Goal: Information Seeking & Learning: Learn about a topic

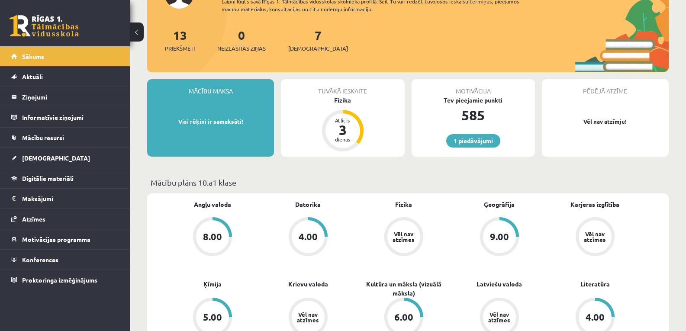
scroll to position [29, 0]
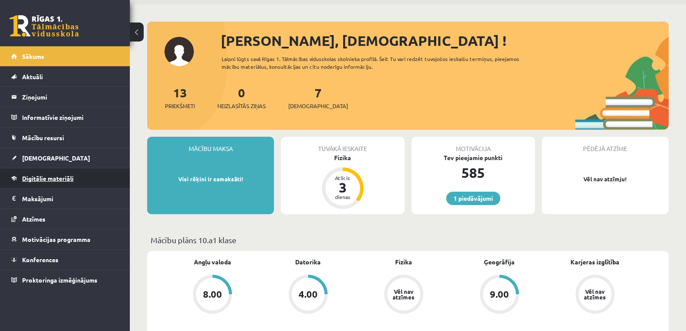
click at [34, 175] on span "Digitālie materiāli" at bounding box center [48, 179] width 52 height 8
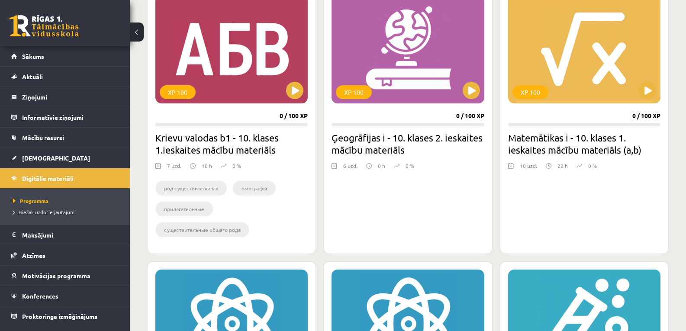
scroll to position [404, 0]
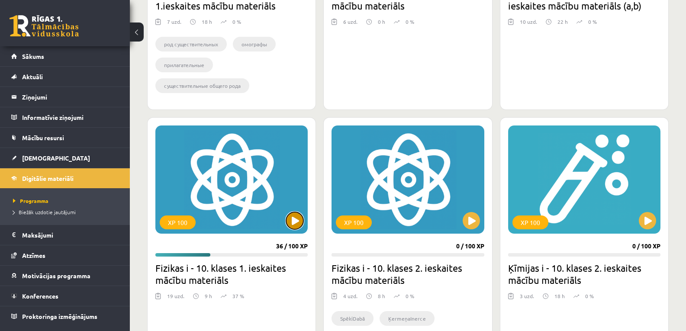
click at [296, 218] on button at bounding box center [294, 220] width 17 height 17
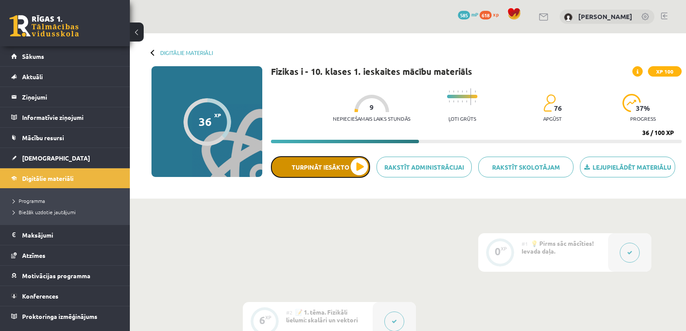
click at [352, 164] on button "Turpināt iesākto" at bounding box center [320, 167] width 99 height 22
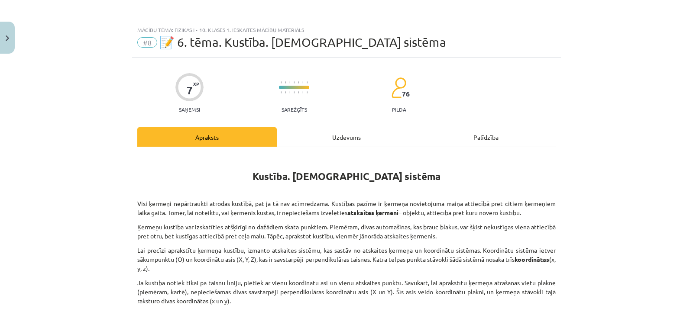
scroll to position [87, 0]
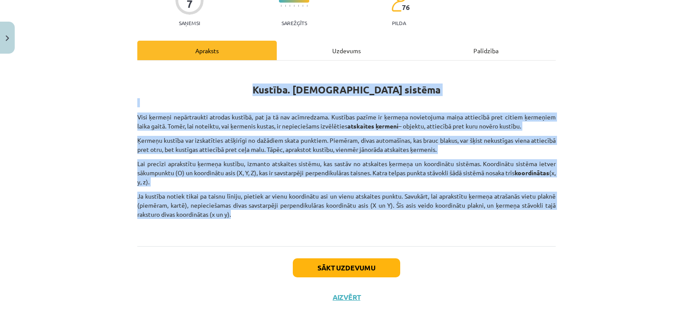
drag, startPoint x: 284, startPoint y: 89, endPoint x: 291, endPoint y: 210, distance: 121.5
click at [291, 210] on div "Kustība. Atskaites sistēma Visi ķermeņi nepārtraukti atrodas kustībā, pat ja tā…" at bounding box center [346, 150] width 418 height 165
copy div "Kustība. Atskaites sistēma Visi ķermeņi nepārtraukti atrodas kustībā, pat ja tā…"
click at [303, 213] on p "Ja kustība notiek tikai pa taisnu līniju, pietiek ar vienu koordinātu asi un vi…" at bounding box center [346, 205] width 418 height 27
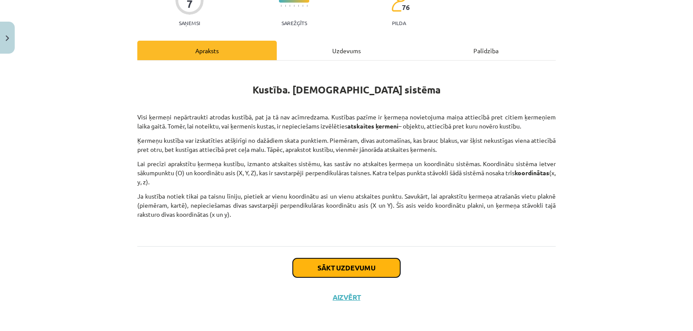
click at [334, 274] on button "Sākt uzdevumu" at bounding box center [346, 268] width 107 height 19
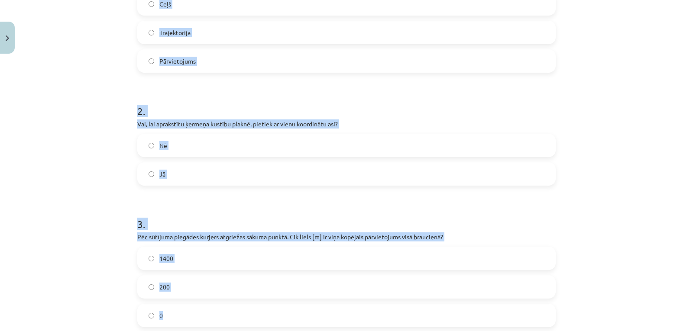
scroll to position [378, 0]
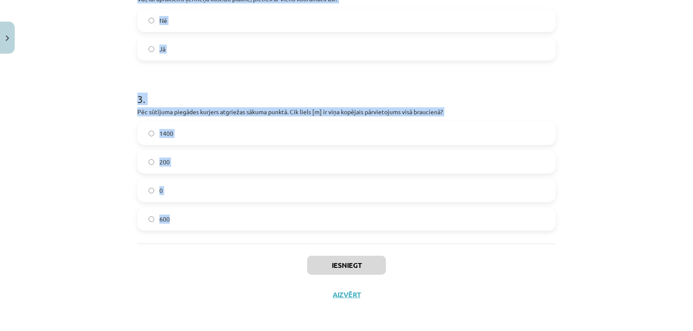
drag, startPoint x: 136, startPoint y: 112, endPoint x: 245, endPoint y: 214, distance: 148.9
click at [245, 214] on form "1 . Kā sauc vektoru, kas savieno kustības sākumpunktu ar galapunktu? Ātrums Ceļ…" at bounding box center [346, 13] width 418 height 436
copy form "1 . Kā sauc vektoru, kas savieno kustības sākumpunktu ar galapunktu? Ātrums Ceļ…"
drag, startPoint x: 37, startPoint y: 113, endPoint x: 96, endPoint y: 3, distance: 124.6
click at [37, 113] on div "Mācību tēma: Fizikas i - 10. klases 1. ieskaites mācību materiāls #8 📝 6. tēma.…" at bounding box center [346, 165] width 693 height 331
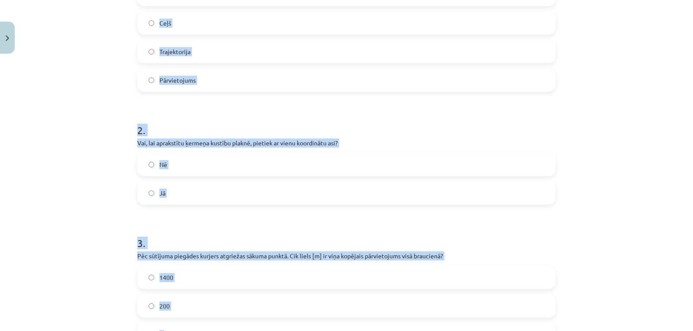
scroll to position [89, 0]
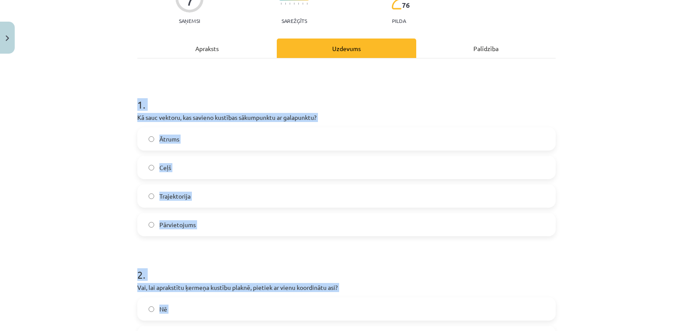
click at [78, 179] on div "Mācību tēma: Fizikas i - 10. klases 1. ieskaites mācību materiāls #8 📝 6. tēma.…" at bounding box center [346, 165] width 693 height 331
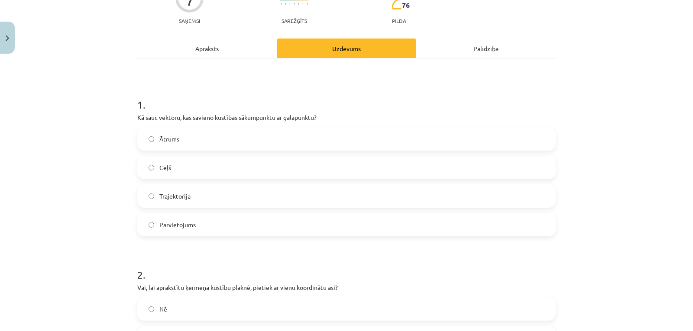
click at [153, 221] on label "Pārvietojums" at bounding box center [346, 225] width 417 height 22
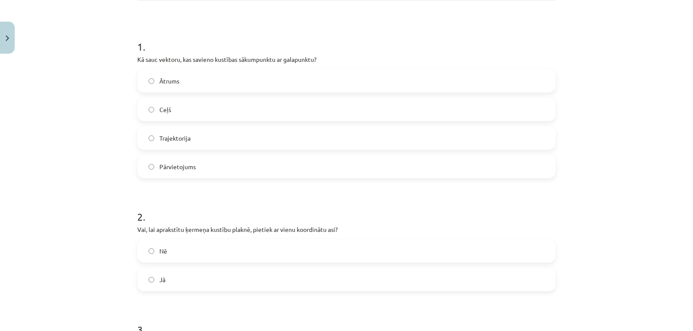
scroll to position [204, 0]
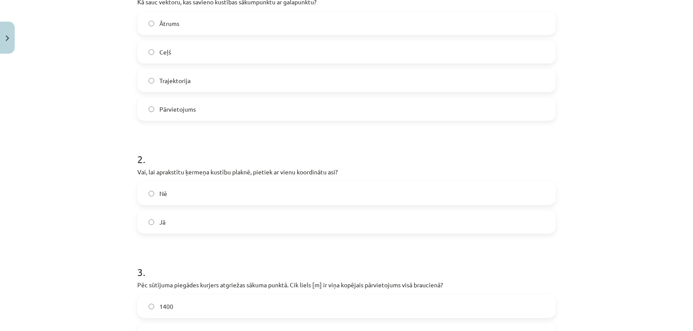
drag, startPoint x: 149, startPoint y: 204, endPoint x: 149, endPoint y: 169, distance: 35.1
click at [149, 204] on div "Nē" at bounding box center [346, 193] width 418 height 23
click at [152, 186] on label "Nē" at bounding box center [346, 194] width 417 height 22
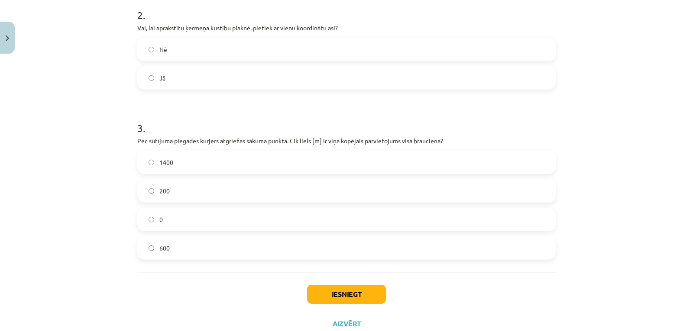
scroll to position [378, 0]
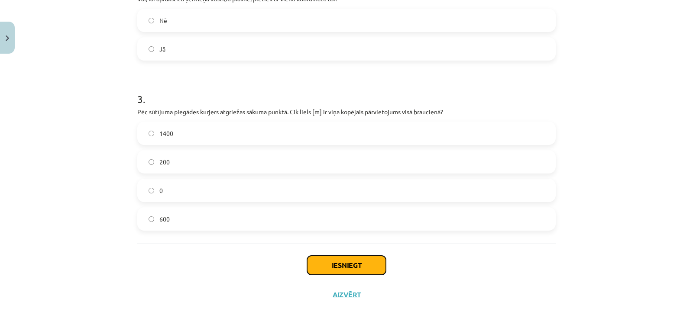
click at [360, 273] on button "Iesniegt" at bounding box center [346, 265] width 79 height 19
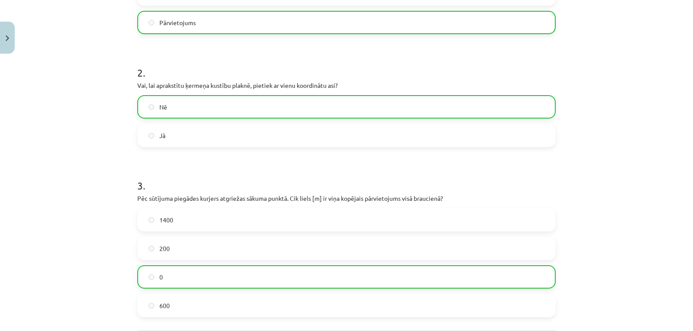
scroll to position [405, 0]
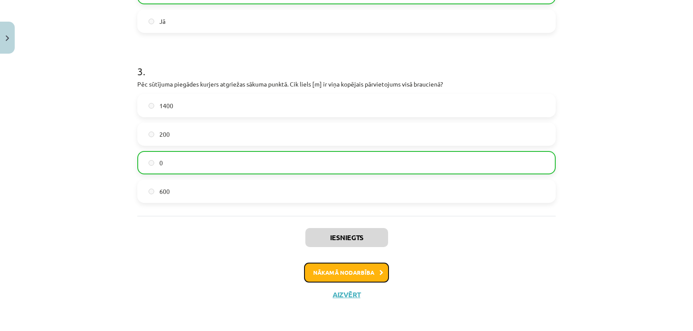
click at [307, 271] on button "Nākamā nodarbība" at bounding box center [346, 273] width 85 height 20
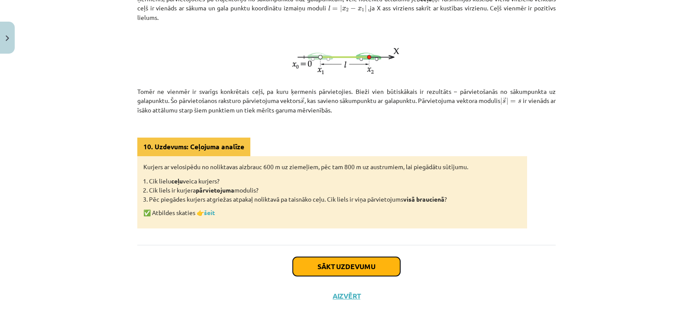
click at [319, 264] on button "Sākt uzdevumu" at bounding box center [346, 266] width 107 height 19
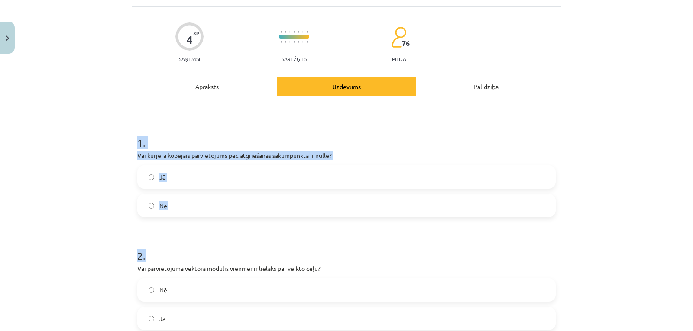
scroll to position [150, 0]
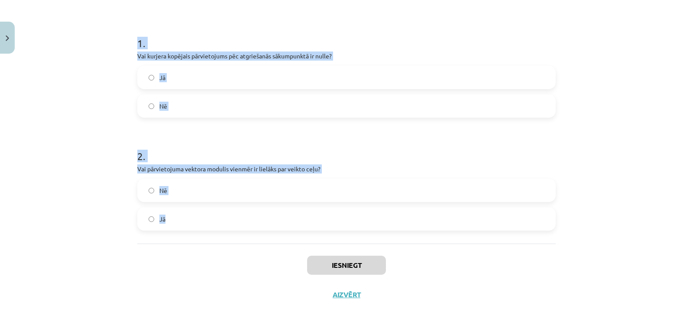
drag, startPoint x: 136, startPoint y: 142, endPoint x: 219, endPoint y: 216, distance: 112.0
click at [219, 216] on form "1 . Vai kurjera kopējais pārvietojums pēc atgriešanās sākumpunktā ir nulle? Jā …" at bounding box center [346, 126] width 418 height 209
copy form "1 . Vai kurjera kopējais pārvietojums pēc atgriešanās sākumpunktā ir nulle? Jā …"
drag, startPoint x: 69, startPoint y: 131, endPoint x: 81, endPoint y: 93, distance: 40.0
click at [69, 131] on div "Mācību tēma: Fizikas i - 10. klases 1. ieskaites mācību materiāls #9 📝 7. tēma.…" at bounding box center [346, 165] width 693 height 331
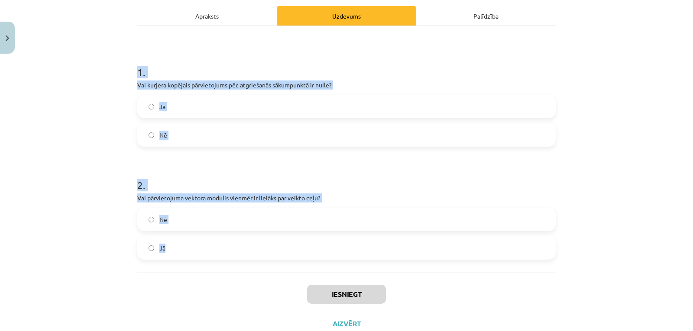
scroll to position [93, 0]
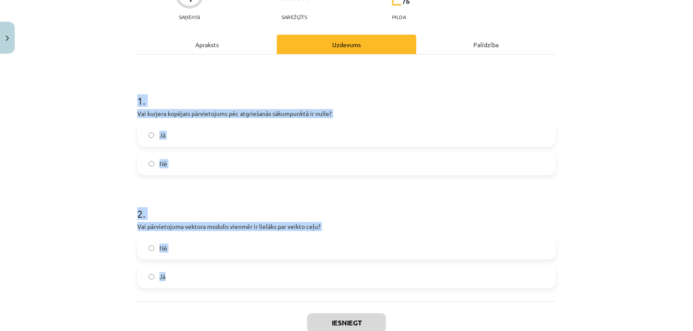
click at [162, 139] on span "Jā" at bounding box center [162, 135] width 6 height 9
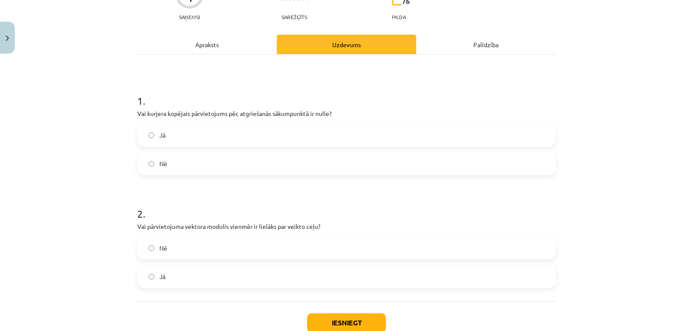
click at [168, 252] on label "Nē" at bounding box center [346, 248] width 417 height 22
click at [364, 326] on button "Iesniegt" at bounding box center [346, 323] width 79 height 19
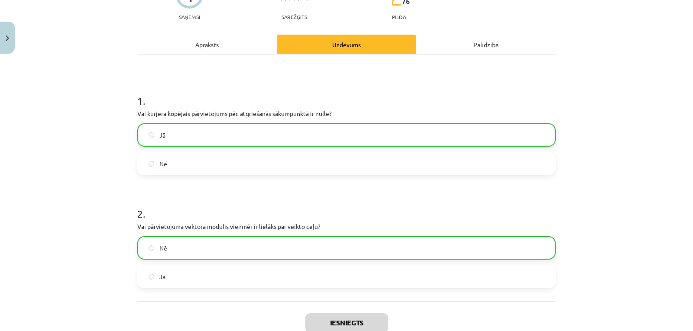
scroll to position [178, 0]
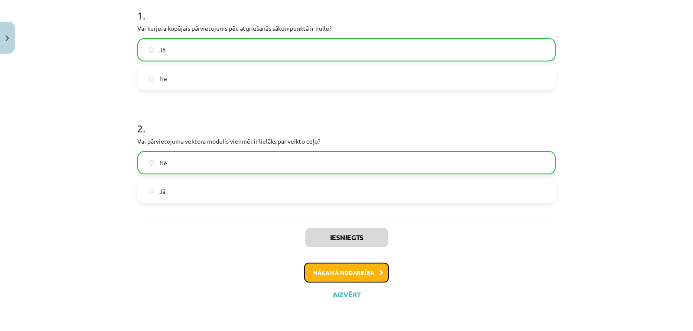
click at [356, 269] on button "Nākamā nodarbība" at bounding box center [346, 273] width 85 height 20
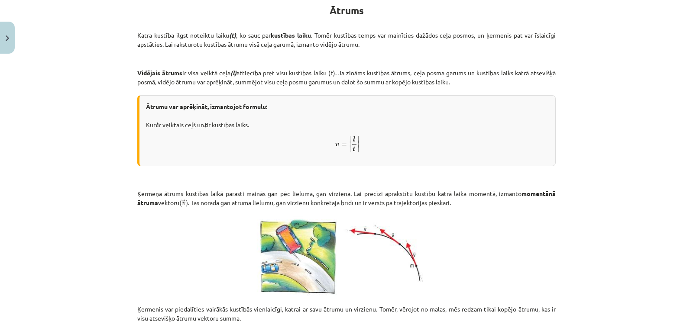
scroll to position [324, 0]
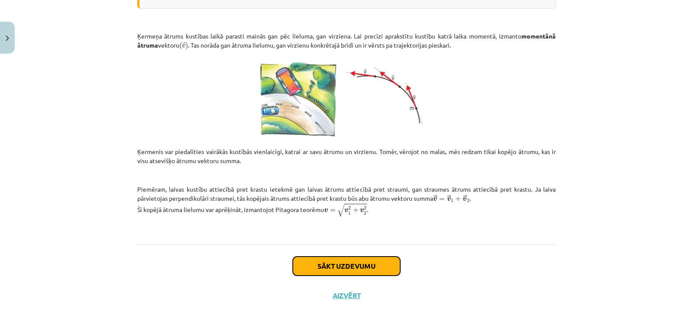
click at [305, 270] on button "Sākt uzdevumu" at bounding box center [346, 266] width 107 height 19
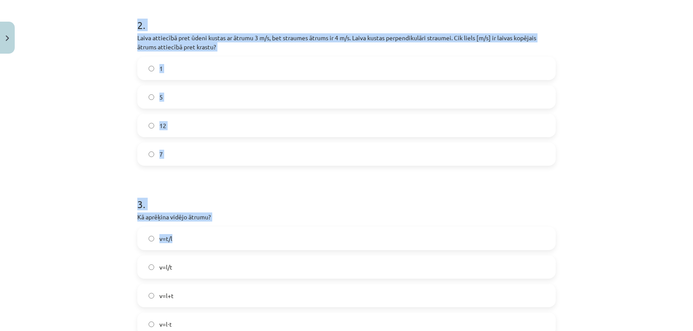
scroll to position [387, 0]
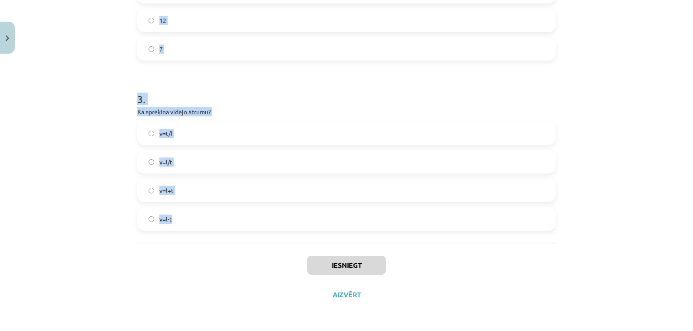
drag, startPoint x: 135, startPoint y: 53, endPoint x: 256, endPoint y: 223, distance: 209.3
click at [256, 223] on form "1 . Vai vidējais ātrums raksturo kustības ātrumu konkrētā laika momentā? Nē Jā …" at bounding box center [346, 8] width 418 height 445
copy form "1 . Vai vidējais ātrums raksturo kustības ātrumu konkrētā laika momentā? Nē Jā …"
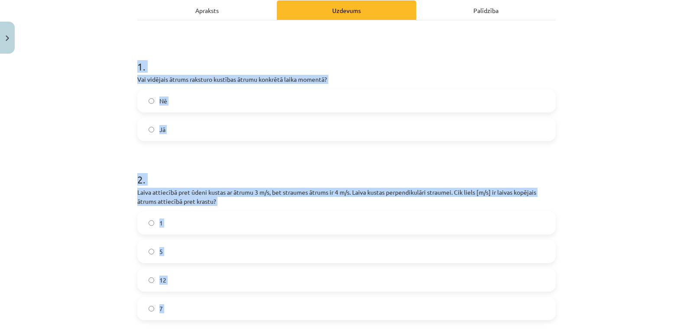
scroll to position [98, 0]
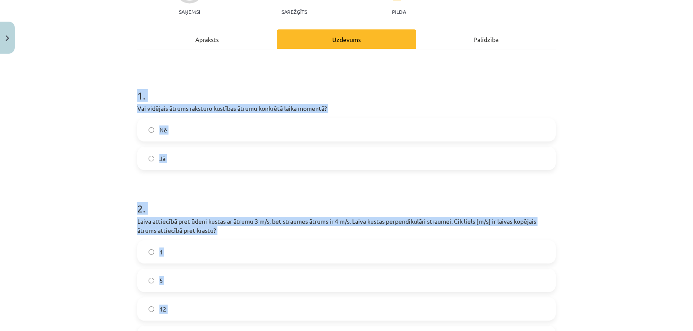
click at [137, 183] on form "1 . Vai vidējais ātrums raksturo kustības ātrumu konkrētā laika momentā? Nē Jā …" at bounding box center [346, 296] width 418 height 445
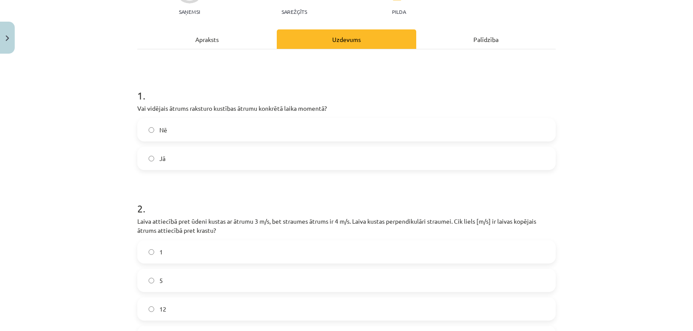
click at [148, 123] on label "Nē" at bounding box center [346, 130] width 417 height 22
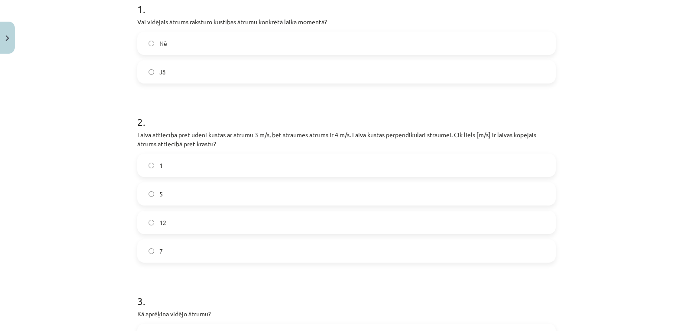
click at [162, 196] on label "5" at bounding box center [346, 194] width 417 height 22
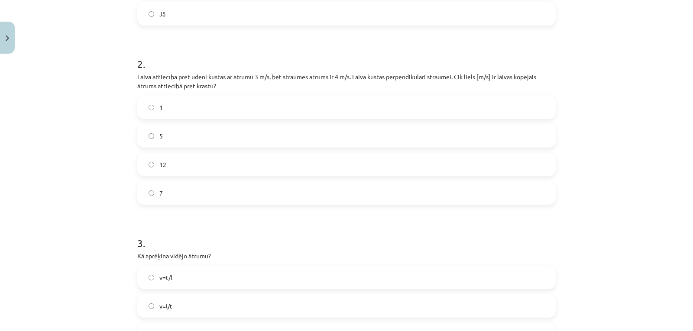
scroll to position [329, 0]
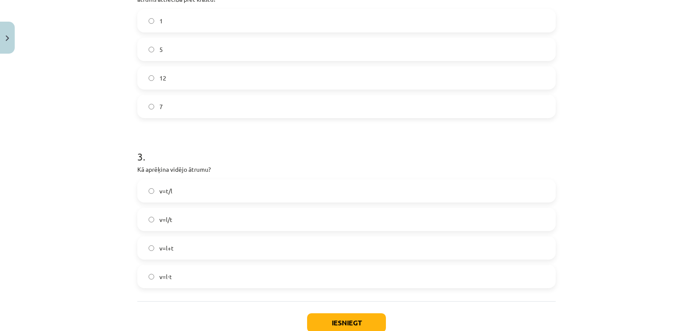
click at [177, 218] on label "v=l/t" at bounding box center [346, 220] width 417 height 22
click at [372, 326] on button "Iesniegt" at bounding box center [346, 323] width 79 height 19
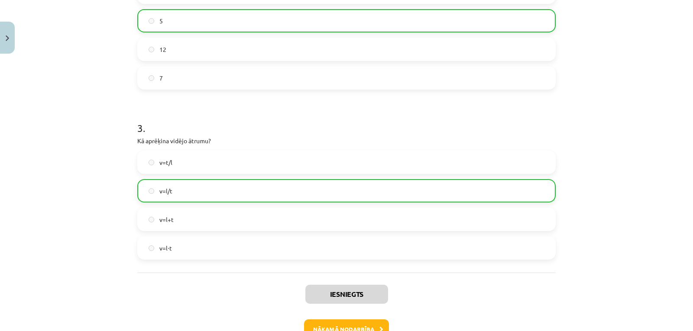
scroll to position [414, 0]
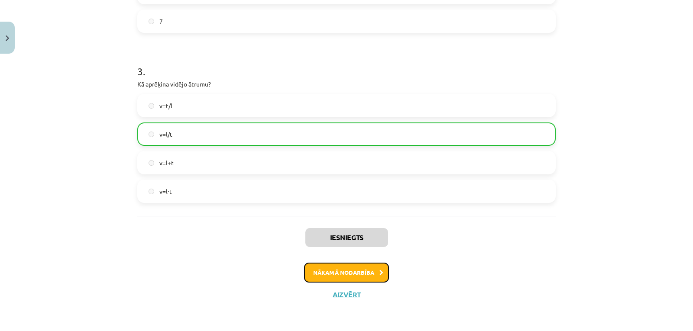
click at [316, 277] on button "Nākamā nodarbība" at bounding box center [346, 273] width 85 height 20
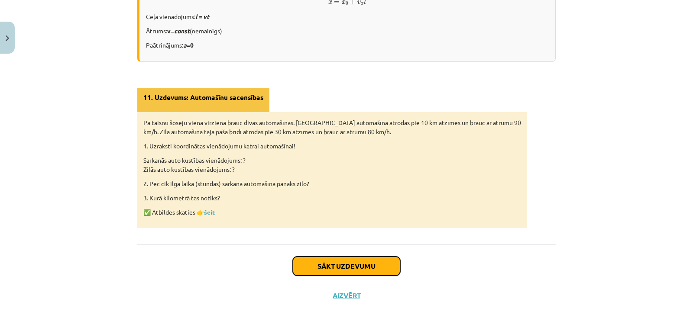
click at [305, 267] on button "Sākt uzdevumu" at bounding box center [346, 266] width 107 height 19
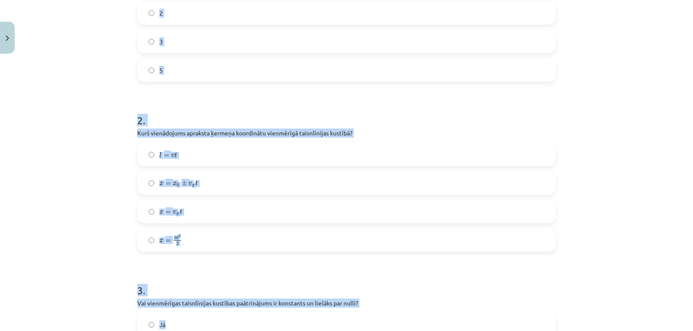
scroll to position [387, 0]
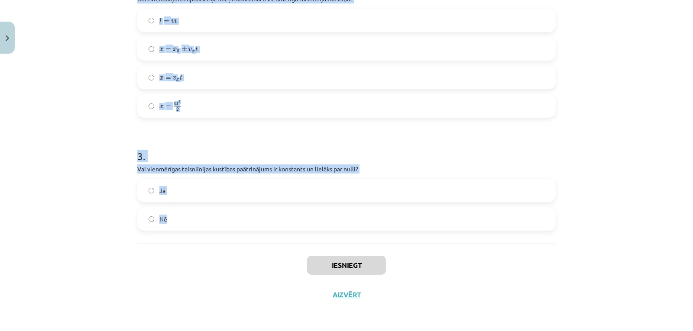
drag, startPoint x: 135, startPoint y: 142, endPoint x: 227, endPoint y: 211, distance: 115.4
click at [227, 211] on form "1 . Sarkanā automašīna atrodas pie 10 km atzīmes un brauc ar ātrumu 90 km/h. Zi…" at bounding box center [346, 8] width 418 height 445
copy form "1 . Sarkanā automašīna atrodas pie 10 km atzīmes un brauc ar ātrumu 90 km/h. Zi…"
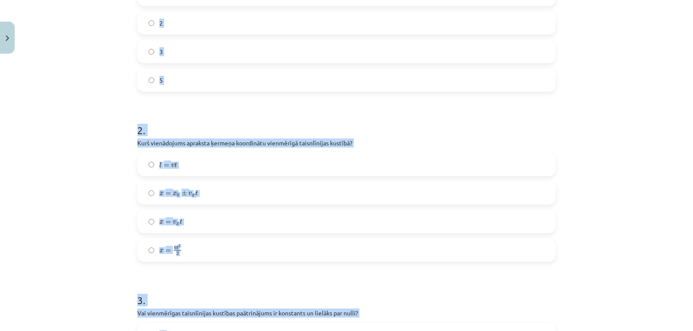
scroll to position [156, 0]
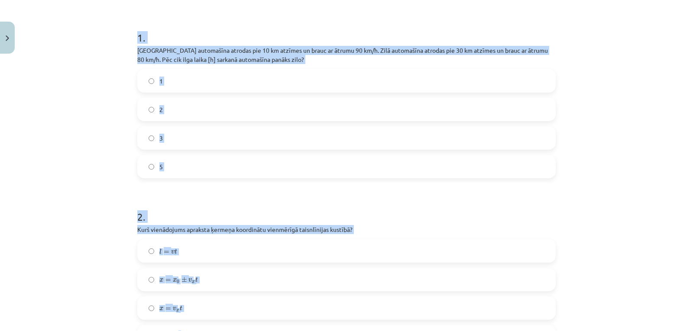
drag, startPoint x: 69, startPoint y: 126, endPoint x: 81, endPoint y: 95, distance: 32.9
click at [81, 95] on div "Mācību tēma: Fizikas i - 10. klases 1. ieskaites mācību materiāls #11 📝 9. tēma…" at bounding box center [346, 165] width 693 height 331
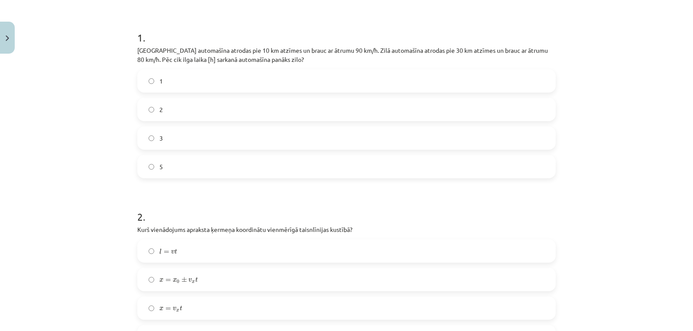
click at [178, 100] on label "2" at bounding box center [346, 110] width 417 height 22
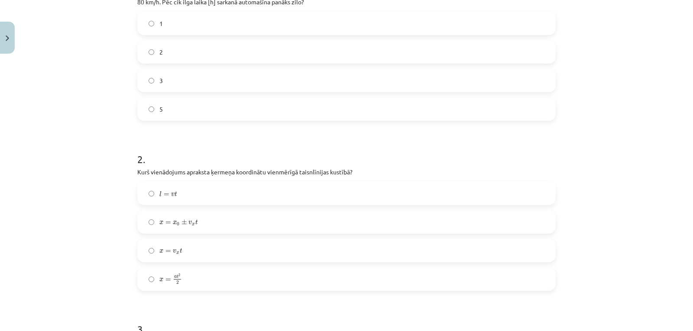
scroll to position [300, 0]
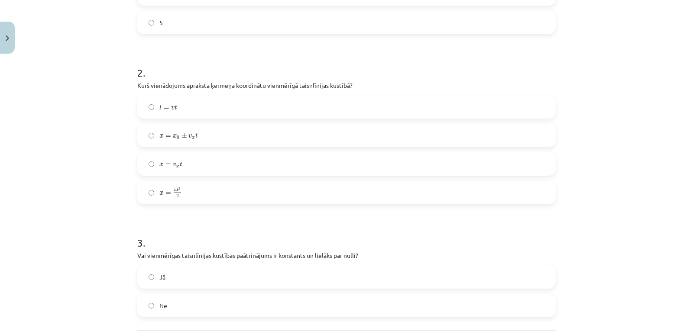
click at [202, 130] on label "x = x 0 ± v x t x = x 0 ± v x t" at bounding box center [346, 136] width 417 height 22
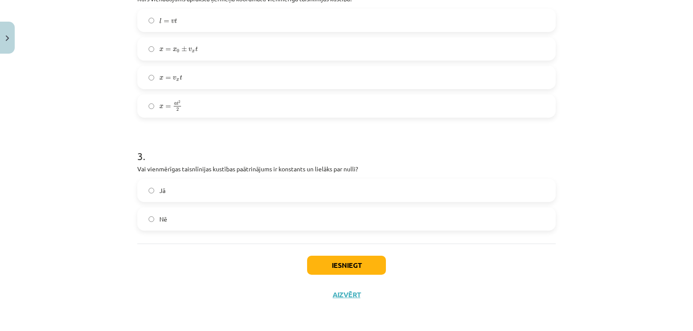
click at [168, 223] on label "Nē" at bounding box center [346, 219] width 417 height 22
click at [331, 258] on button "Iesniegt" at bounding box center [346, 265] width 79 height 19
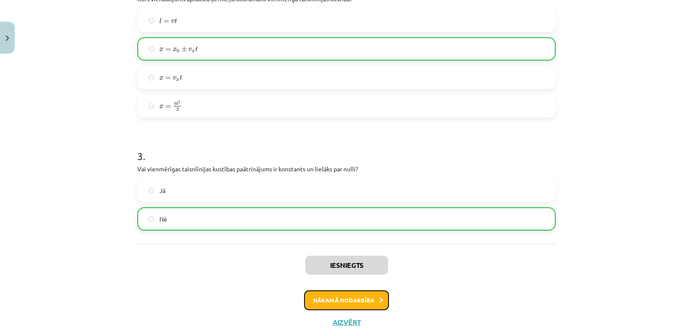
click at [330, 301] on button "Nākamā nodarbība" at bounding box center [346, 301] width 85 height 20
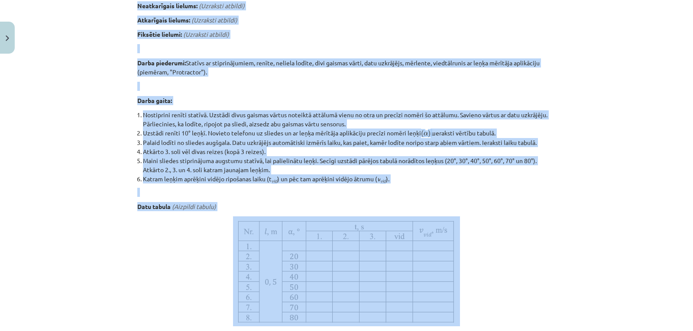
scroll to position [477, 0]
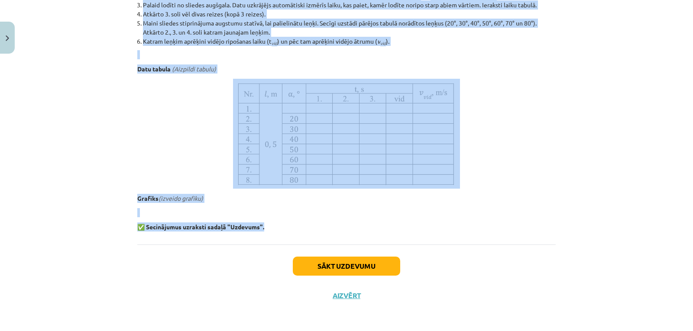
drag, startPoint x: 224, startPoint y: 123, endPoint x: 275, endPoint y: 223, distance: 111.8
copy div "Laboratorijas darbs Nr. 1: Vidējā ātruma noteikšana 📝 Veic laboratorijas darbu …"
click at [123, 180] on div "Mācību tēma: Fizikas i - 10. klases 1. ieskaites mācību materiāls #12 🔍 Laborat…" at bounding box center [346, 165] width 693 height 331
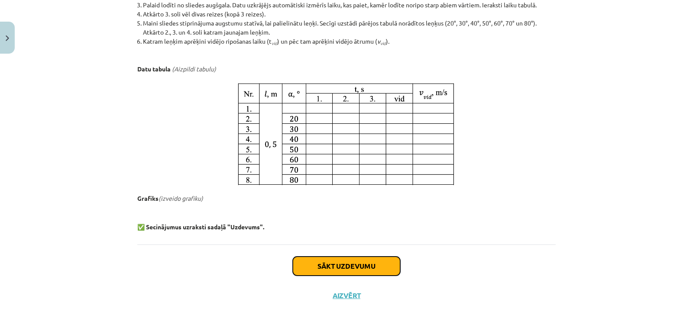
click at [325, 269] on button "Sākt uzdevumu" at bounding box center [346, 266] width 107 height 19
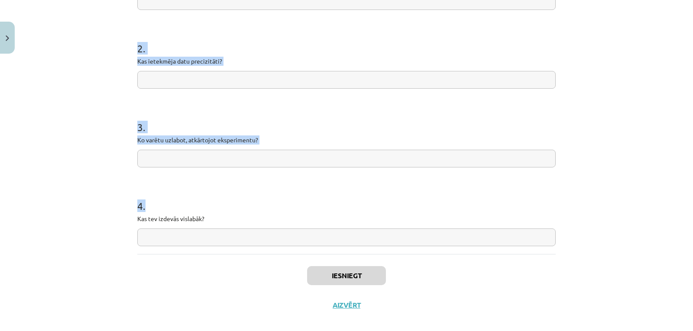
scroll to position [234, 0]
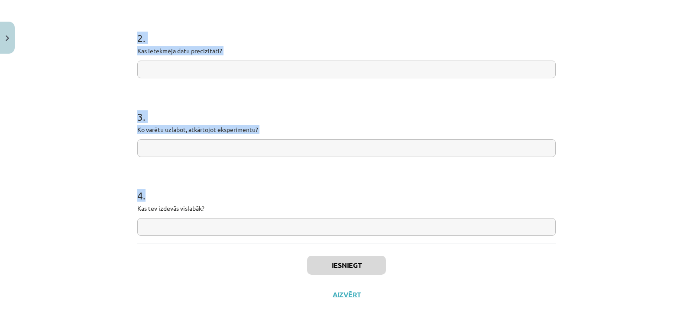
drag, startPoint x: 134, startPoint y: 86, endPoint x: 212, endPoint y: 214, distance: 149.4
click at [212, 214] on form "1 . Vai hipotēze apstiprinājās? 2 . Kas ietekmēja datu precizitāti? 3 . Ko varē…" at bounding box center [346, 87] width 418 height 298
copy form "1 . Vai hipotēze apstiprinājās? 2 . Kas ietekmēja datu precizitāti? 3 . Ko varē…"
click at [106, 79] on div "Mācību tēma: Fizikas i - 10. klases 1. ieskaites mācību materiāls #12 🔍 Laborat…" at bounding box center [346, 165] width 693 height 331
drag, startPoint x: 133, startPoint y: 70, endPoint x: 227, endPoint y: 216, distance: 173.0
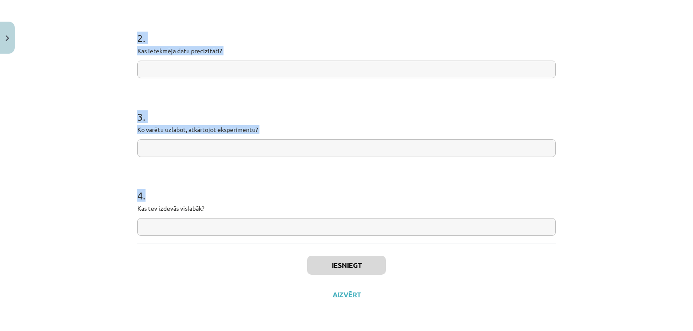
click at [227, 216] on div "4 XP Saņemsi Sarežģīts 76 pilda Apraksts Uzdevums Palīdzība 1 . Vai hipotēze ap…" at bounding box center [346, 66] width 429 height 486
copy form "1 . Vai hipotēze apstiprinājās? 2 . Kas ietekmēja datu precizitāti? 3 . Ko varē…"
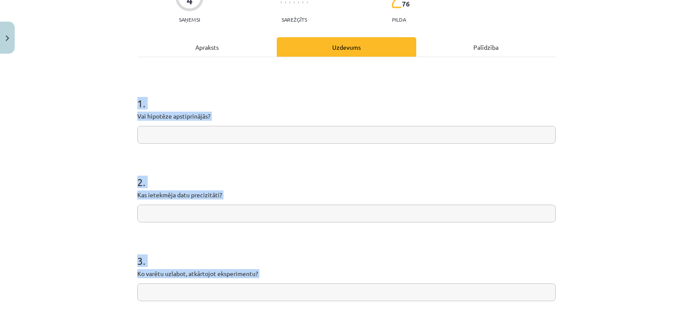
click at [166, 171] on h1 "2 ." at bounding box center [346, 174] width 418 height 27
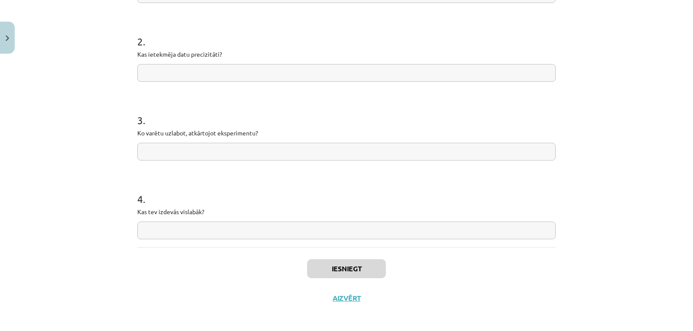
scroll to position [234, 0]
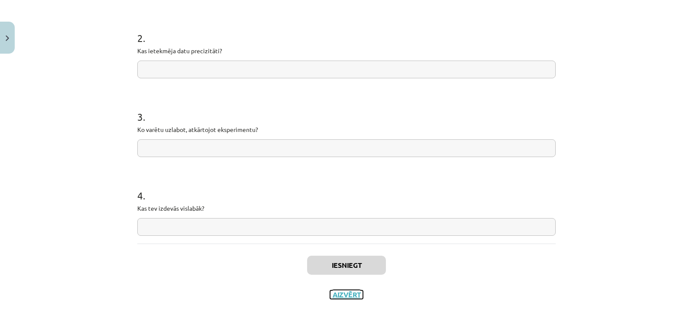
click at [330, 293] on button "Aizvērt" at bounding box center [346, 295] width 33 height 9
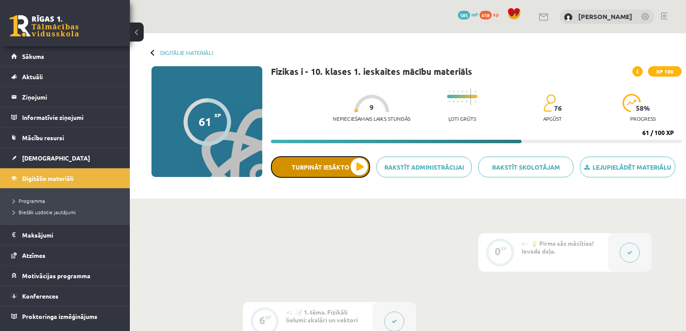
click at [359, 165] on button "Turpināt iesākto" at bounding box center [320, 167] width 99 height 22
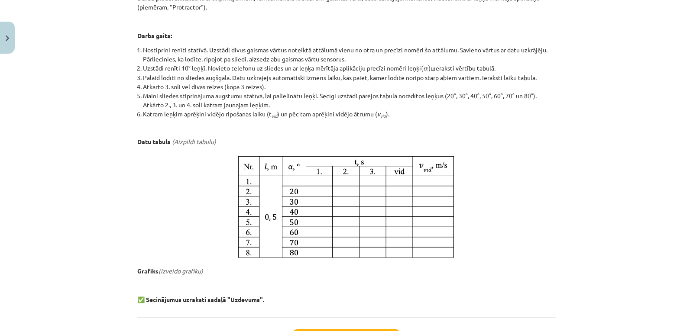
scroll to position [477, 0]
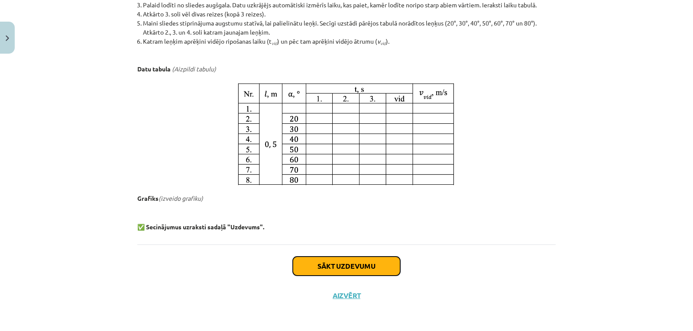
click at [340, 265] on button "Sākt uzdevumu" at bounding box center [346, 266] width 107 height 19
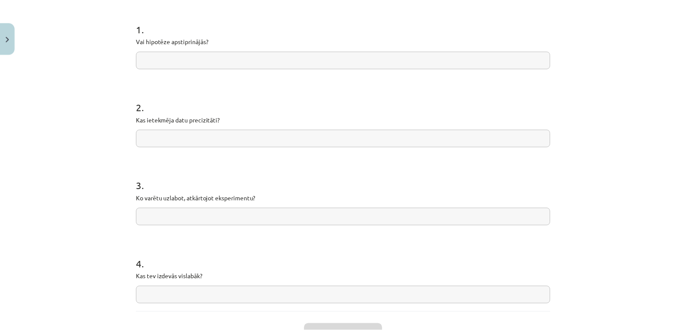
scroll to position [234, 0]
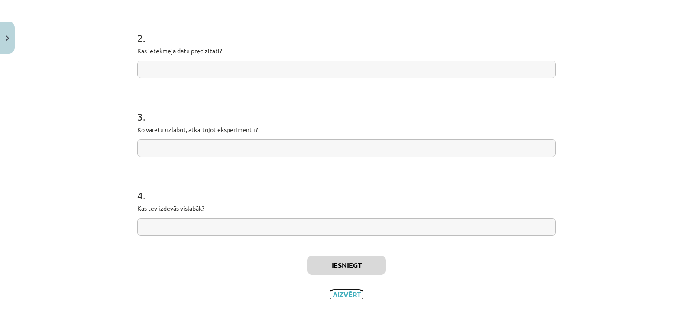
click at [343, 295] on button "Aizvērt" at bounding box center [346, 295] width 33 height 9
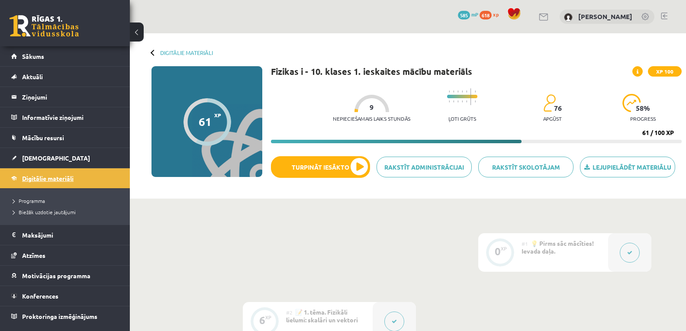
click at [53, 178] on span "Digitālie materiāli" at bounding box center [48, 179] width 52 height 8
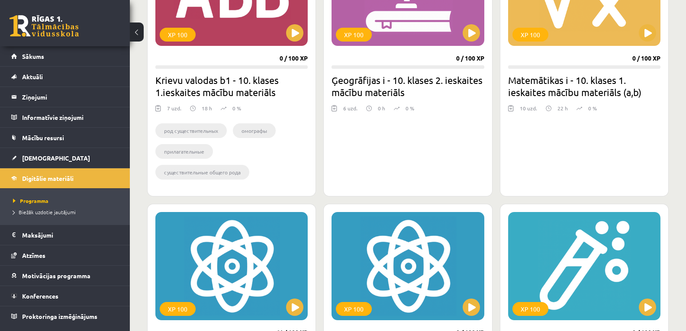
scroll to position [289, 0]
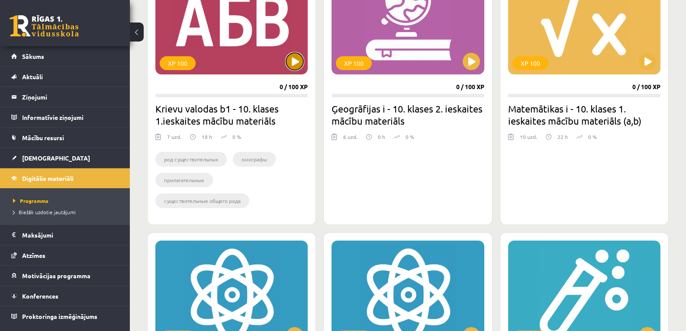
click at [296, 60] on button at bounding box center [294, 61] width 17 height 17
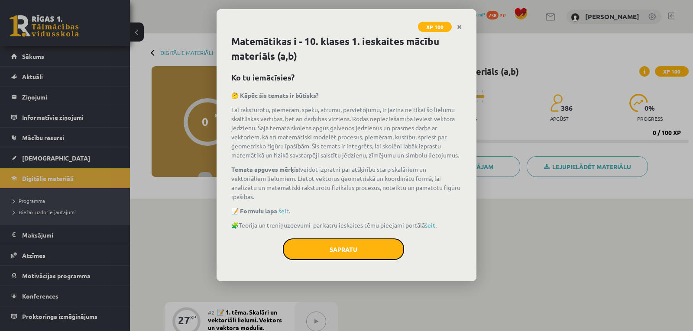
click at [369, 244] on button "Sapratu" at bounding box center [343, 250] width 121 height 22
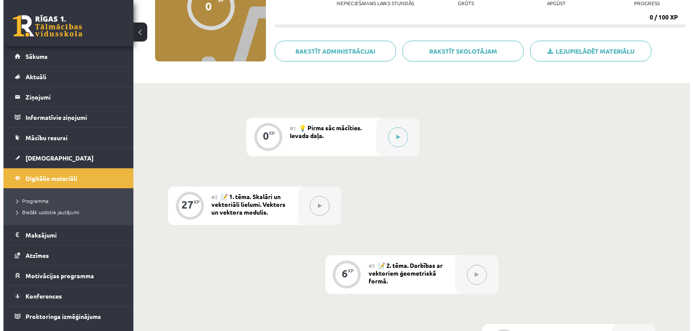
scroll to position [144, 0]
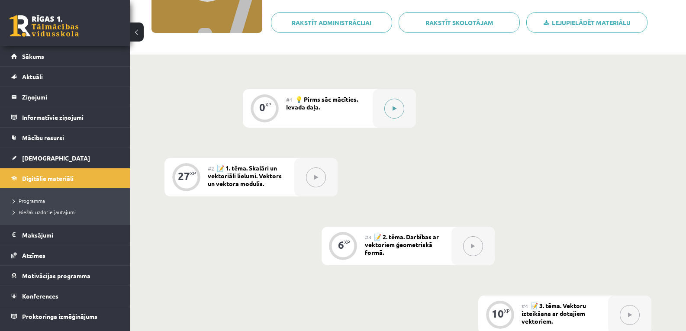
click at [407, 120] on div at bounding box center [394, 108] width 43 height 39
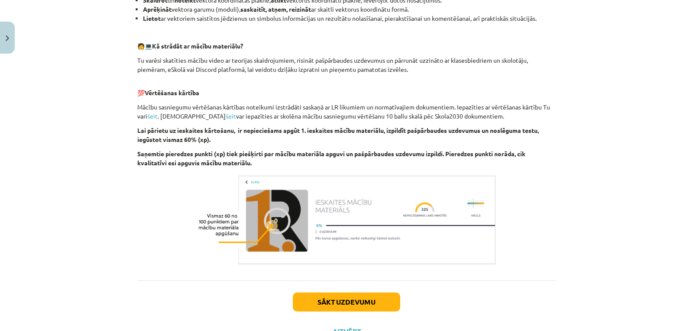
scroll to position [433, 0]
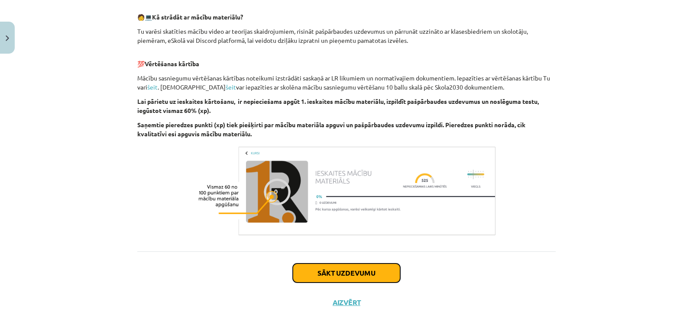
click at [347, 266] on button "Sākt uzdevumu" at bounding box center [346, 273] width 107 height 19
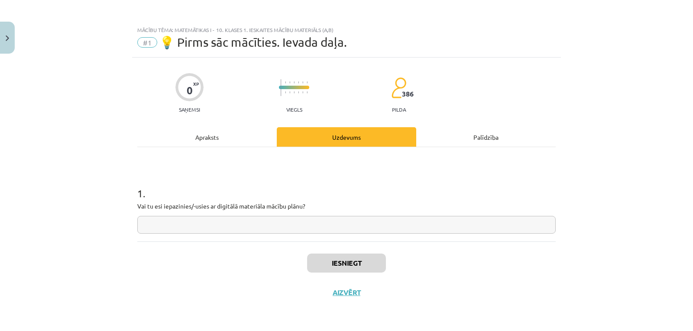
click at [216, 228] on input "text" at bounding box center [346, 225] width 418 height 18
type input "*"
click at [196, 227] on input "*" at bounding box center [346, 225] width 418 height 18
type input "***"
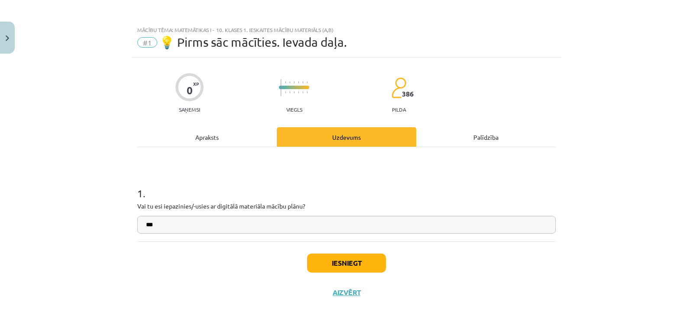
click at [342, 274] on div "Iesniegt Aizvērt" at bounding box center [346, 272] width 418 height 61
click at [317, 261] on button "Iesniegt" at bounding box center [346, 263] width 79 height 19
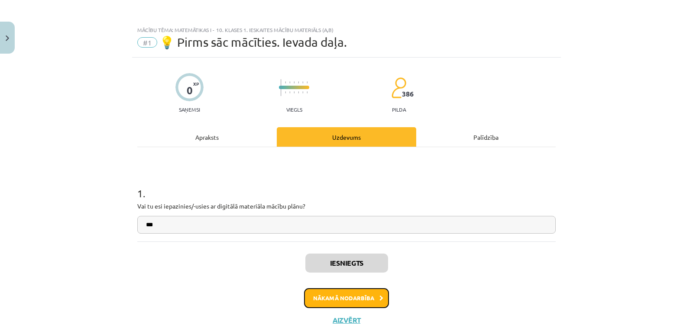
click at [315, 295] on button "Nākamā nodarbība" at bounding box center [346, 298] width 85 height 20
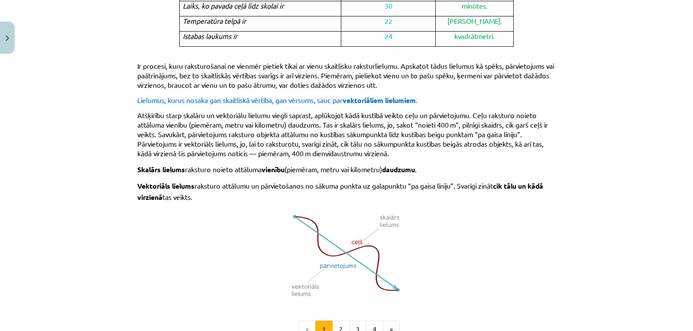
scroll to position [560, 0]
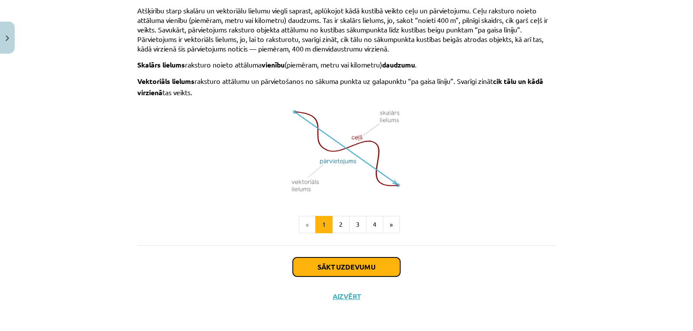
click at [324, 268] on button "Sākt uzdevumu" at bounding box center [346, 267] width 107 height 19
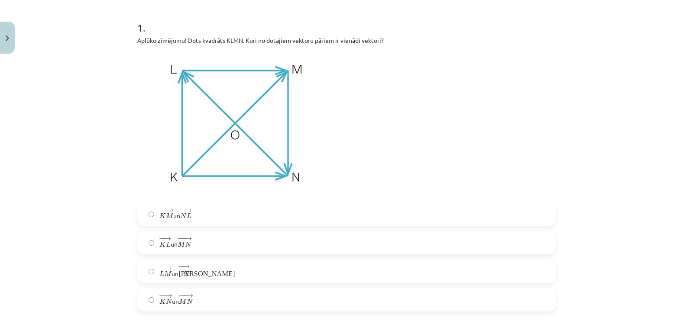
scroll to position [195, 0]
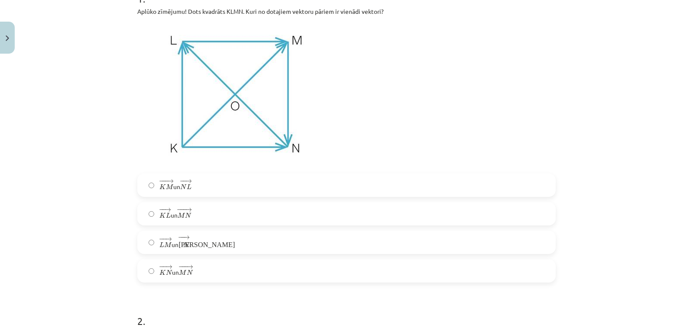
click at [184, 242] on span "N" at bounding box center [186, 245] width 6 height 6
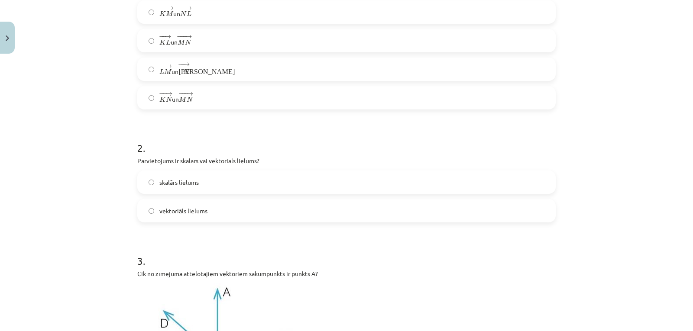
scroll to position [397, 0]
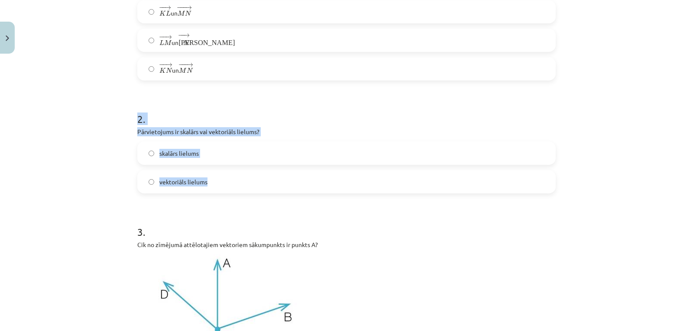
drag, startPoint x: 134, startPoint y: 120, endPoint x: 213, endPoint y: 180, distance: 98.9
click at [213, 180] on div "2 . Pārvietojums ir skalārs vai vektoriāls lielums? skalārs lielums vektoriāls …" at bounding box center [346, 146] width 418 height 96
copy div "2 . Pārvietojums ir skalārs vai vektoriāls lielums? skalārs lielums vektoriāls …"
click at [110, 120] on div "Mācību tēma: Matemātikas i - 10. klases 1. ieskaites mācību materiāls (a,b) #2 …" at bounding box center [346, 165] width 693 height 331
click at [185, 180] on span "vektoriāls lielums" at bounding box center [183, 182] width 48 height 9
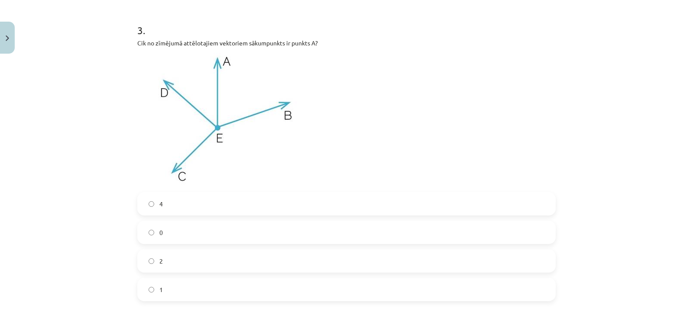
scroll to position [628, 0]
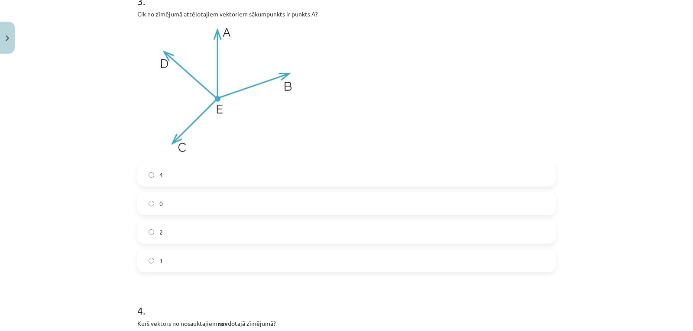
click at [171, 182] on label "4" at bounding box center [346, 175] width 417 height 22
click at [177, 207] on label "0" at bounding box center [346, 204] width 417 height 22
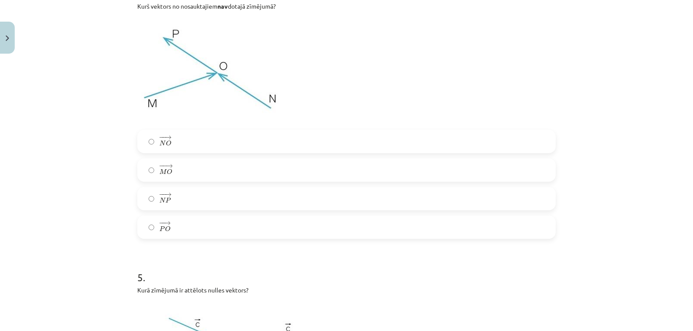
scroll to position [917, 0]
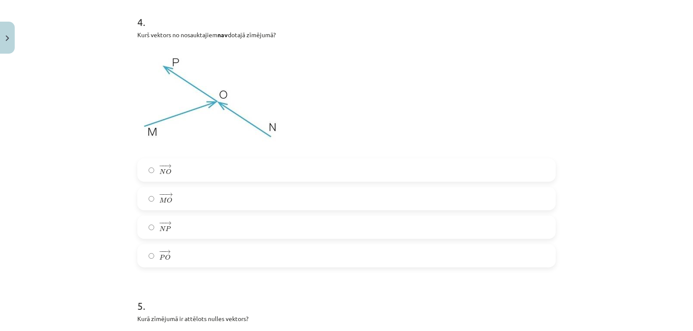
click at [173, 197] on label "− − → M O M O →" at bounding box center [346, 199] width 417 height 22
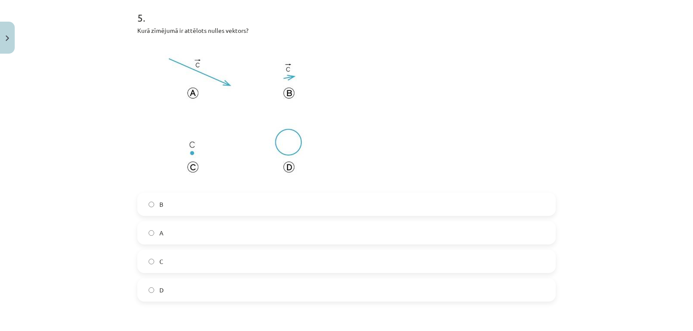
scroll to position [1234, 0]
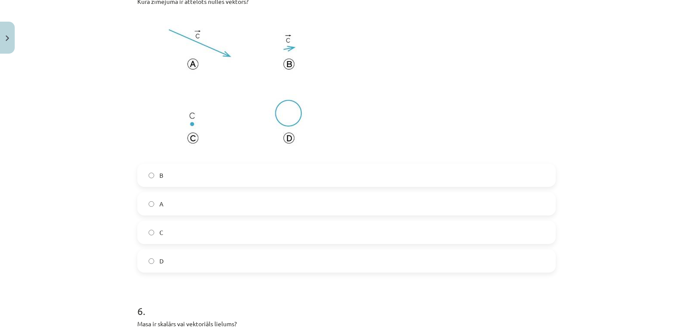
click at [159, 234] on span "C" at bounding box center [161, 232] width 4 height 9
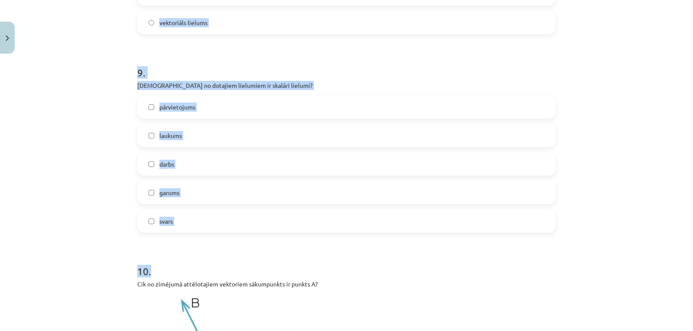
scroll to position [1898, 0]
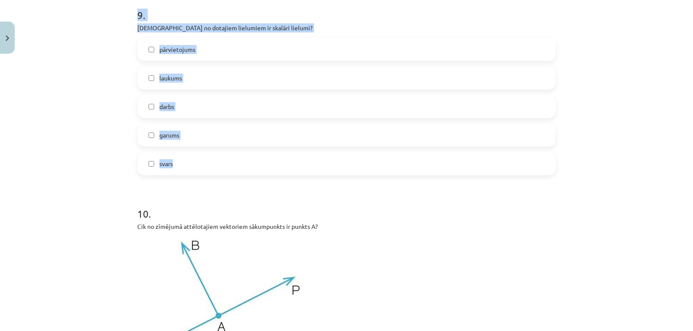
drag, startPoint x: 134, startPoint y: 111, endPoint x: 245, endPoint y: 171, distance: 126.2
copy form "6 . Masa ir skalārs vai vektoriāls lielums? vektoriāls lielums skalārs lielums …"
click at [116, 76] on div "Mācību tēma: Matemātikas i - 10. klases 1. ieskaites mācību materiāls (a,b) #2 …" at bounding box center [346, 165] width 693 height 331
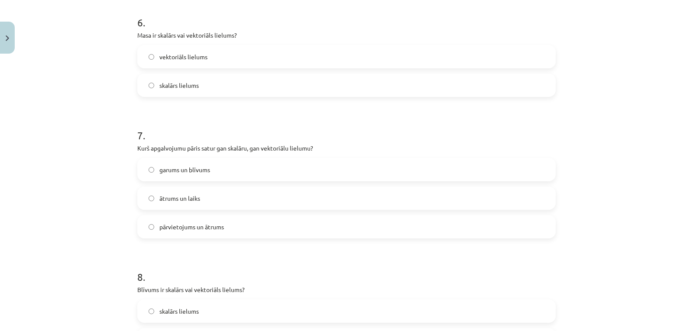
scroll to position [1437, 0]
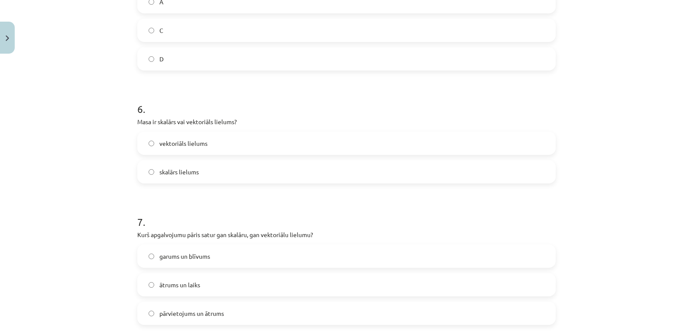
click at [169, 177] on label "skalārs lielums" at bounding box center [346, 172] width 417 height 22
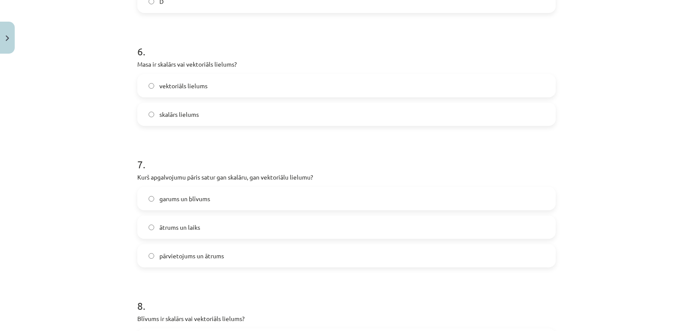
scroll to position [1552, 0]
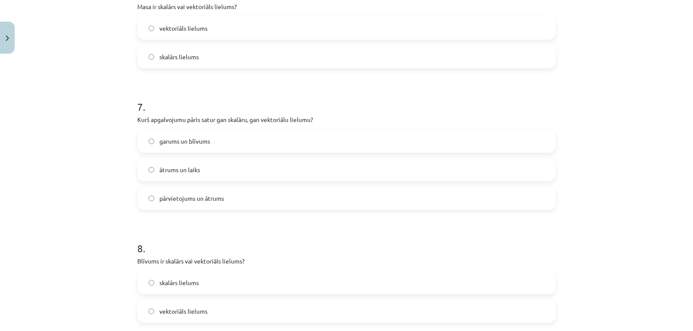
click at [192, 202] on span "pārvietojums un ātrums" at bounding box center [191, 198] width 65 height 9
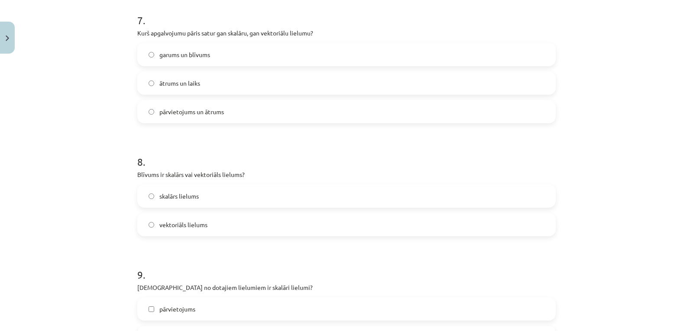
scroll to position [1667, 0]
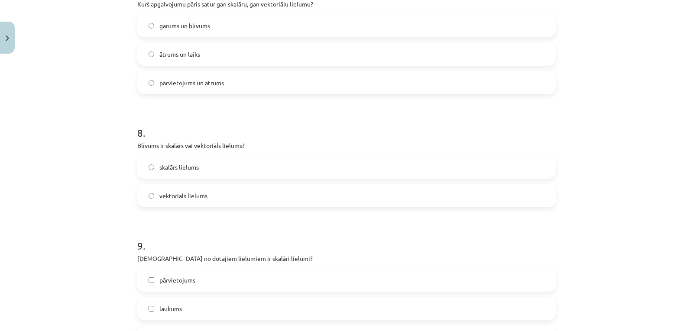
drag, startPoint x: 184, startPoint y: 171, endPoint x: 183, endPoint y: 6, distance: 164.1
click at [183, 171] on span "skalārs lielums" at bounding box center [178, 167] width 39 height 9
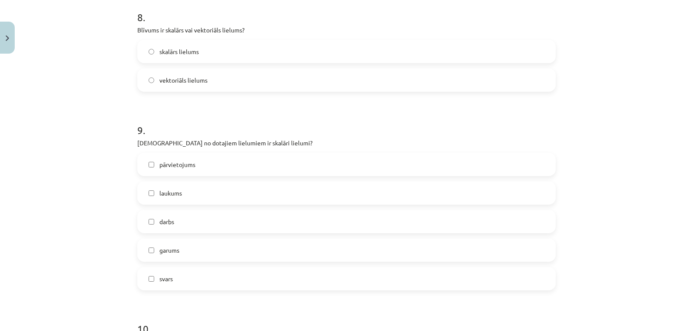
scroll to position [1812, 0]
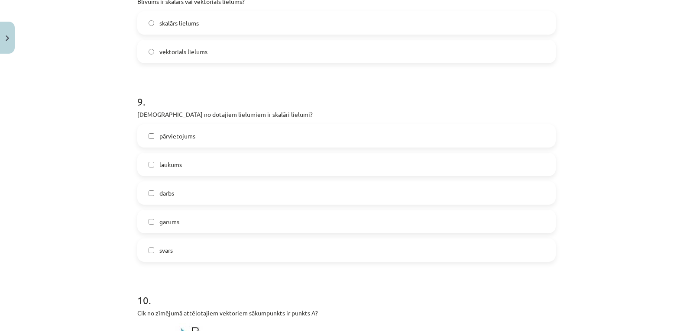
click at [152, 222] on label "garums" at bounding box center [346, 222] width 417 height 22
click at [152, 251] on label "svars" at bounding box center [346, 250] width 417 height 22
drag, startPoint x: 152, startPoint y: 161, endPoint x: 146, endPoint y: 206, distance: 45.8
click at [152, 163] on label "laukums" at bounding box center [346, 165] width 417 height 22
click at [146, 206] on div "pārvietojums laukums darbs garums svars" at bounding box center [346, 193] width 418 height 138
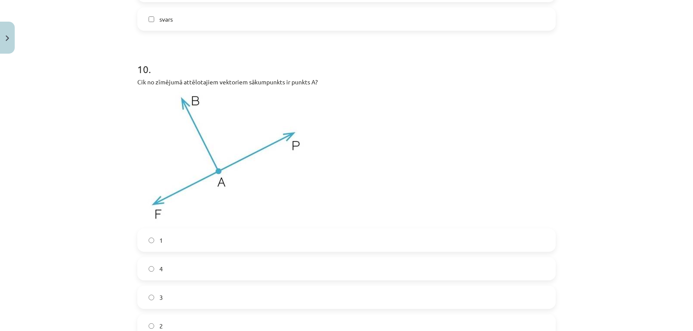
scroll to position [2100, 0]
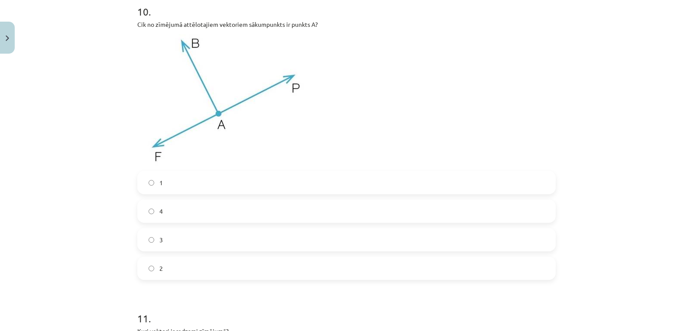
click at [159, 240] on span "3" at bounding box center [160, 240] width 3 height 9
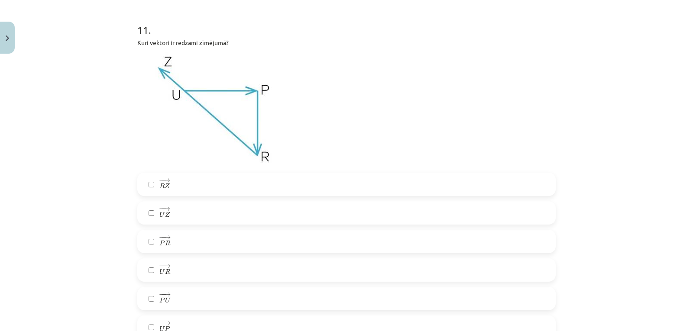
scroll to position [2418, 0]
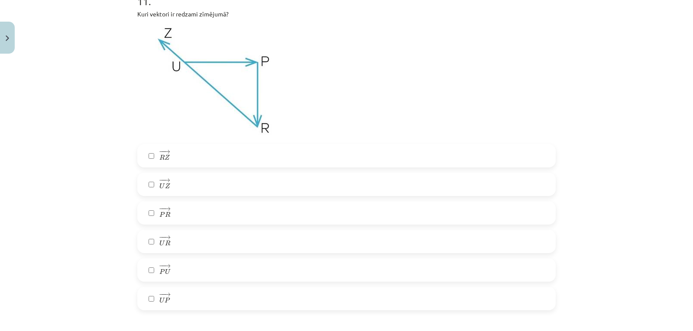
click at [171, 186] on label "− − → U Z U Z →" at bounding box center [346, 185] width 417 height 22
click at [159, 243] on span "U" at bounding box center [161, 243] width 5 height 6
click at [144, 299] on label "− − → U P U P →" at bounding box center [346, 299] width 417 height 22
click at [141, 155] on label "− − → R Z R Z →" at bounding box center [346, 156] width 417 height 22
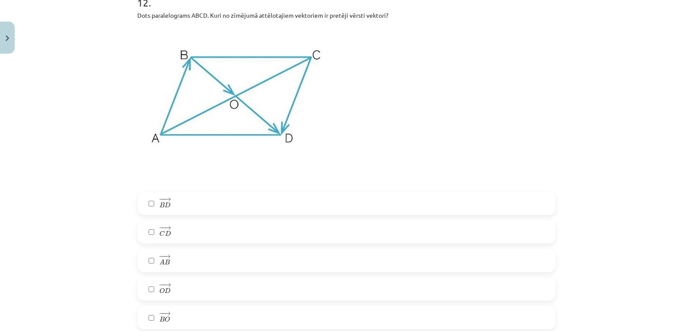
scroll to position [2793, 0]
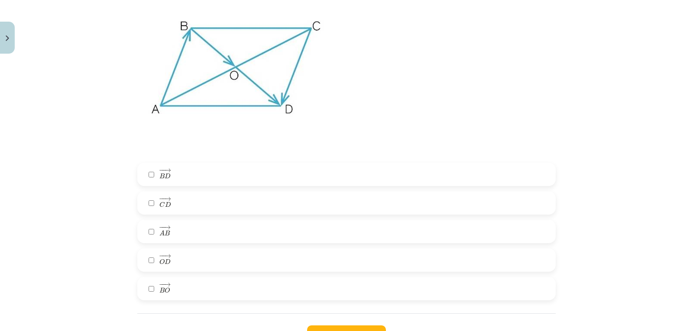
click at [153, 233] on label "− − → A B A B →" at bounding box center [346, 232] width 417 height 22
click at [154, 209] on label "− − → C D C D →" at bounding box center [346, 203] width 417 height 22
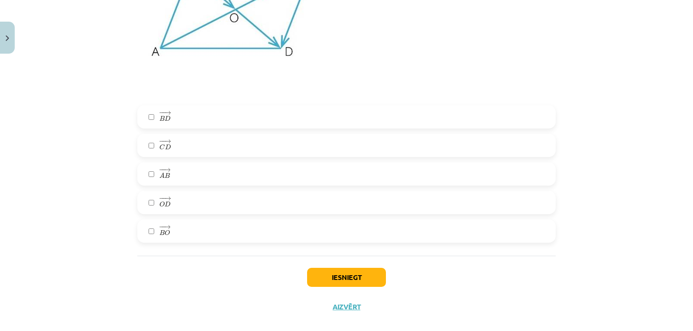
scroll to position [2863, 0]
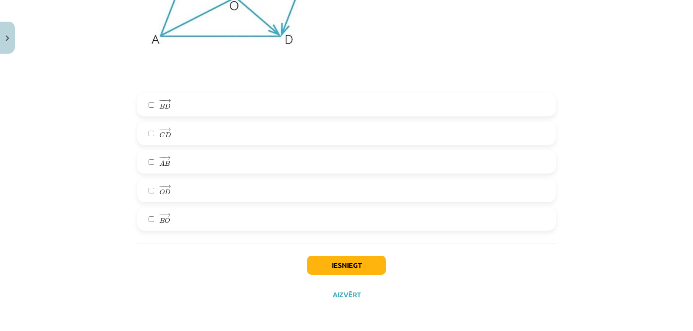
click at [301, 265] on div "Iesniegt Aizvērt" at bounding box center [346, 274] width 418 height 61
click at [340, 273] on button "Iesniegt" at bounding box center [346, 265] width 79 height 19
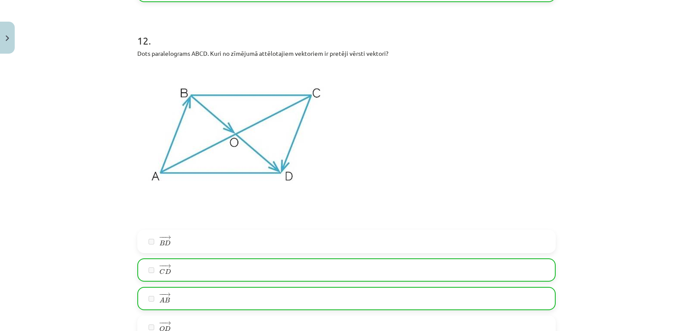
scroll to position [2891, 0]
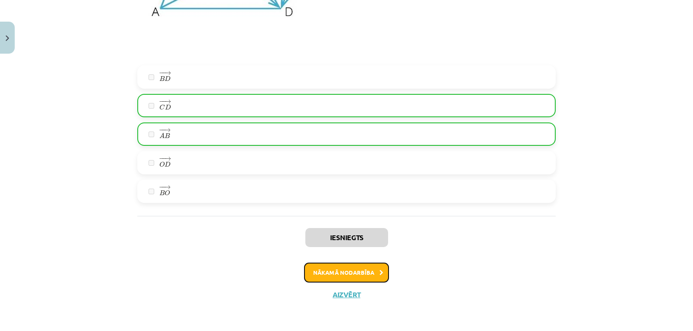
click at [353, 277] on button "Nākamā nodarbība" at bounding box center [346, 273] width 85 height 20
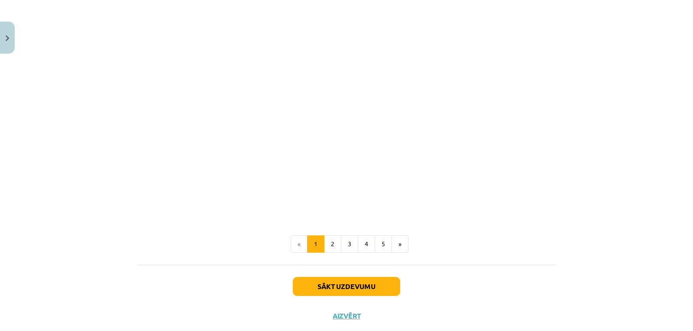
scroll to position [1315, 0]
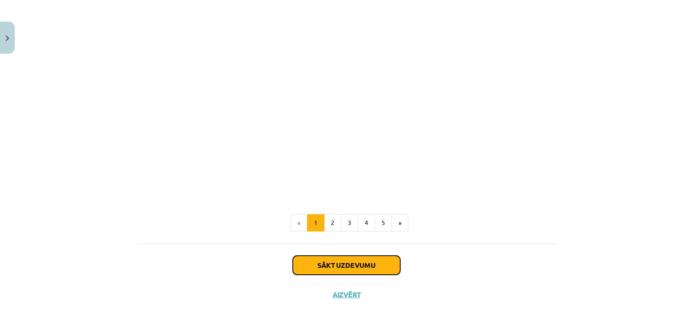
click at [326, 259] on button "Sākt uzdevumu" at bounding box center [346, 265] width 107 height 19
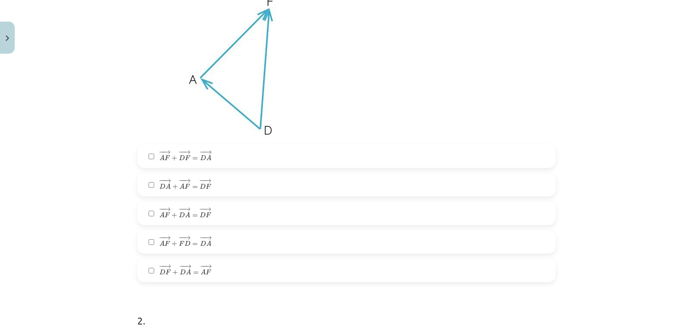
scroll to position [195, 0]
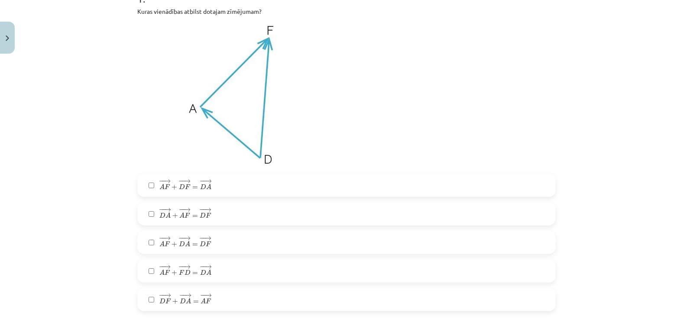
click at [200, 188] on span "D" at bounding box center [203, 187] width 6 height 6
click at [208, 214] on label "− − → D A + − − → A F = − − → D F D A → + A F → = D F →" at bounding box center [346, 214] width 417 height 22
click at [154, 210] on label "− − → D A + − − → A F = − − → D F D A → + A F → = D F →" at bounding box center [346, 214] width 417 height 22
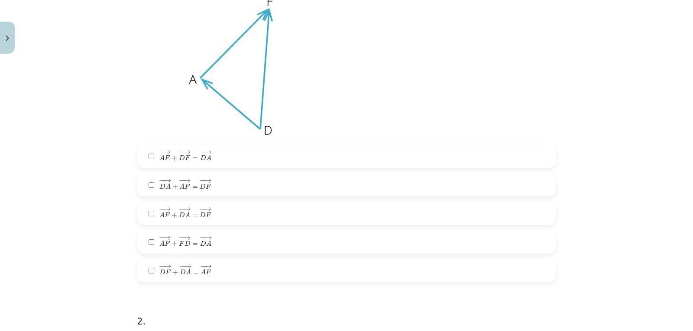
click at [146, 191] on label "− − → D A + − − → A F = − − → D F D A → + A F → = D F →" at bounding box center [346, 185] width 417 height 22
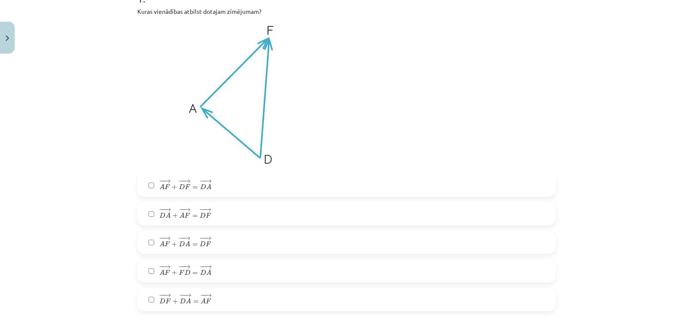
click at [143, 299] on label "− − → D F + − − → D A = − − → A F D F → + D A → = A F →" at bounding box center [346, 300] width 417 height 22
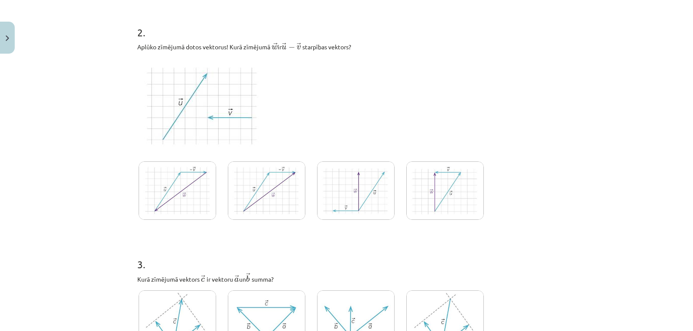
scroll to position [484, 0]
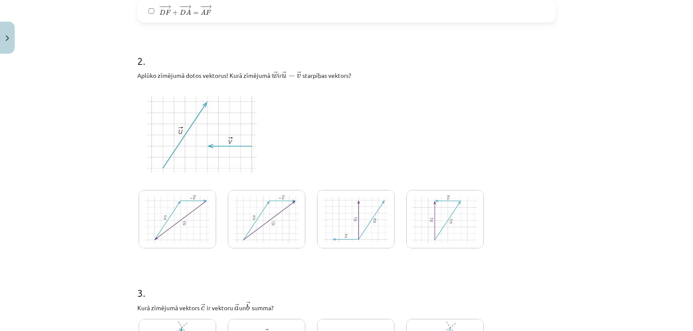
click at [437, 228] on img at bounding box center [445, 219] width 78 height 58
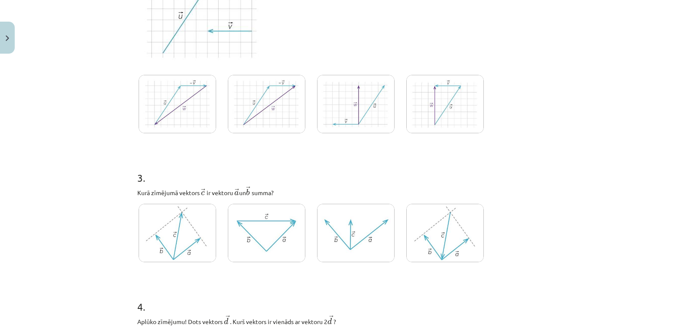
scroll to position [657, 0]
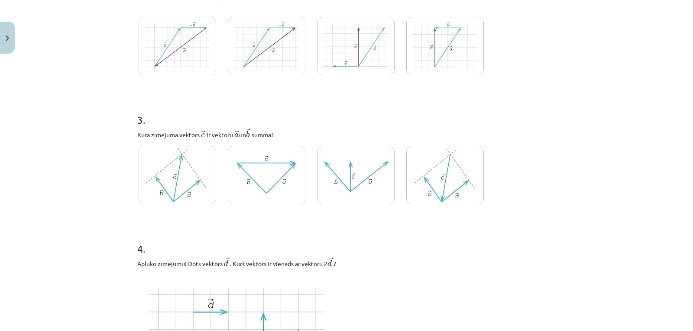
click at [276, 192] on img at bounding box center [267, 175] width 78 height 58
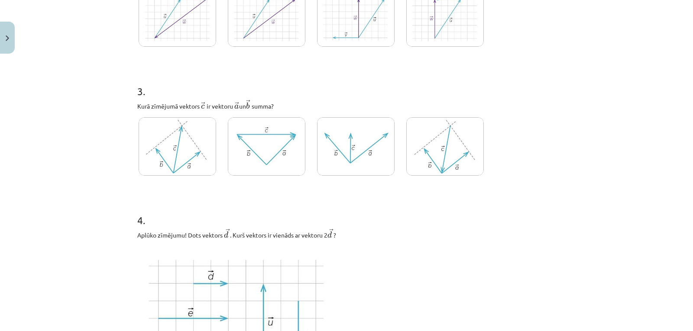
scroll to position [772, 0]
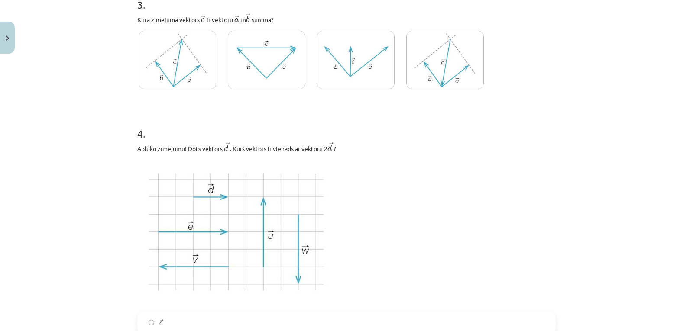
click at [350, 77] on img at bounding box center [356, 60] width 78 height 58
click at [251, 53] on img at bounding box center [267, 60] width 78 height 58
click at [443, 86] on img at bounding box center [445, 60] width 78 height 58
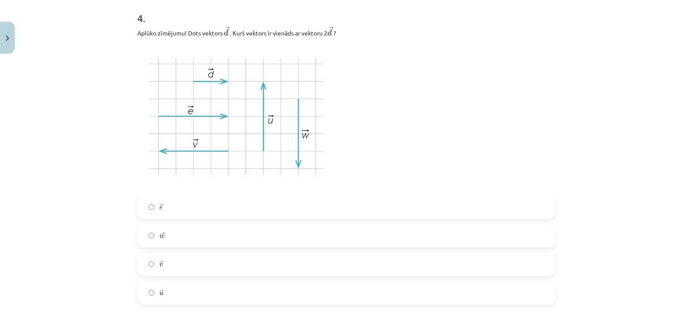
scroll to position [917, 0]
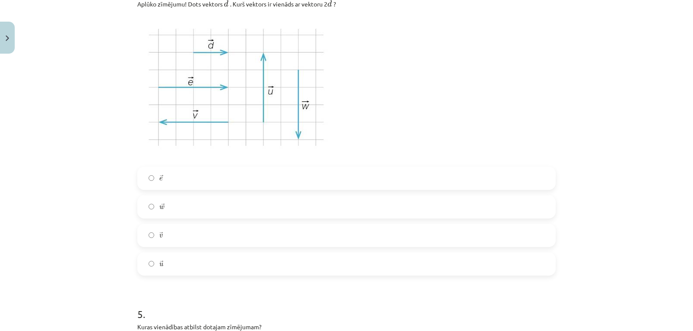
click at [177, 179] on label "→ e e →" at bounding box center [346, 179] width 417 height 22
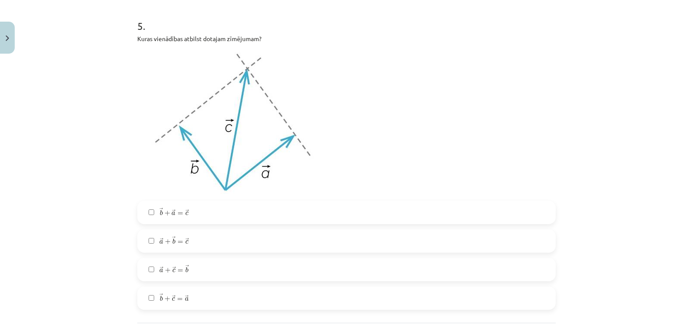
scroll to position [1234, 0]
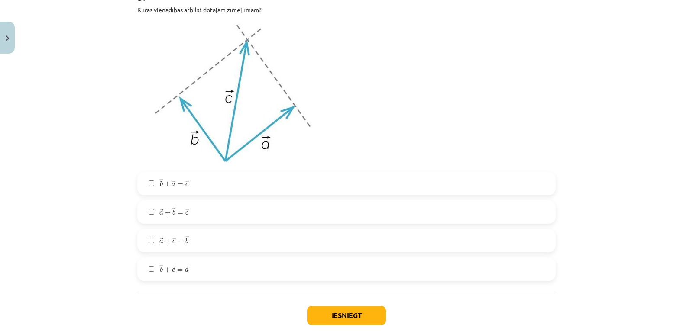
click at [201, 190] on label "→ b + → a = → c b → + a → = c →" at bounding box center [346, 184] width 417 height 22
click at [340, 314] on button "Iesniegt" at bounding box center [346, 315] width 79 height 19
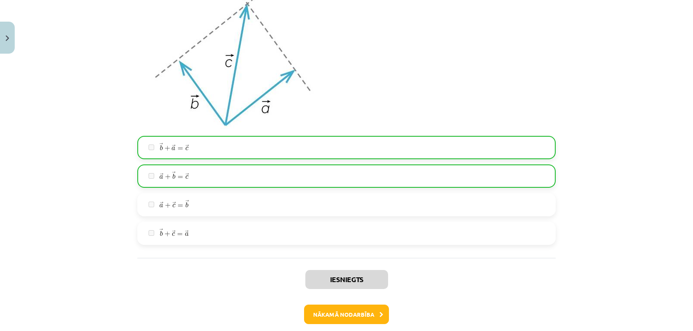
scroll to position [1314, 0]
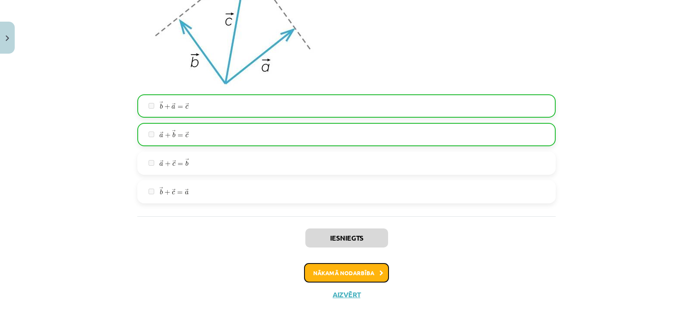
click at [336, 266] on button "Nākamā nodarbība" at bounding box center [346, 273] width 85 height 20
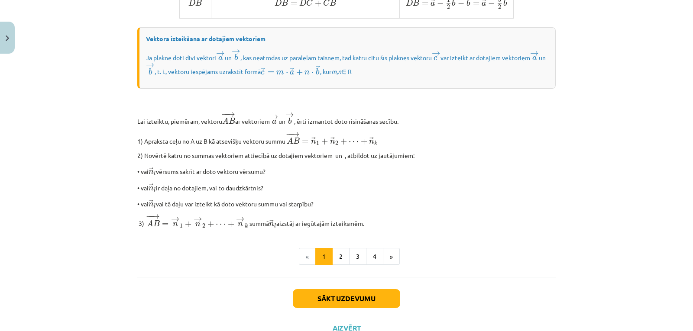
scroll to position [707, 0]
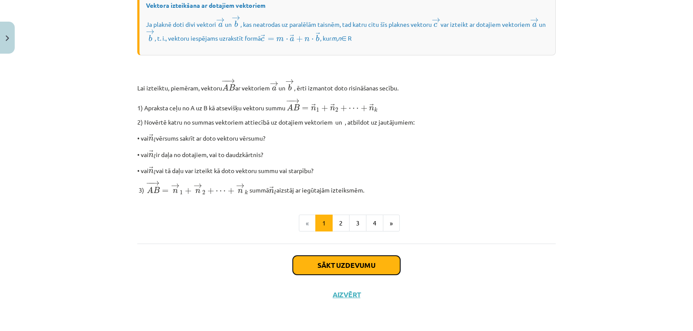
click at [324, 270] on button "Sākt uzdevumu" at bounding box center [346, 265] width 107 height 19
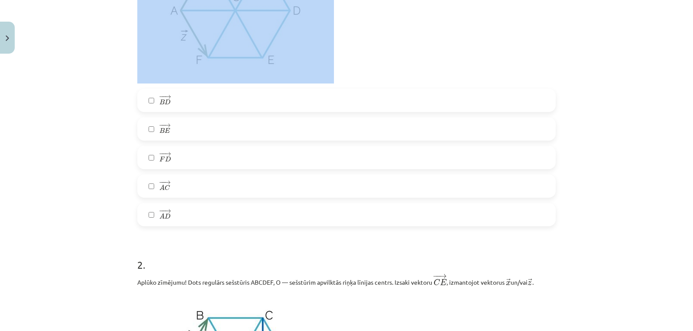
scroll to position [166, 0]
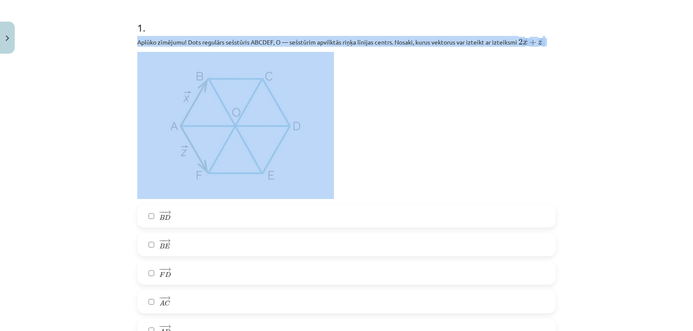
drag, startPoint x: 133, startPoint y: 70, endPoint x: 340, endPoint y: 176, distance: 232.6
click at [404, 135] on p at bounding box center [346, 125] width 418 height 147
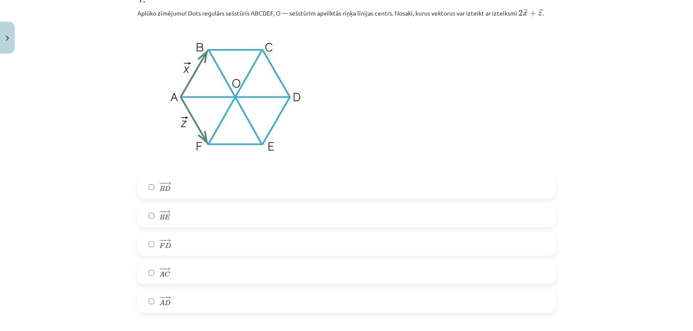
scroll to position [224, 0]
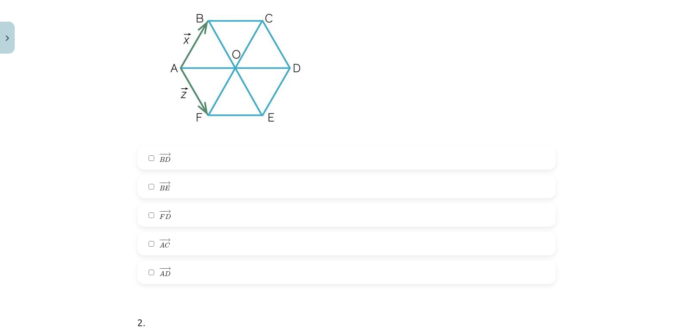
click at [155, 273] on label "− − → A D A D →" at bounding box center [346, 273] width 417 height 22
click at [165, 271] on span "D" at bounding box center [168, 274] width 6 height 6
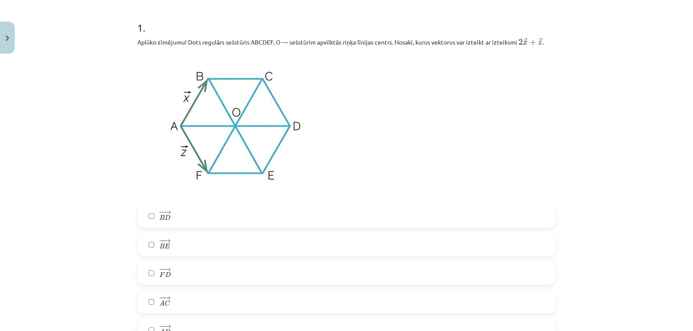
scroll to position [195, 0]
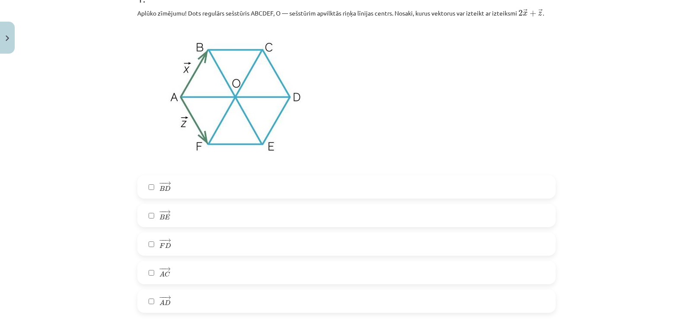
click at [153, 184] on label "− − → B D B D →" at bounding box center [346, 187] width 417 height 22
click at [166, 244] on span "D" at bounding box center [168, 246] width 6 height 6
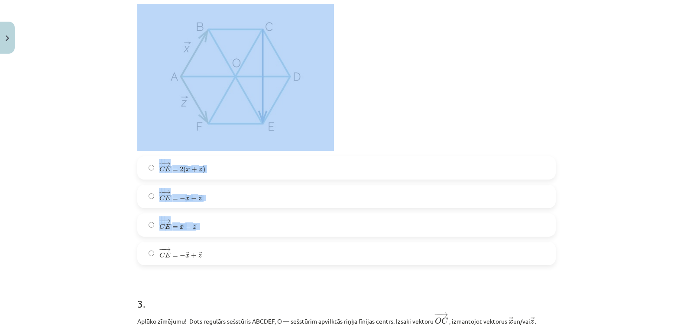
scroll to position [628, 0]
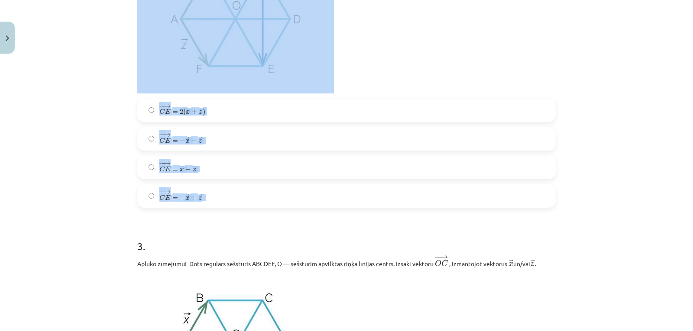
drag, startPoint x: 133, startPoint y: 54, endPoint x: 248, endPoint y: 204, distance: 189.2
copy div "Aplūko zīmējumu! Dots regulārs sešstūris ABCDEF, O — sešstūrim apvilktās riņķa …"
click at [102, 77] on div "Mācību tēma: Matemātikas i - 10. klases 1. ieskaites mācību materiāls (a,b) #4 …" at bounding box center [346, 165] width 693 height 331
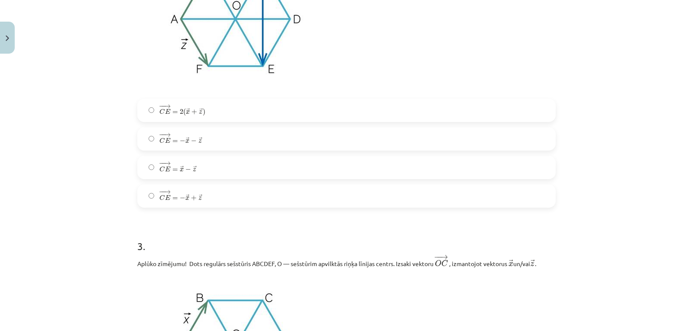
click at [174, 197] on span "=" at bounding box center [175, 198] width 6 height 3
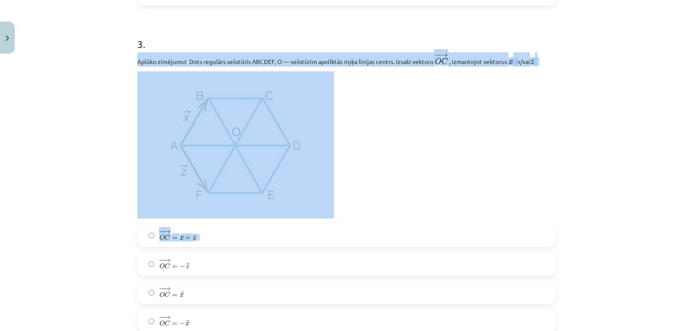
scroll to position [888, 0]
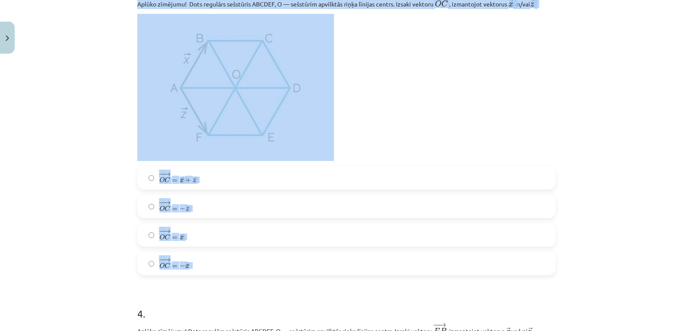
drag, startPoint x: 135, startPoint y: 60, endPoint x: 209, endPoint y: 256, distance: 208.9
click at [209, 256] on div "3 . Aplūko zīmējumu! Dots regulārs sešstūris ABCDEF, O — sešstūrim apvilktās ri…" at bounding box center [346, 120] width 418 height 311
copy div "Aplūko zīmējumu! Dots regulārs sešstūris ABCDEF, O — sešstūrim apvilktās riņķa …"
click at [100, 124] on div "Mācību tēma: Matemātikas i - 10. klases 1. ieskaites mācību materiāls (a,b) #4 …" at bounding box center [346, 165] width 693 height 331
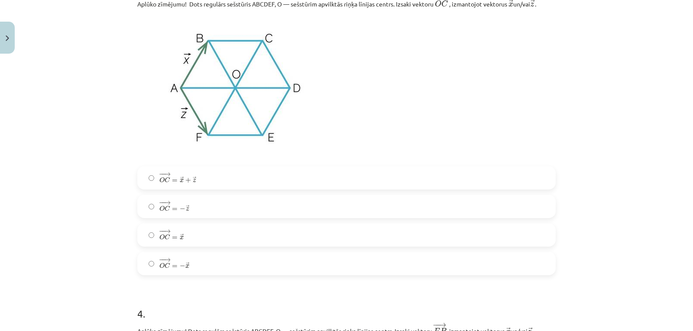
click at [160, 239] on span "O" at bounding box center [161, 237] width 5 height 6
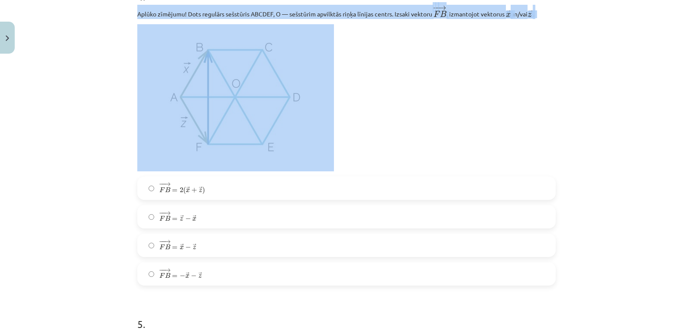
scroll to position [1234, 0]
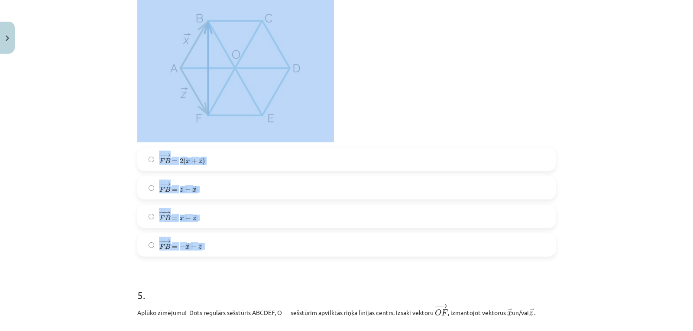
drag, startPoint x: 133, startPoint y: 72, endPoint x: 228, endPoint y: 235, distance: 188.1
copy div "Aplūko zīmējumu! Dots regulārs sešstūris ABCDEF, O — sešstūrim apvilktās riņķa …"
click at [84, 139] on div "Mācību tēma: Matemātikas i - 10. klases 1. ieskaites mācību materiāls (a,b) #4 …" at bounding box center [346, 165] width 693 height 331
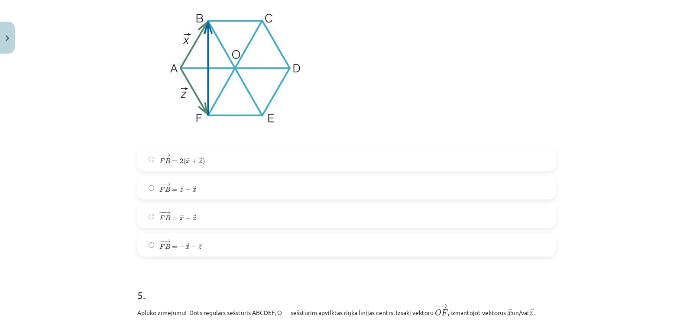
click at [155, 154] on label "− − → F B = 2 ( → x + → z ) F B → = 2 ( x → + z → )" at bounding box center [346, 160] width 417 height 22
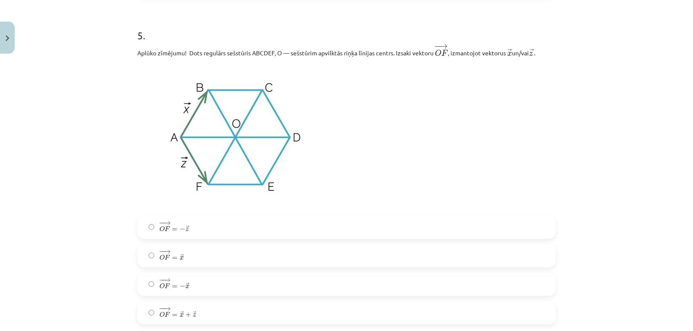
scroll to position [1523, 0]
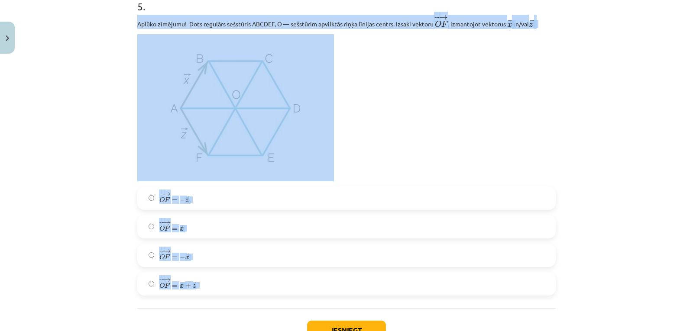
drag, startPoint x: 134, startPoint y: 26, endPoint x: 202, endPoint y: 283, distance: 266.6
click at [202, 283] on div "5 . Aplūko zīmējumu! Dots regulārs sešstūris ABCDEF, O — sešstūrim apvilktās ri…" at bounding box center [346, 140] width 418 height 311
copy div "Aplūko zīmējumu! Dots regulārs sešstūris ABCDEF, O — sešstūrim apvilktās riņķa …"
click at [76, 79] on div "Mācību tēma: Matemātikas i - 10. klases 1. ieskaites mācību materiāls (a,b) #4 …" at bounding box center [346, 165] width 693 height 331
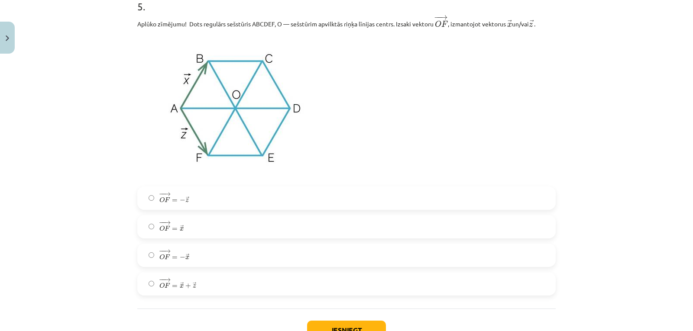
drag, startPoint x: 182, startPoint y: 262, endPoint x: 149, endPoint y: 148, distance: 118.7
click at [181, 260] on span "− − → O F = − → x" at bounding box center [174, 255] width 30 height 10
click at [138, 254] on label "− − → O F = − → x O F → = − x →" at bounding box center [346, 256] width 417 height 22
click at [143, 201] on label "− − → O F = − → z O F → = − z →" at bounding box center [346, 199] width 417 height 22
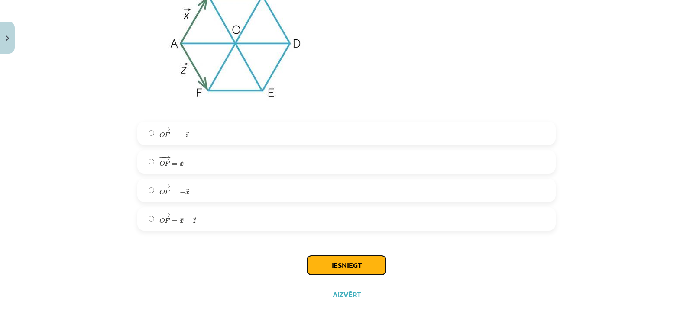
click at [324, 262] on button "Iesniegt" at bounding box center [346, 265] width 79 height 19
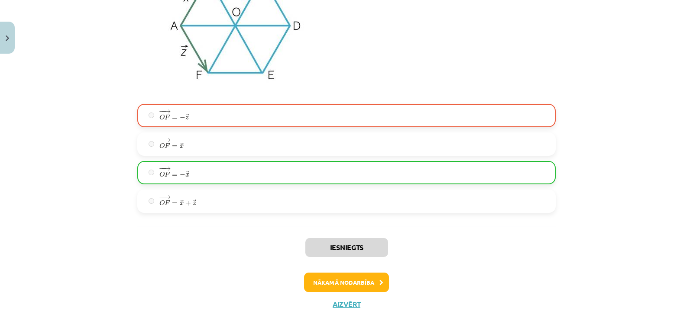
scroll to position [1617, 0]
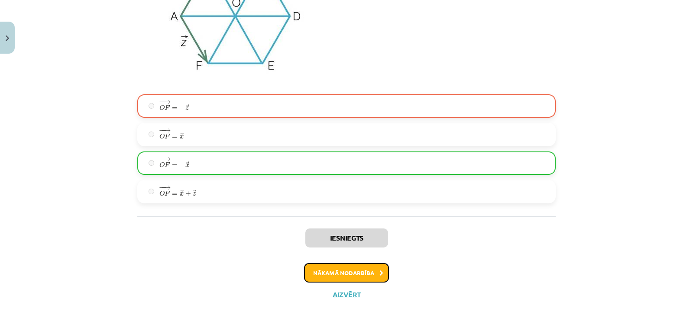
click at [358, 278] on button "Nākamā nodarbība" at bounding box center [346, 273] width 85 height 20
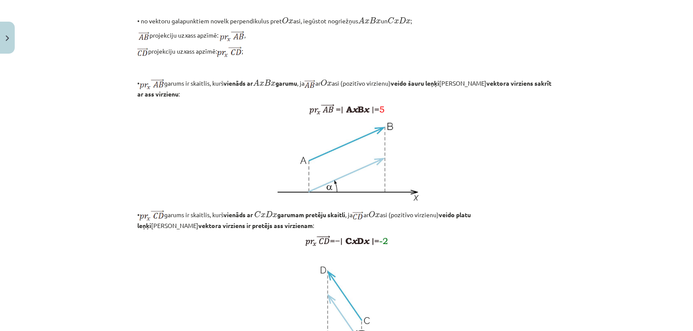
scroll to position [631, 0]
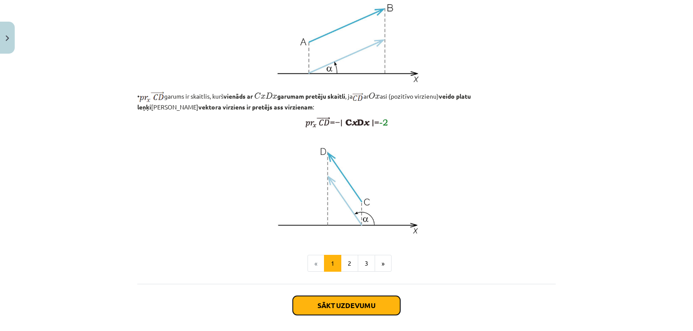
click at [360, 296] on button "Sākt uzdevumu" at bounding box center [346, 305] width 107 height 19
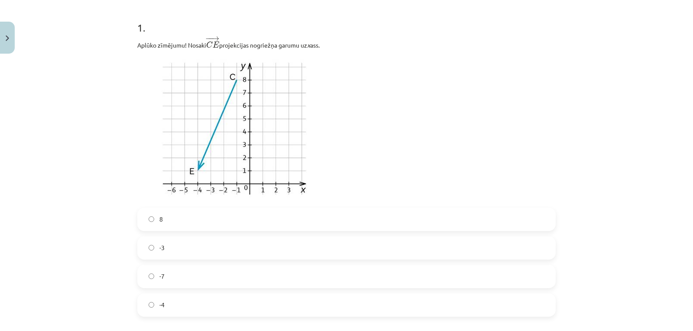
scroll to position [195, 0]
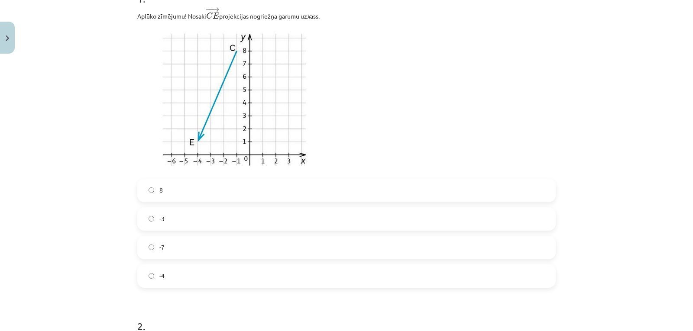
click at [162, 269] on label "-4" at bounding box center [346, 276] width 417 height 22
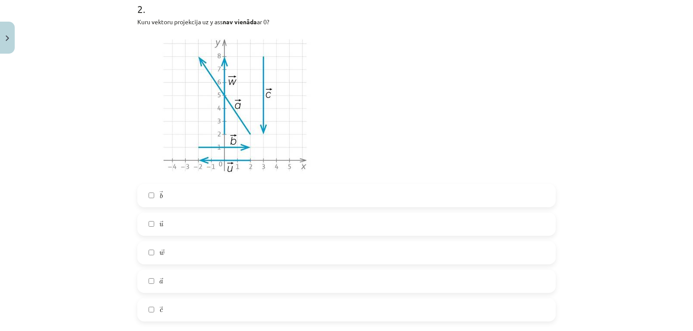
scroll to position [541, 0]
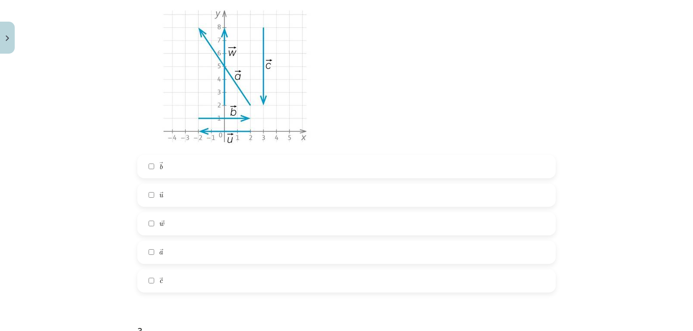
click at [159, 277] on span "→ c c →" at bounding box center [160, 280] width 3 height 7
click at [145, 171] on label "→ b b →" at bounding box center [346, 167] width 417 height 22
click at [150, 249] on label "→ a a →" at bounding box center [346, 253] width 417 height 22
click at [146, 248] on label "→ a a →" at bounding box center [346, 253] width 417 height 22
click at [152, 160] on label "→ b b →" at bounding box center [346, 167] width 417 height 22
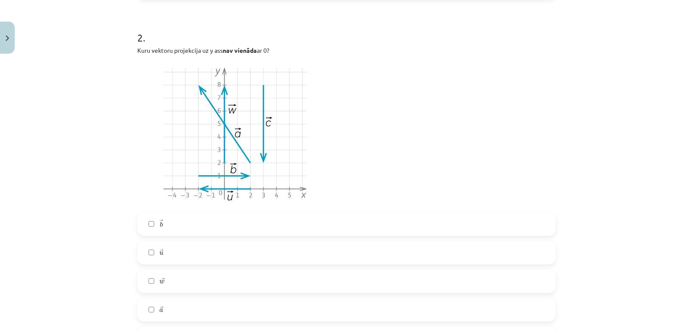
scroll to position [512, 0]
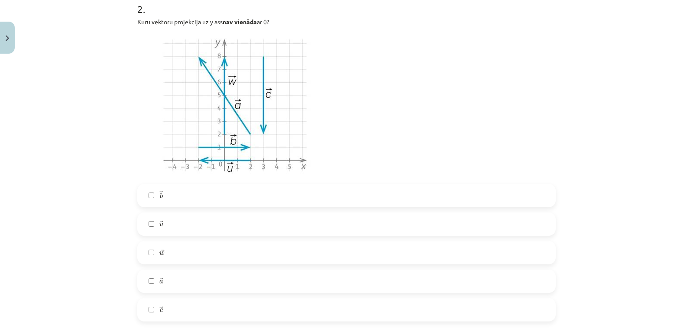
click at [159, 229] on span "→ u u →" at bounding box center [161, 224] width 4 height 9
click at [157, 204] on label "→ b b →" at bounding box center [346, 196] width 417 height 22
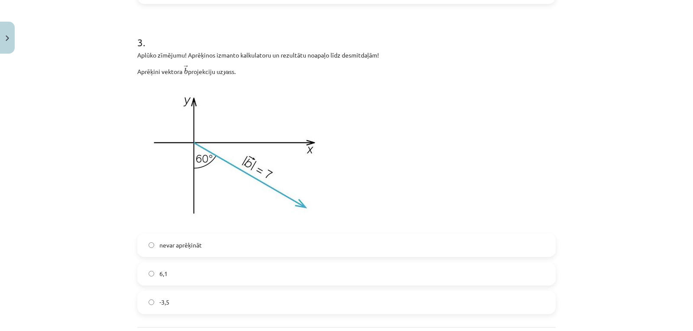
scroll to position [859, 0]
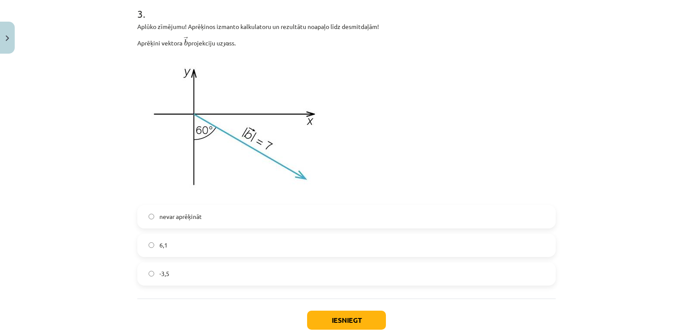
click at [207, 251] on label "6,1" at bounding box center [346, 246] width 417 height 22
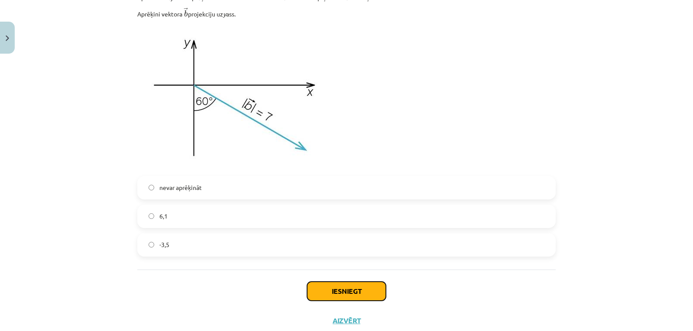
click at [310, 295] on button "Iesniegt" at bounding box center [346, 291] width 79 height 19
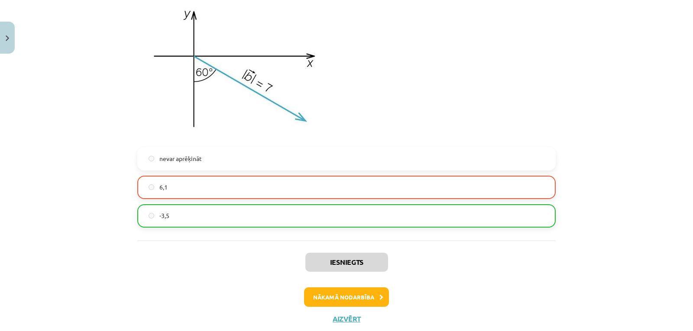
scroll to position [942, 0]
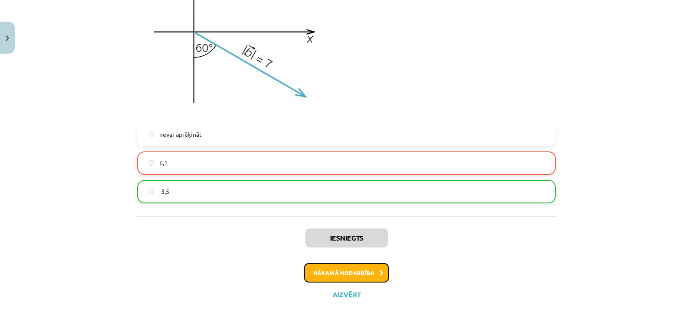
click at [347, 275] on button "Nākamā nodarbība" at bounding box center [346, 273] width 85 height 20
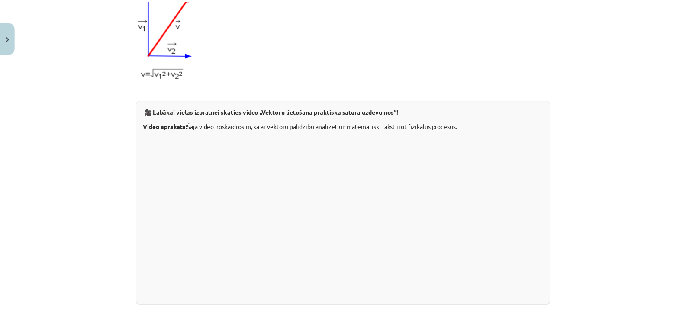
scroll to position [901, 0]
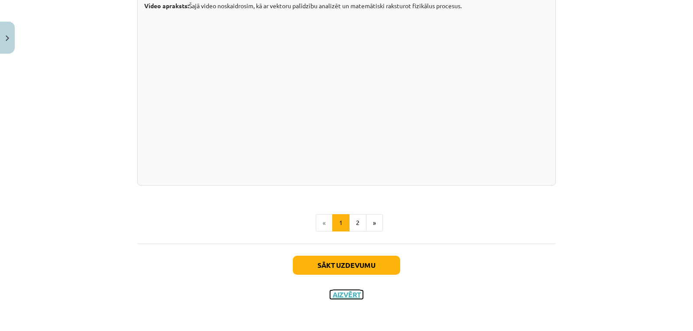
click at [352, 298] on button "Aizvērt" at bounding box center [346, 295] width 33 height 9
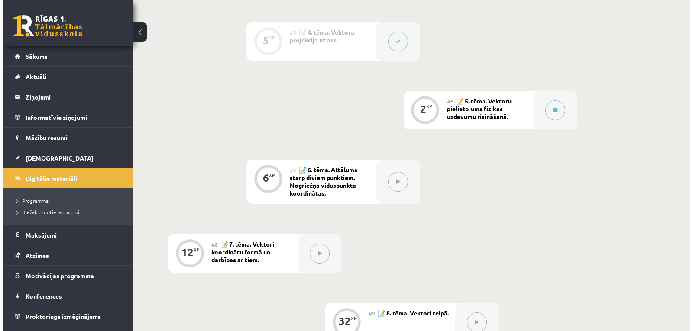
scroll to position [515, 0]
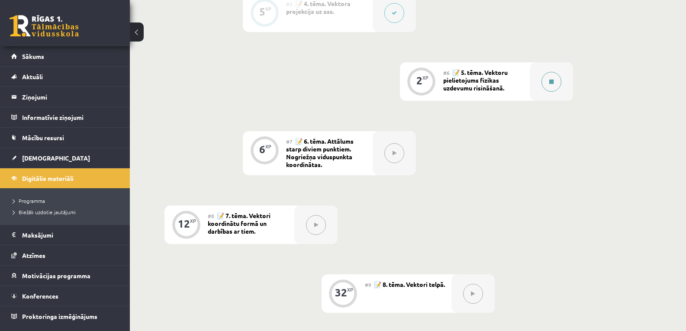
click at [550, 79] on icon at bounding box center [552, 81] width 4 height 5
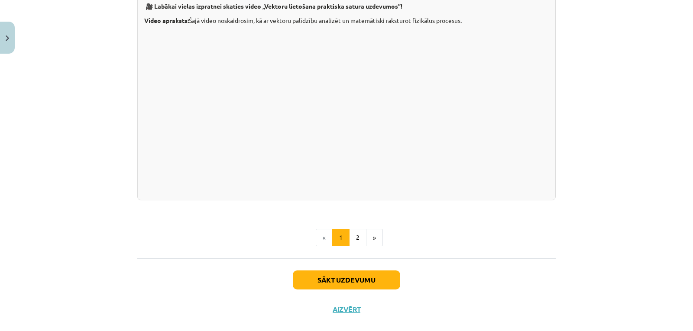
scroll to position [890, 0]
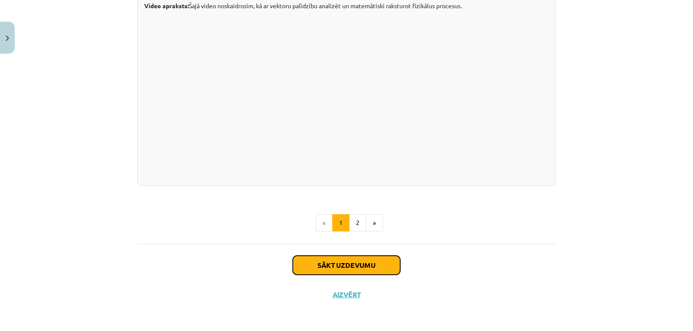
click at [338, 267] on button "Sākt uzdevumu" at bounding box center [346, 265] width 107 height 19
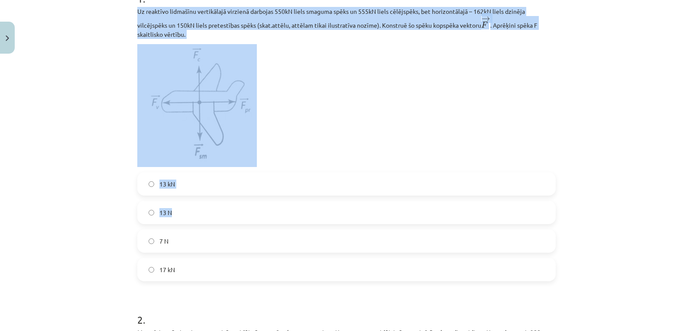
scroll to position [224, 0]
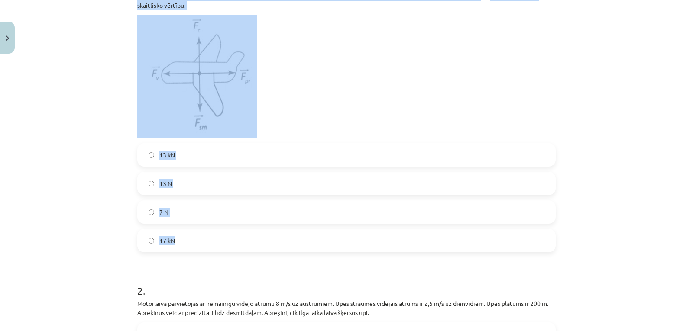
drag, startPoint x: 134, startPoint y: 70, endPoint x: 228, endPoint y: 239, distance: 193.7
click at [228, 239] on div "1 . Uz reaktīvo lidmašīnu vertikālajā virzienā darbojas 550kN liels smaguma spē…" at bounding box center [346, 100] width 418 height 304
copy div "Uz reaktīvo lidmašīnu vertikālajā virzienā darbojas 550kN liels smaguma spēks u…"
click at [33, 93] on div "Mācību tēma: Matemātikas i - 10. klases 1. ieskaites mācību materiāls (a,b) #6 …" at bounding box center [346, 165] width 693 height 331
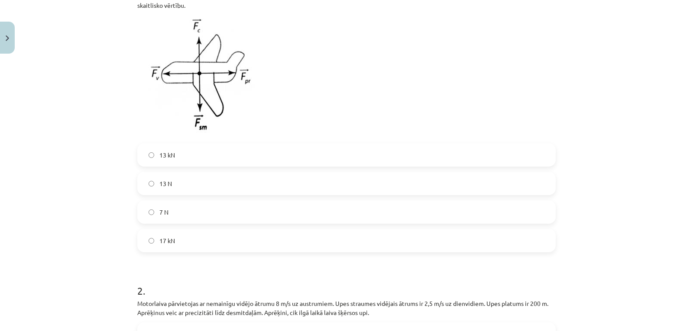
click at [161, 163] on label "13 kN" at bounding box center [346, 155] width 417 height 22
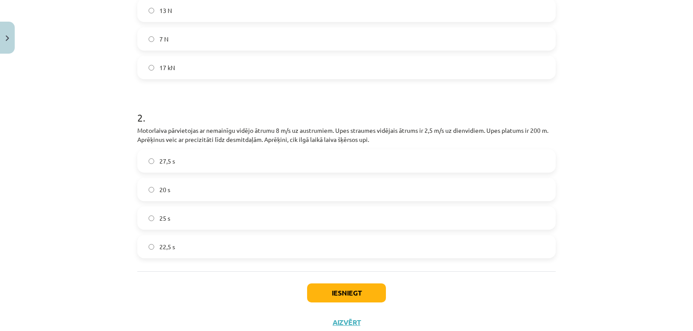
scroll to position [425, 0]
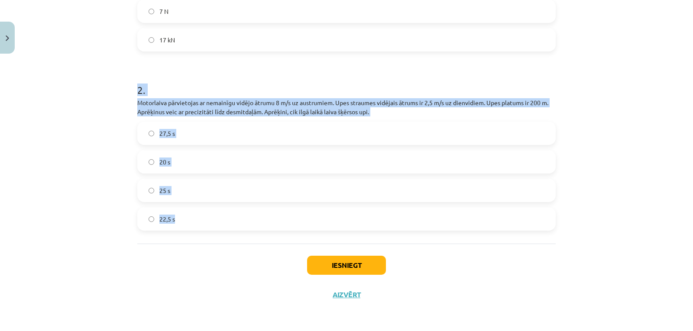
drag, startPoint x: 135, startPoint y: 90, endPoint x: 188, endPoint y: 212, distance: 133.2
click at [188, 212] on div "2 . Motorlaiva pārvietojas ar nemainīgu vidējo ātrumu 8 m/s uz austrumiem. Upes…" at bounding box center [346, 150] width 418 height 162
copy div "2 . Motorlaiva pārvietojas ar nemainīgu vidējo ātrumu 8 m/s uz austrumiem. Upes…"
click at [100, 130] on div "Mācību tēma: Matemātikas i - 10. klases 1. ieskaites mācību materiāls (a,b) #6 …" at bounding box center [346, 165] width 693 height 331
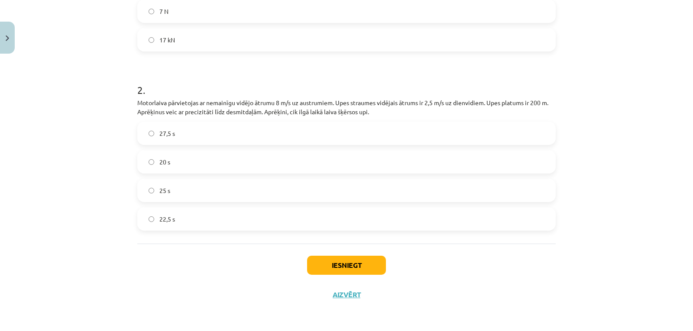
click at [174, 194] on label "25 s" at bounding box center [346, 191] width 417 height 22
drag, startPoint x: 320, startPoint y: 261, endPoint x: 246, endPoint y: 252, distance: 75.0
click at [320, 261] on button "Iesniegt" at bounding box center [346, 265] width 79 height 19
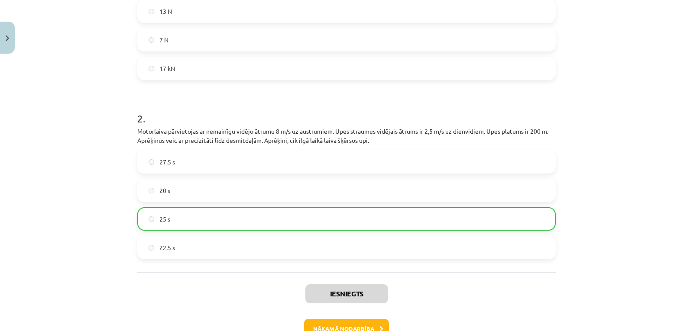
scroll to position [453, 0]
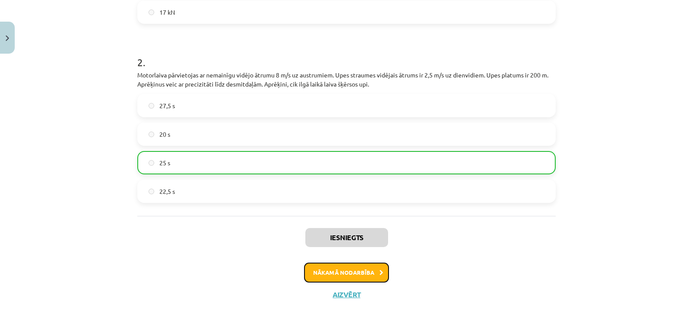
click at [342, 278] on button "Nākamā nodarbība" at bounding box center [346, 273] width 85 height 20
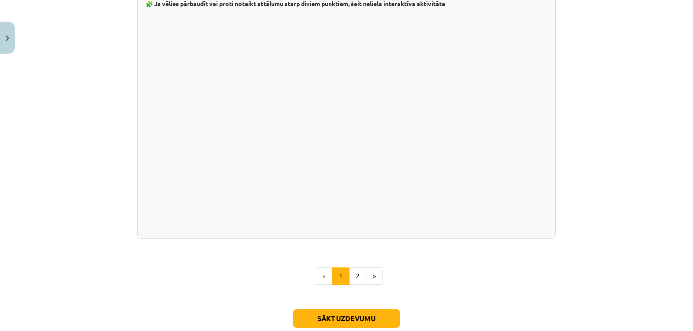
scroll to position [1516, 0]
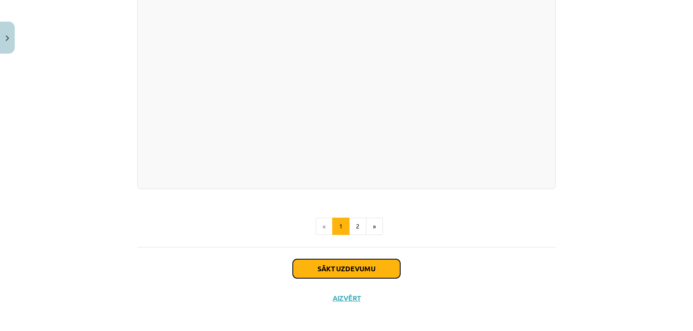
click at [334, 268] on button "Sākt uzdevumu" at bounding box center [346, 268] width 107 height 19
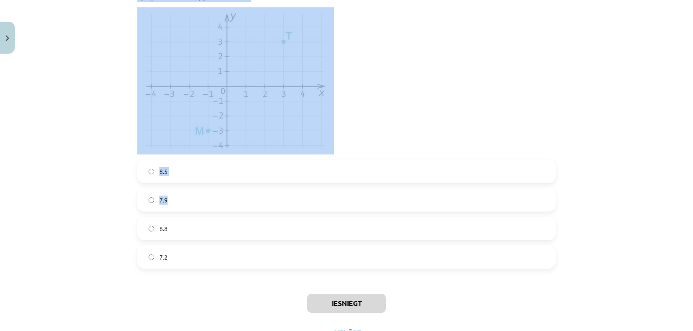
scroll to position [1417, 0]
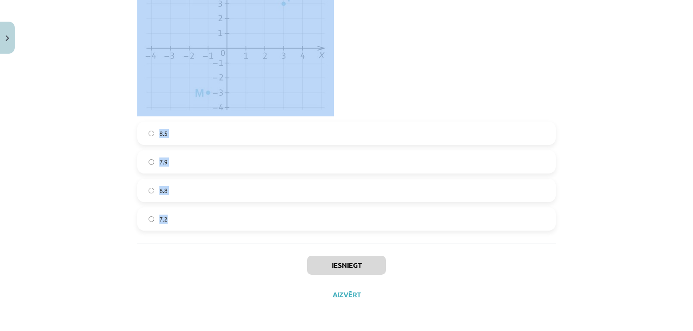
drag, startPoint x: 135, startPoint y: 70, endPoint x: 230, endPoint y: 211, distance: 170.9
copy form "1 . Aprēķini attālumu starp punktiem, kuru koordinātas ir ﻿(−1;3) un ﻿(0;4). Ku…"
click at [94, 99] on div "Mācību tēma: Matemātikas i - 10. klases 1. ieskaites mācību materiāls (a,b) #7 …" at bounding box center [346, 165] width 693 height 331
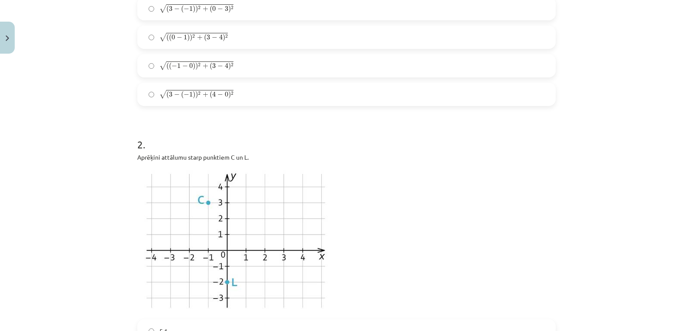
scroll to position [146, 0]
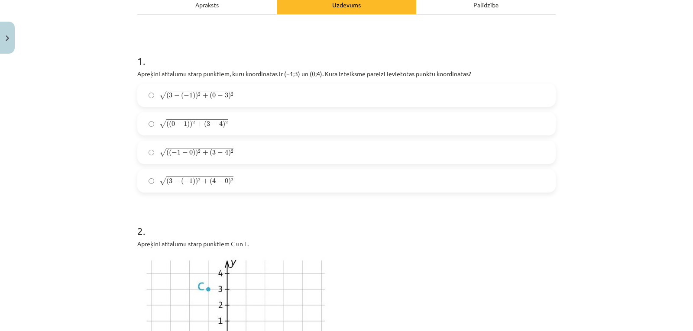
click at [172, 123] on span "( ( 0 − 1 ) ) 2 + ( 3 − 4 ) 2" at bounding box center [196, 124] width 61 height 8
click at [98, 151] on div "Mācību tēma: Matemātikas i - 10. klases 1. ieskaites mācību materiāls (a,b) #7 …" at bounding box center [346, 165] width 693 height 331
click at [171, 152] on span "−" at bounding box center [174, 152] width 6 height 5
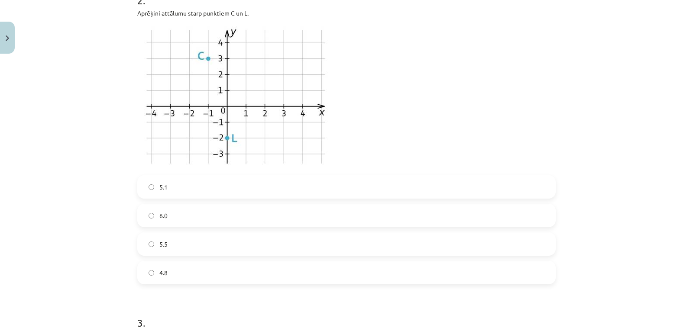
scroll to position [348, 0]
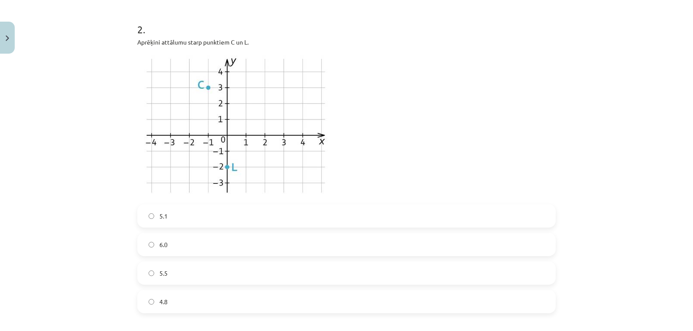
click at [171, 271] on label "5.5" at bounding box center [346, 273] width 417 height 22
click at [180, 214] on label "5.1" at bounding box center [346, 216] width 417 height 22
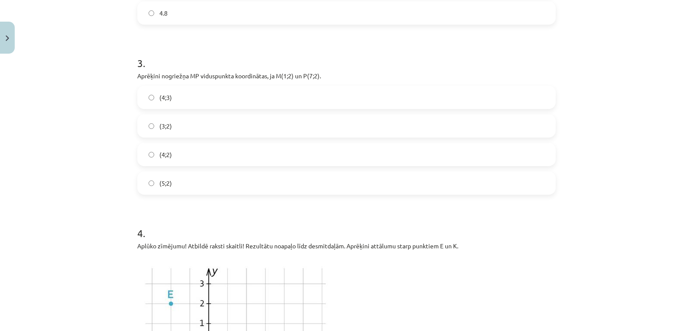
scroll to position [608, 0]
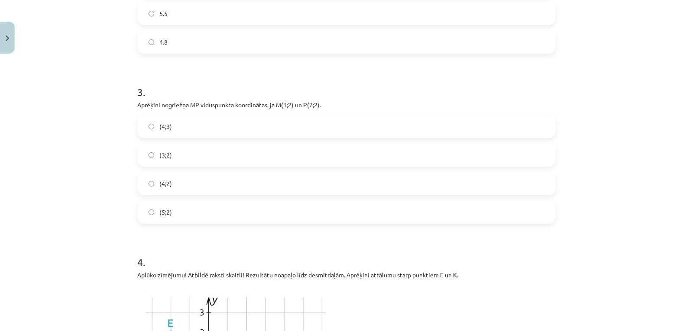
click at [165, 184] on span "(4;2)" at bounding box center [165, 183] width 13 height 9
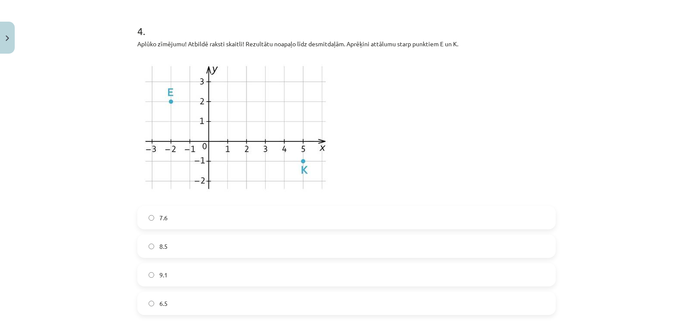
scroll to position [868, 0]
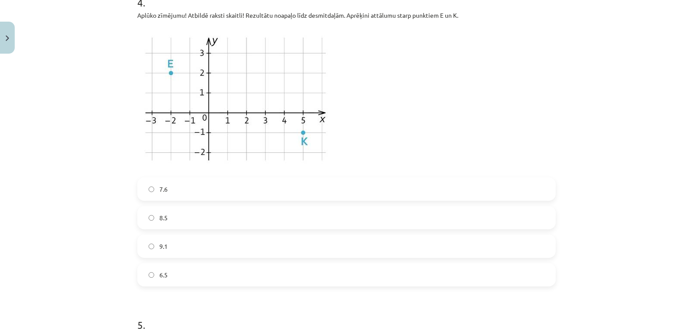
click at [172, 192] on label "7.6" at bounding box center [346, 189] width 417 height 22
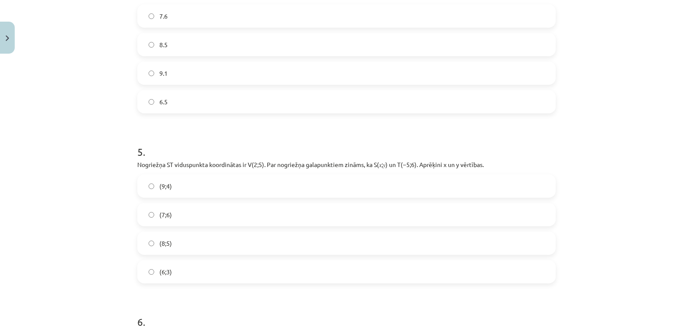
scroll to position [1070, 0]
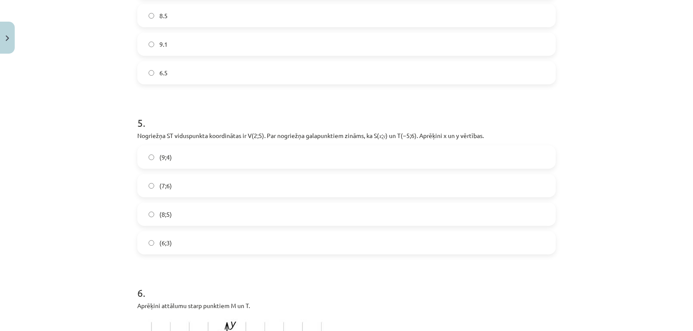
click at [161, 161] on span "(9;4)" at bounding box center [165, 157] width 13 height 9
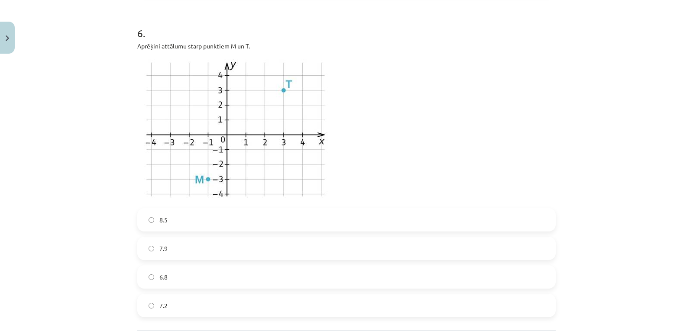
scroll to position [1359, 0]
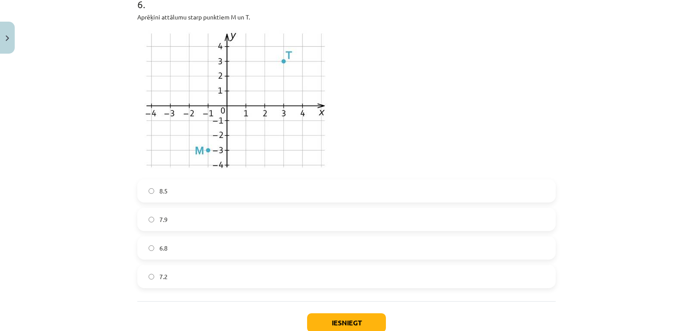
drag, startPoint x: 169, startPoint y: 220, endPoint x: 313, endPoint y: 288, distance: 158.7
click at [169, 220] on label "7.9" at bounding box center [346, 220] width 417 height 22
click at [359, 323] on button "Iesniegt" at bounding box center [346, 323] width 79 height 19
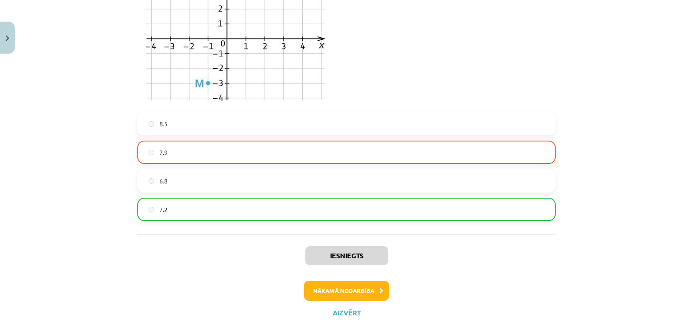
scroll to position [1444, 0]
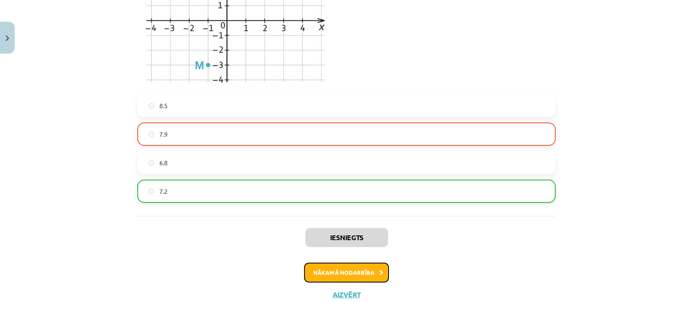
click at [310, 275] on button "Nākamā nodarbība" at bounding box center [346, 273] width 85 height 20
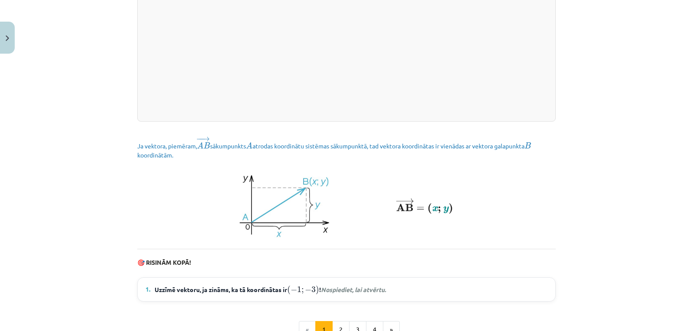
scroll to position [1191, 0]
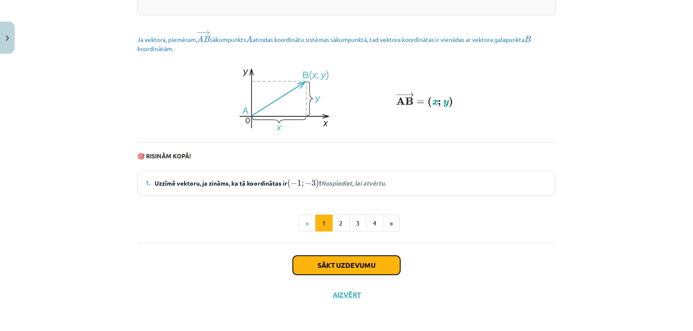
click at [337, 267] on button "Sākt uzdevumu" at bounding box center [346, 265] width 107 height 19
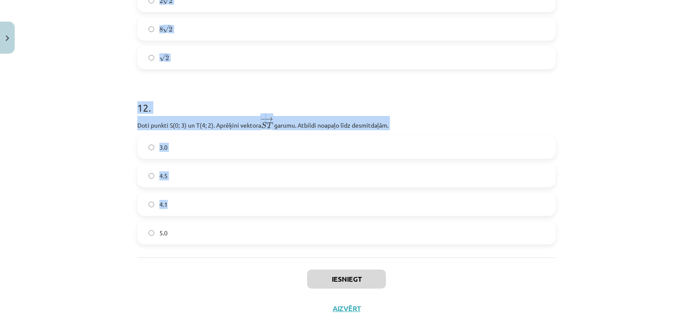
scroll to position [2317, 0]
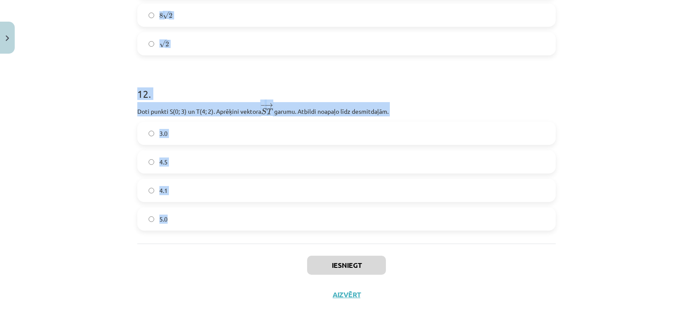
drag, startPoint x: 133, startPoint y: 111, endPoint x: 296, endPoint y: 211, distance: 191.1
copy form "1 . − − → B A = ( 2 ; − 3 ) B A → = ( 2 ; − 3 ) un ﻿ − − → B C = ( − 3 ; 1 ) B …"
click at [93, 133] on div "Mācību tēma: Matemātikas i - 10. klases 1. ieskaites mācību materiāls (a,b) #8 …" at bounding box center [346, 165] width 693 height 331
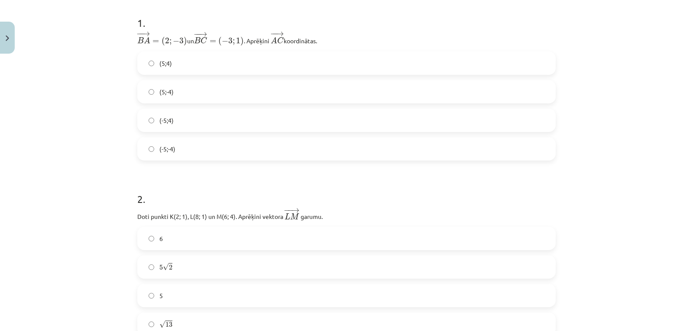
scroll to position [286, 0]
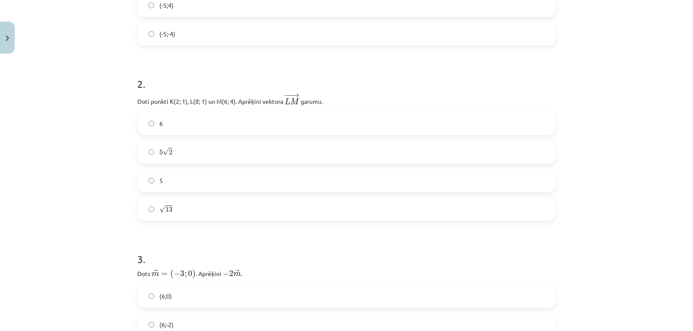
click at [161, 209] on span "√" at bounding box center [162, 209] width 6 height 7
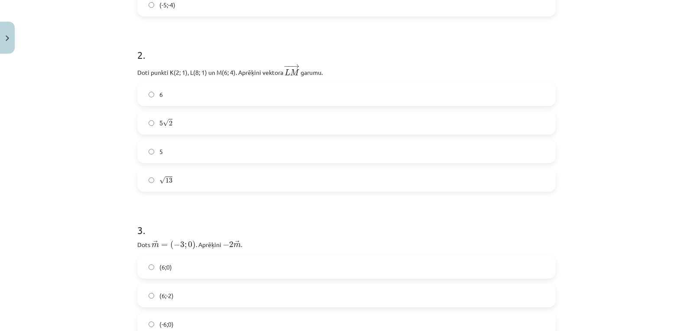
scroll to position [430, 0]
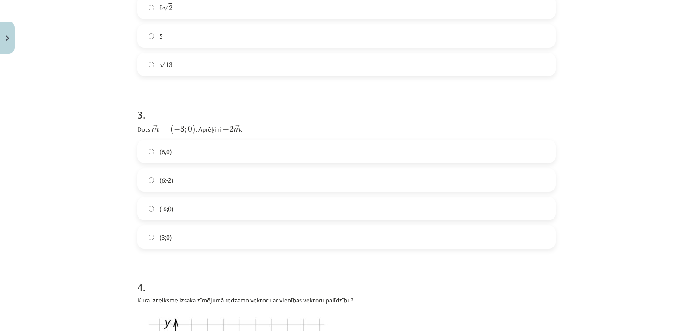
click at [173, 210] on label "(-6;0)" at bounding box center [346, 209] width 417 height 22
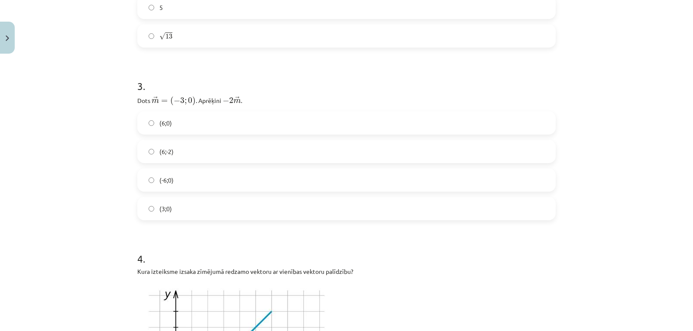
click at [171, 120] on label "(6;0)" at bounding box center [346, 123] width 417 height 22
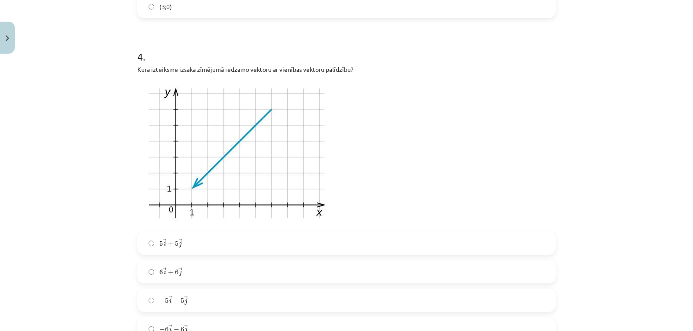
scroll to position [777, 0]
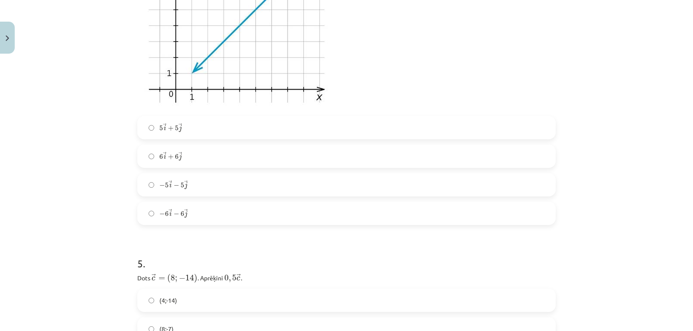
click at [175, 129] on span "5" at bounding box center [176, 128] width 3 height 5
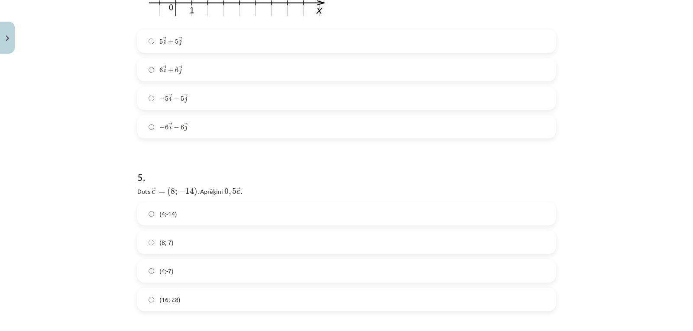
scroll to position [921, 0]
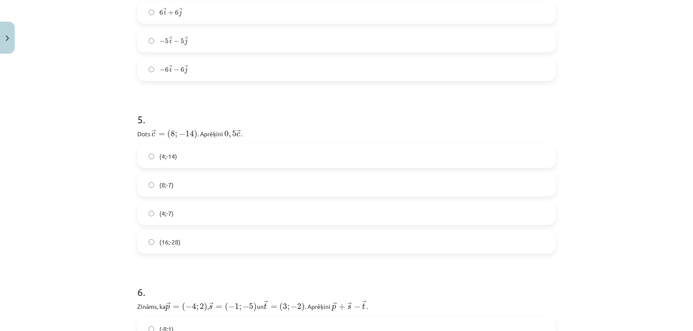
click at [171, 181] on label "(8;-7)" at bounding box center [346, 185] width 417 height 22
click at [180, 216] on label "(4;-7)" at bounding box center [346, 214] width 417 height 22
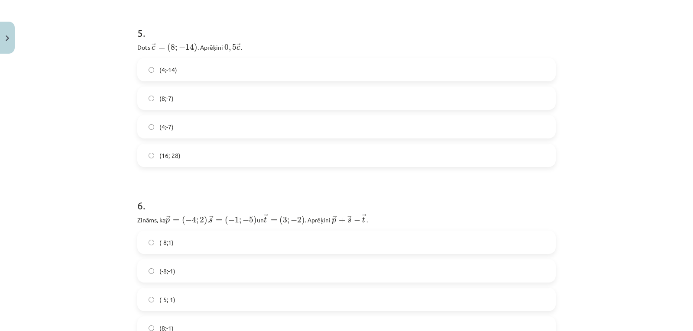
scroll to position [1065, 0]
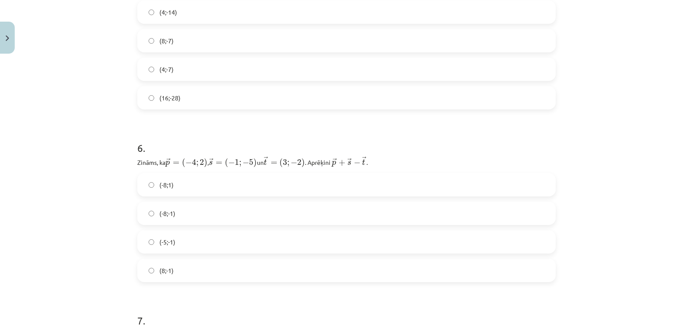
click at [173, 216] on label "(-8;-1)" at bounding box center [346, 214] width 417 height 22
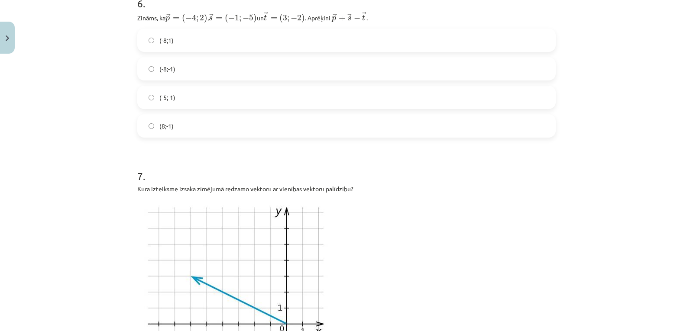
scroll to position [1383, 0]
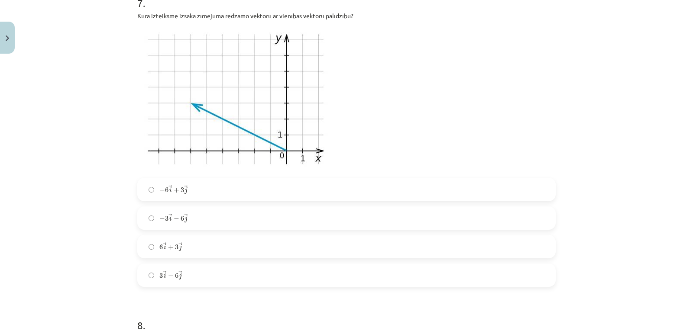
drag, startPoint x: 174, startPoint y: 191, endPoint x: 171, endPoint y: 152, distance: 38.2
click at [175, 190] on span "+" at bounding box center [177, 190] width 6 height 5
click at [93, 100] on div "Mācību tēma: Matemātikas i - 10. klases 1. ieskaites mācību materiāls (a,b) #8 …" at bounding box center [346, 165] width 693 height 331
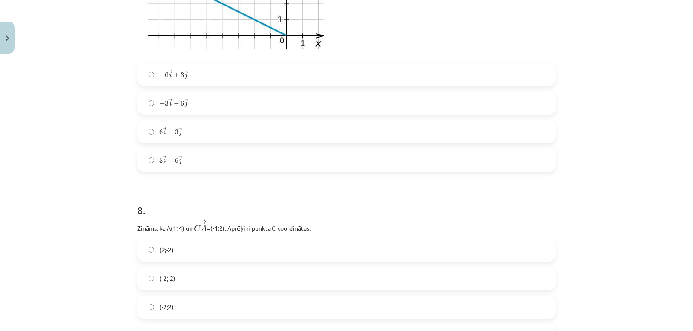
scroll to position [1585, 0]
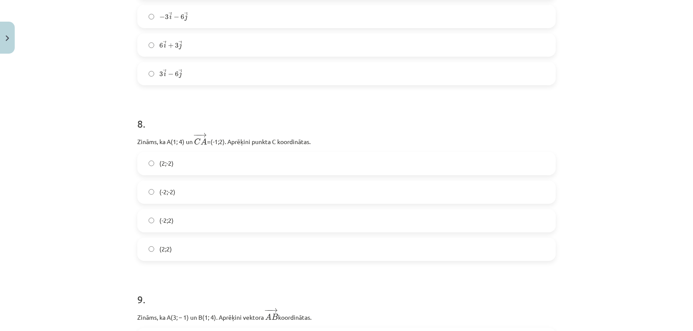
click at [163, 166] on span "(2;-2)" at bounding box center [166, 163] width 14 height 9
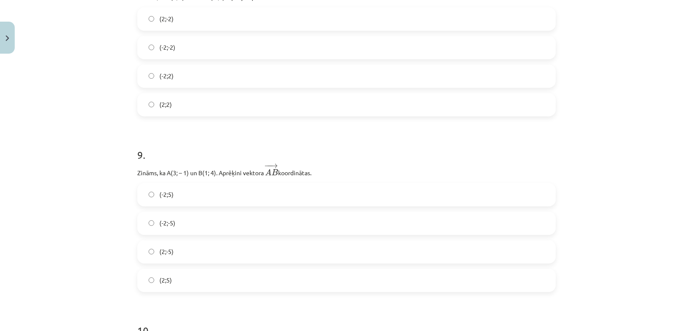
scroll to position [1758, 0]
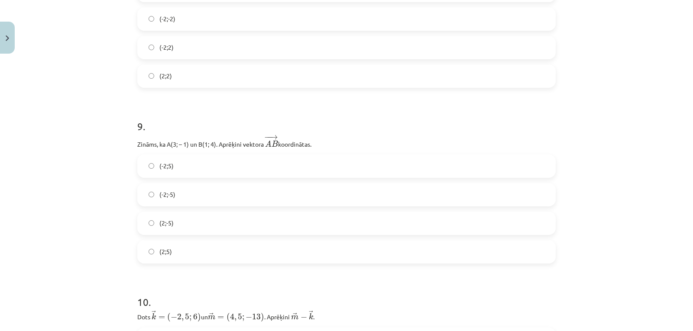
drag, startPoint x: 165, startPoint y: 172, endPoint x: 167, endPoint y: 126, distance: 46.8
click at [165, 170] on label "(-2;5)" at bounding box center [346, 166] width 417 height 22
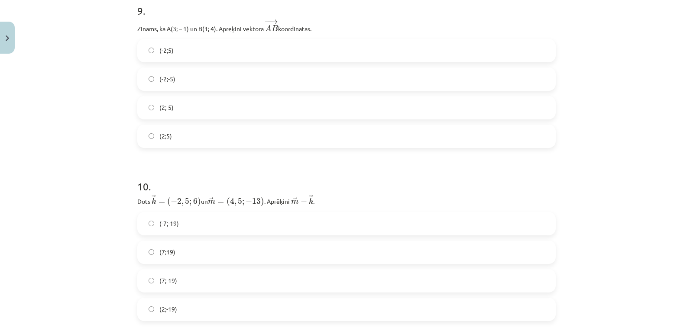
scroll to position [1903, 0]
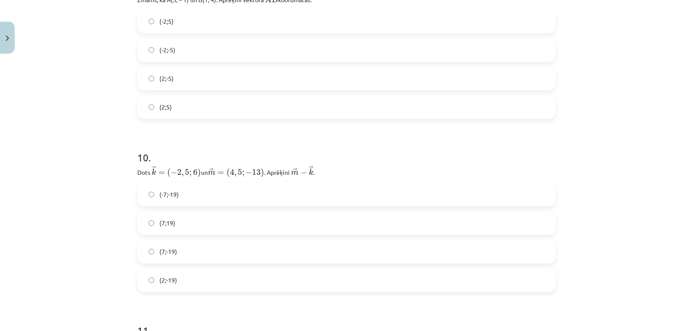
click at [167, 194] on span "(-7;-19)" at bounding box center [168, 194] width 19 height 9
click at [171, 253] on span "(7;-19)" at bounding box center [168, 251] width 18 height 9
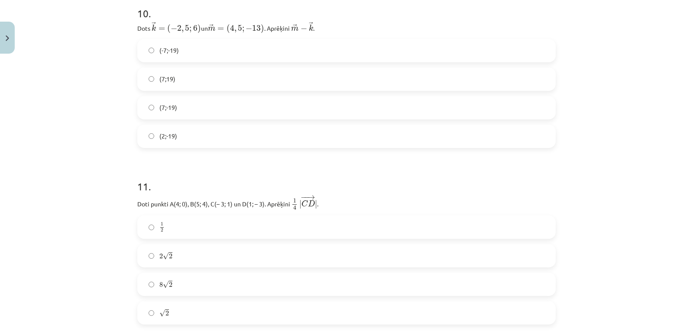
scroll to position [2105, 0]
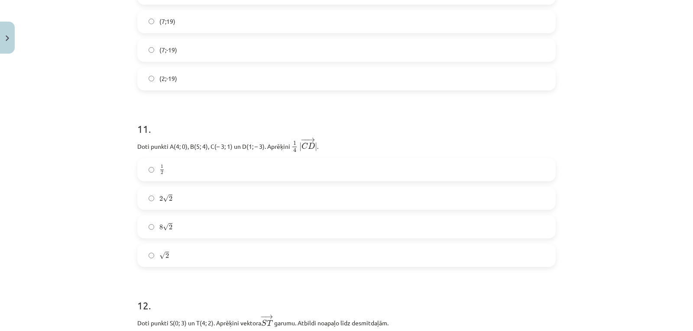
click at [165, 261] on label "√ 2 2" at bounding box center [346, 256] width 417 height 22
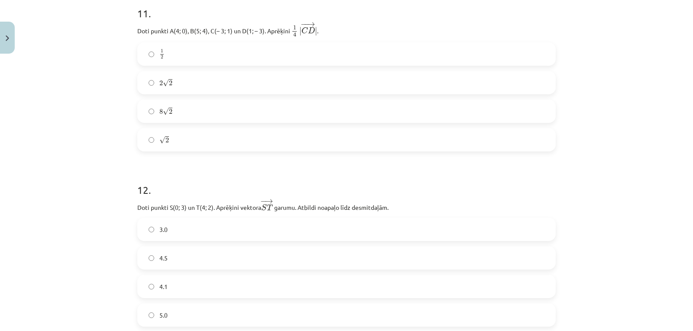
scroll to position [2317, 0]
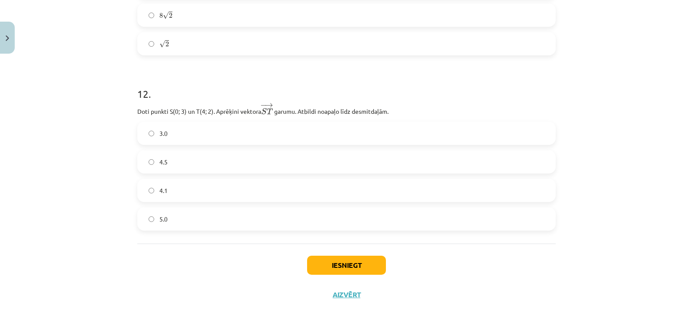
click at [165, 183] on label "4.1" at bounding box center [346, 191] width 417 height 22
click at [332, 276] on div "Iesniegt Aizvērt" at bounding box center [346, 274] width 418 height 61
click at [329, 271] on button "Iesniegt" at bounding box center [346, 265] width 79 height 19
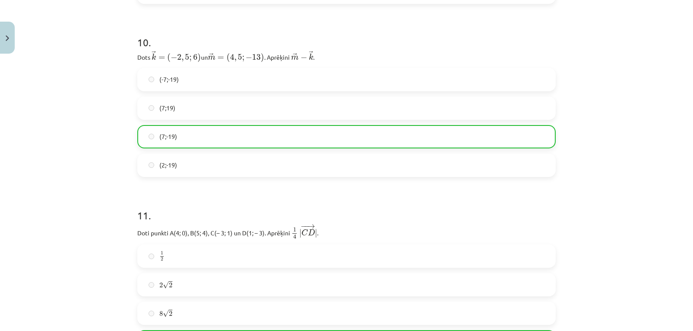
scroll to position [2345, 0]
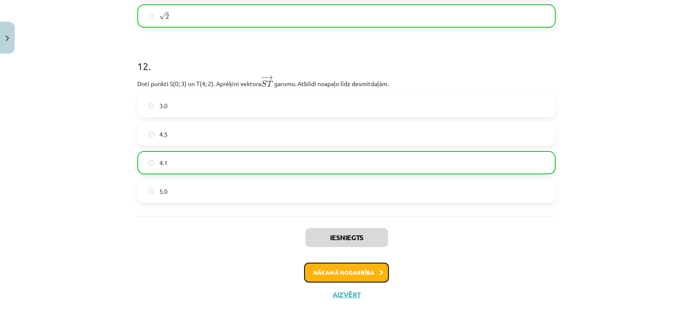
click at [329, 268] on button "Nākamā nodarbība" at bounding box center [346, 273] width 85 height 20
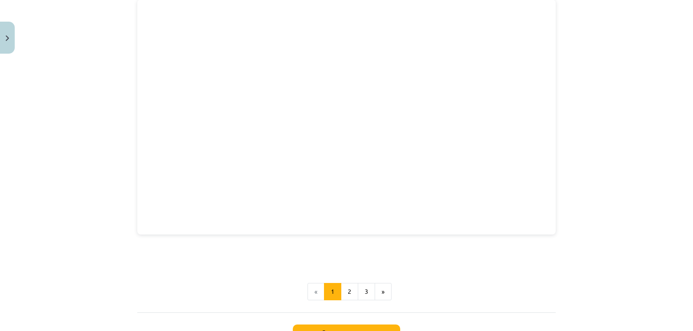
scroll to position [1186, 0]
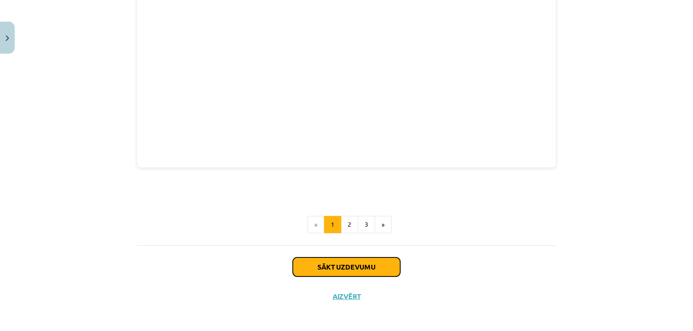
click at [323, 268] on button "Sākt uzdevumu" at bounding box center [346, 267] width 107 height 19
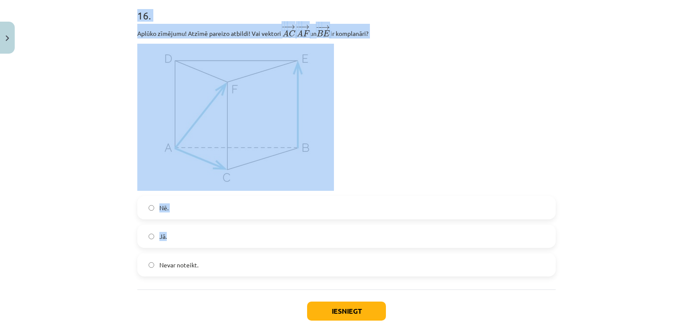
scroll to position [3998, 0]
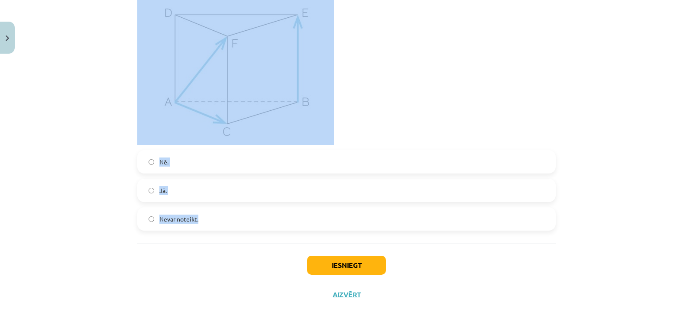
drag, startPoint x: 136, startPoint y: 81, endPoint x: 309, endPoint y: 223, distance: 223.7
click at [88, 97] on div "Mācību tēma: Matemātikas i - 10. klases 1. ieskaites mācību materiāls (a,b) #9 …" at bounding box center [346, 165] width 693 height 331
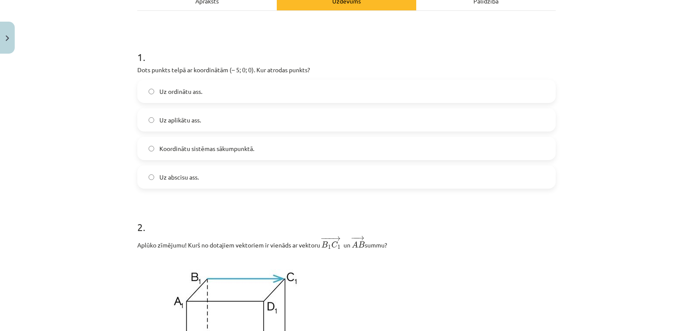
scroll to position [59, 0]
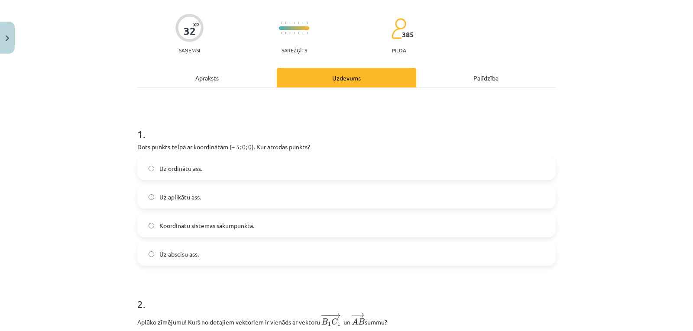
click at [165, 256] on span "Uz abscisu ass." at bounding box center [178, 254] width 39 height 9
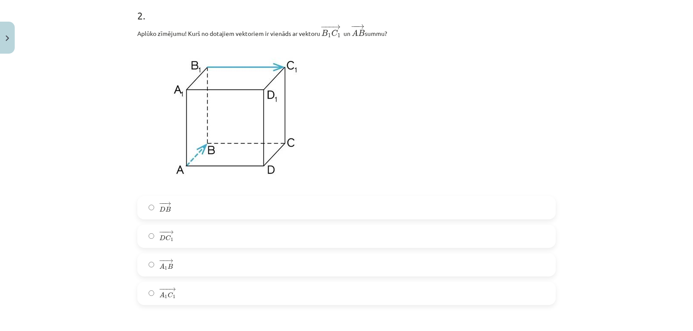
scroll to position [435, 0]
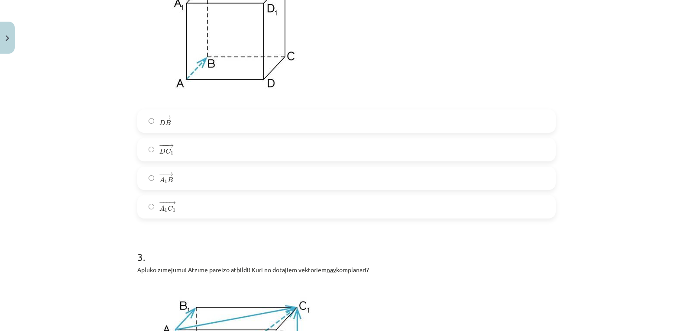
click at [175, 209] on label "− −− → A 1 C 1 A 1 C 1 →" at bounding box center [346, 207] width 417 height 22
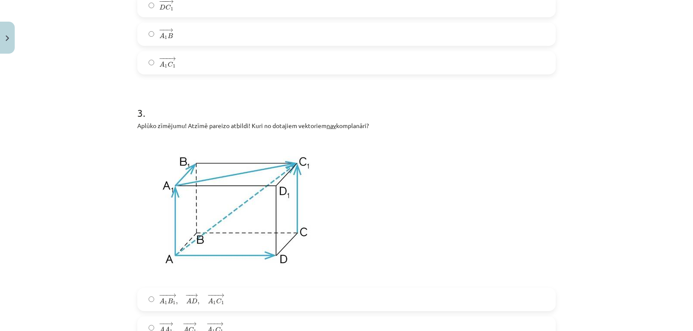
scroll to position [752, 0]
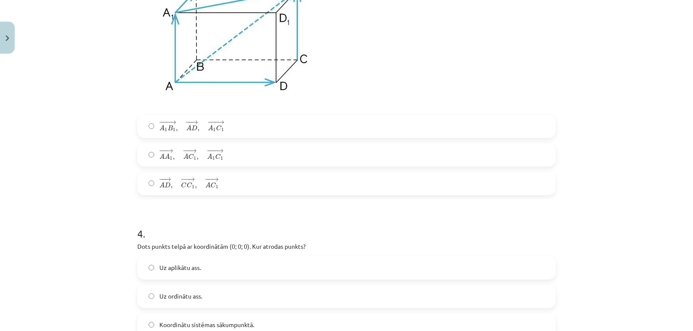
click at [181, 187] on span "C" at bounding box center [184, 185] width 6 height 6
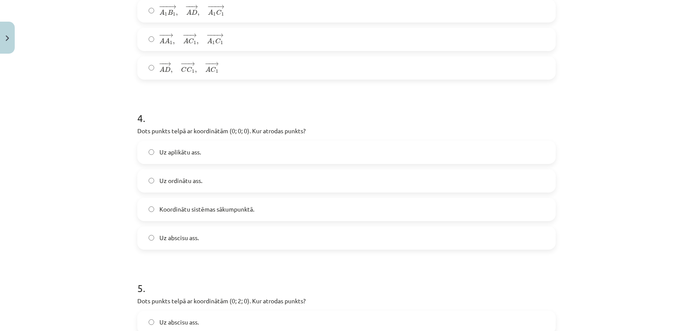
scroll to position [896, 0]
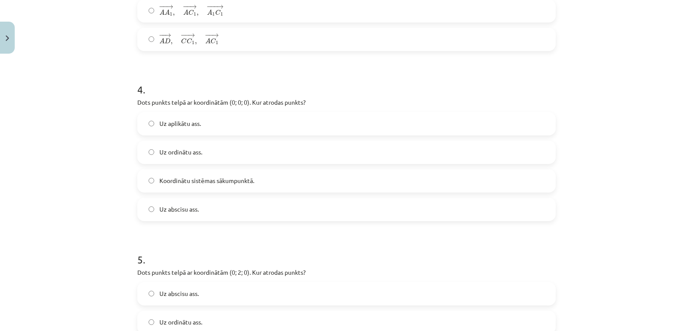
click at [174, 180] on span "Koordinātu sistēmas sākumpunktā." at bounding box center [206, 180] width 95 height 9
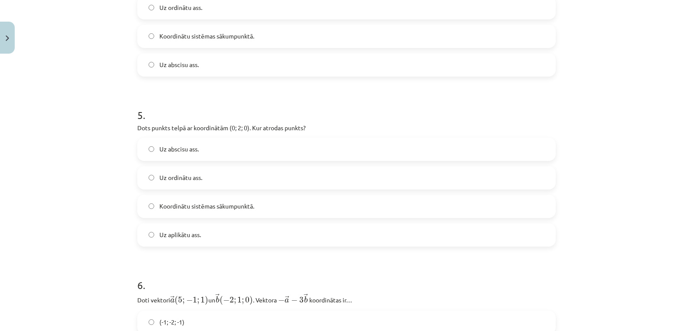
click at [188, 178] on span "Uz ordinātu ass." at bounding box center [180, 177] width 43 height 9
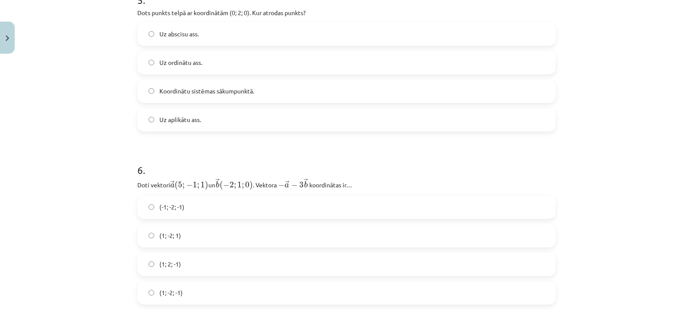
scroll to position [1185, 0]
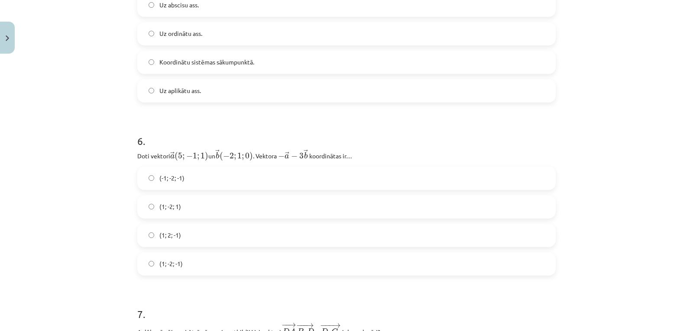
click at [186, 206] on label "(1; -2; 1)" at bounding box center [346, 207] width 417 height 22
click at [166, 240] on span "(1; 2; -1)" at bounding box center [170, 235] width 22 height 9
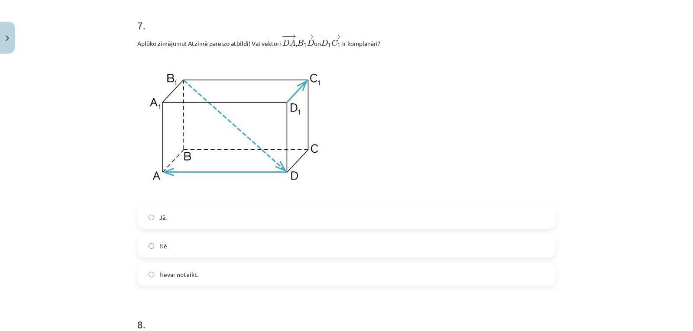
scroll to position [1618, 0]
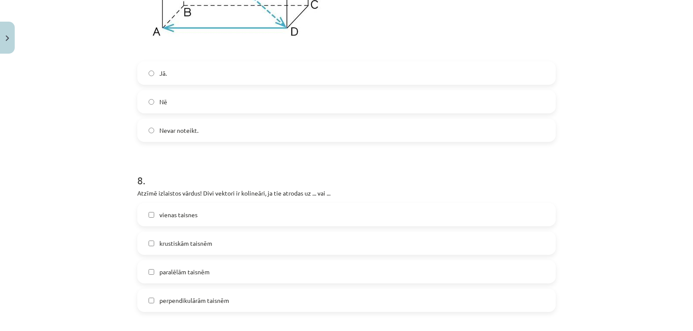
click at [180, 75] on label "Jā." at bounding box center [346, 73] width 417 height 22
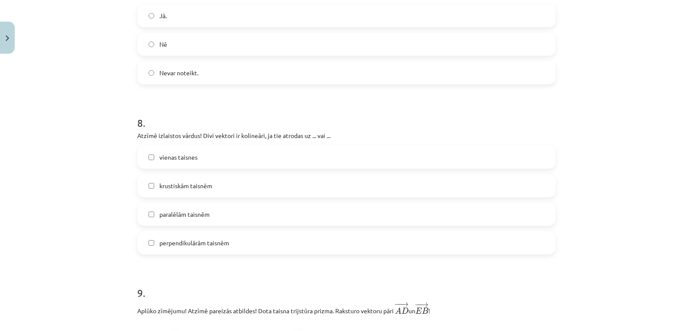
scroll to position [1705, 0]
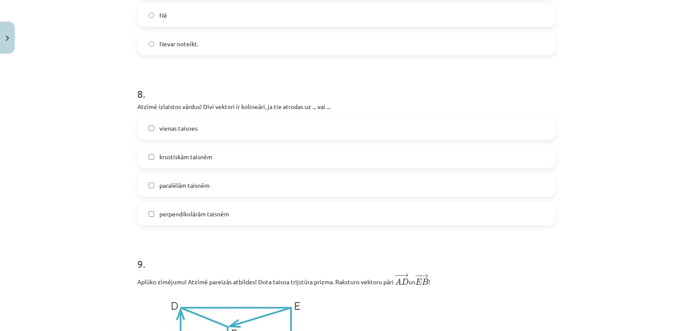
click at [206, 183] on span "paralēlām taisnēm" at bounding box center [184, 185] width 50 height 9
click at [162, 126] on span "vienas taisnes" at bounding box center [178, 128] width 38 height 9
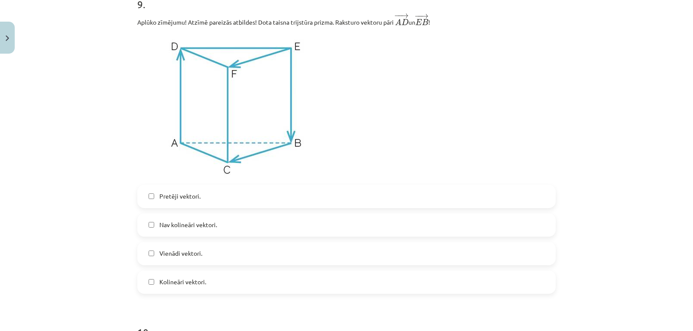
scroll to position [1994, 0]
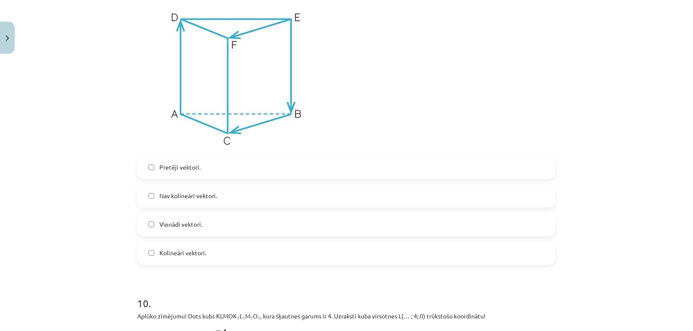
click at [200, 201] on span "Nav kolineāri vektori." at bounding box center [188, 195] width 58 height 9
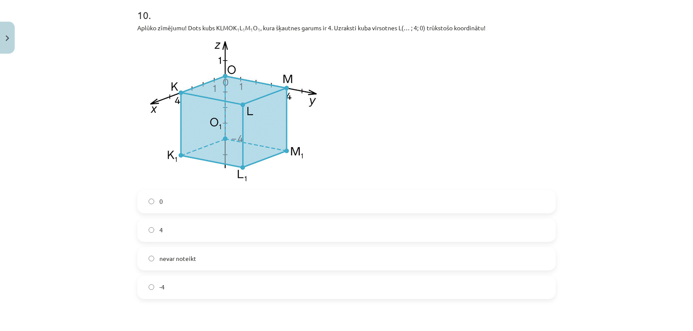
scroll to position [2427, 0]
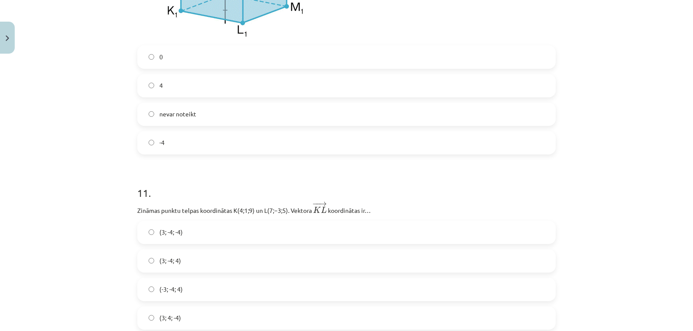
click at [162, 51] on label "0" at bounding box center [346, 57] width 417 height 22
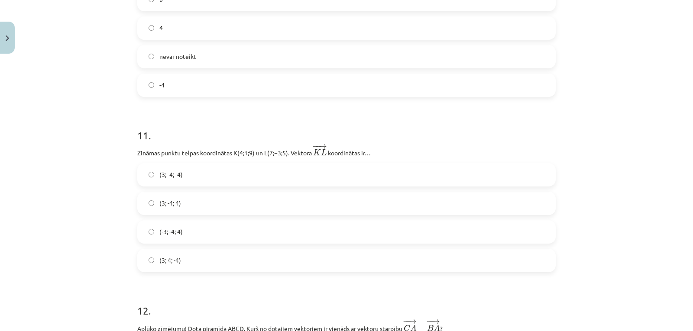
scroll to position [2514, 0]
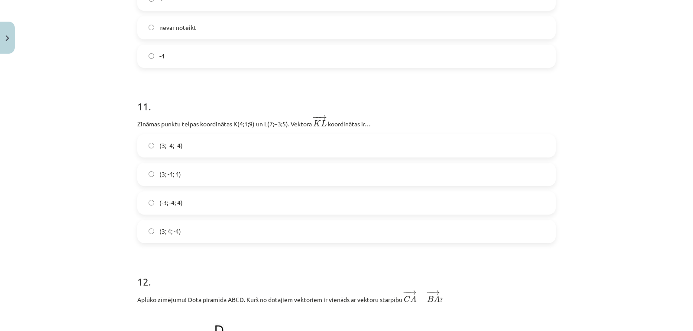
click at [186, 149] on label "(3; -4; -4)" at bounding box center [346, 146] width 417 height 22
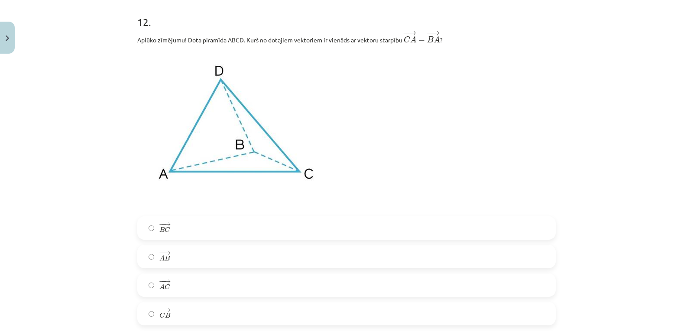
scroll to position [2860, 0]
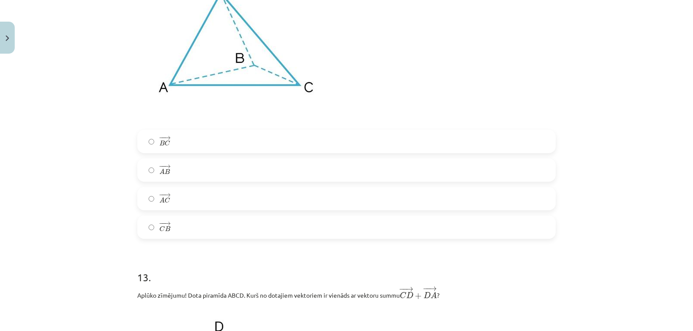
click at [152, 145] on label "− − → B C B C →" at bounding box center [346, 142] width 417 height 22
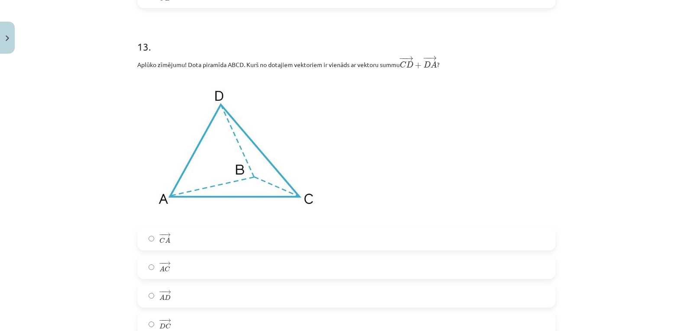
scroll to position [3178, 0]
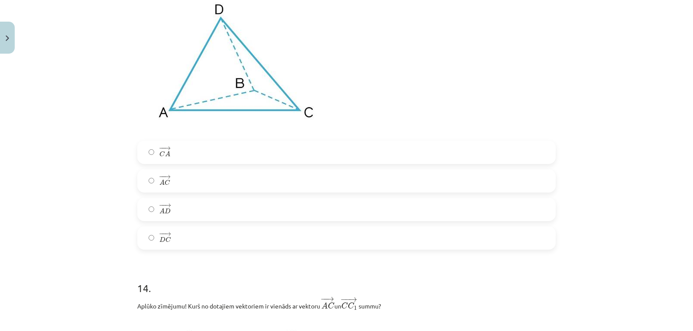
click at [171, 147] on label "− − → C A C A →" at bounding box center [346, 153] width 417 height 22
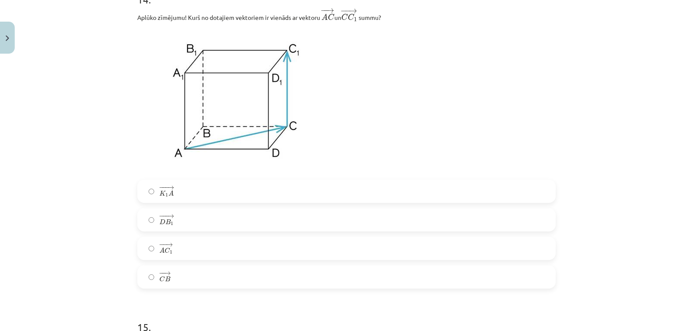
scroll to position [3495, 0]
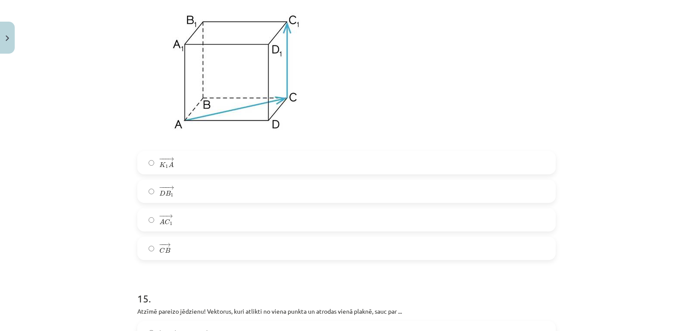
click at [170, 224] on span "1" at bounding box center [171, 224] width 3 height 4
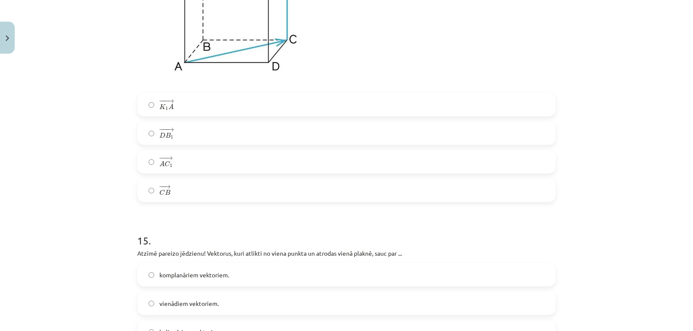
scroll to position [3668, 0]
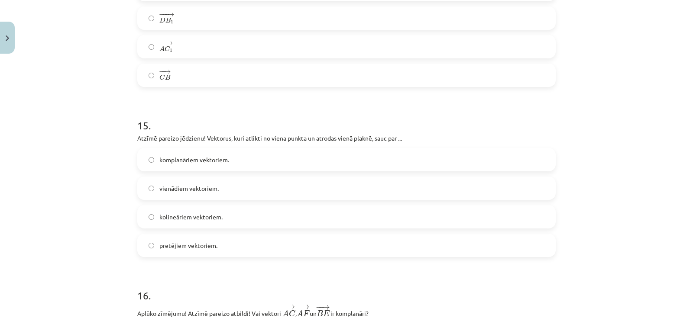
click at [188, 161] on span "komplanāriem vektoriem." at bounding box center [194, 159] width 70 height 9
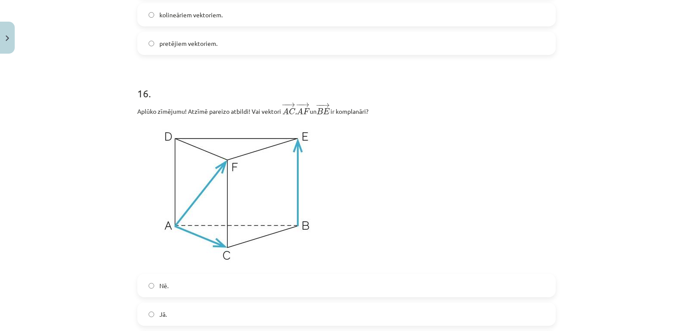
scroll to position [3986, 0]
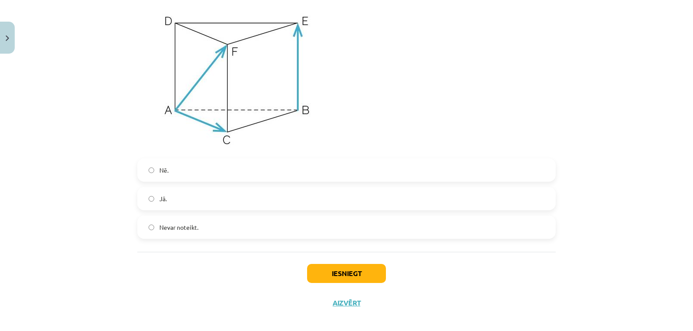
click at [165, 172] on span "Nē." at bounding box center [163, 170] width 9 height 9
click at [361, 283] on button "Iesniegt" at bounding box center [346, 273] width 79 height 19
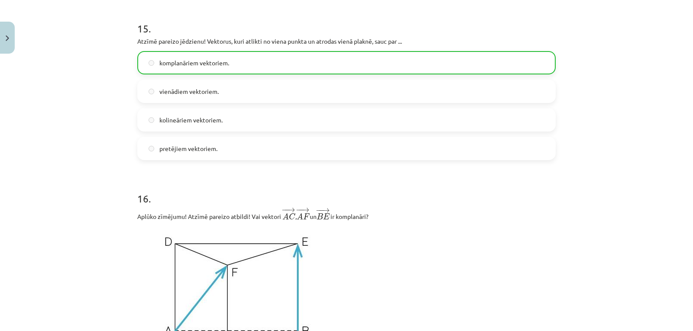
scroll to position [4025, 0]
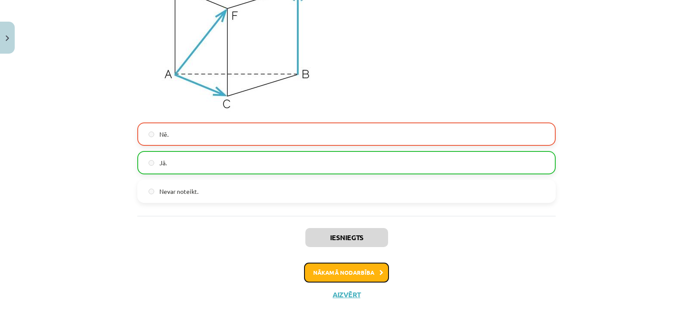
click at [361, 271] on button "Nākamā nodarbība" at bounding box center [346, 273] width 85 height 20
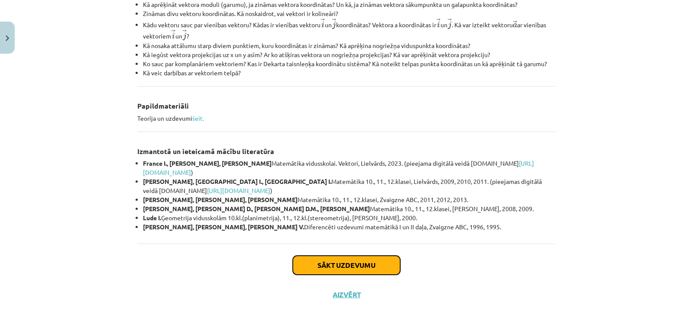
click at [320, 273] on button "Sākt uzdevumu" at bounding box center [346, 265] width 107 height 19
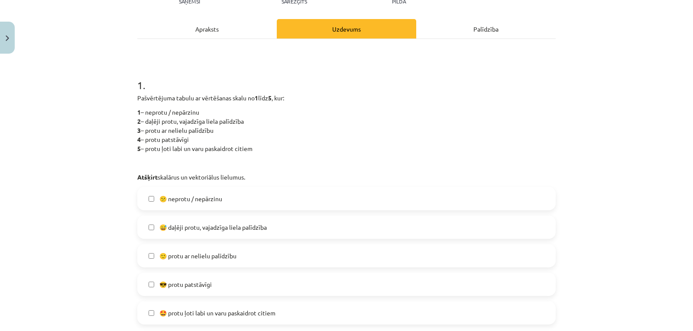
scroll to position [137, 0]
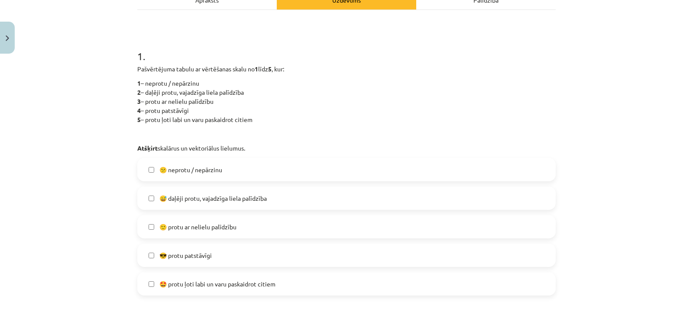
drag, startPoint x: 228, startPoint y: 163, endPoint x: 165, endPoint y: 194, distance: 70.5
click at [226, 165] on label "😕 neprotu / nepārzinu" at bounding box center [346, 170] width 417 height 22
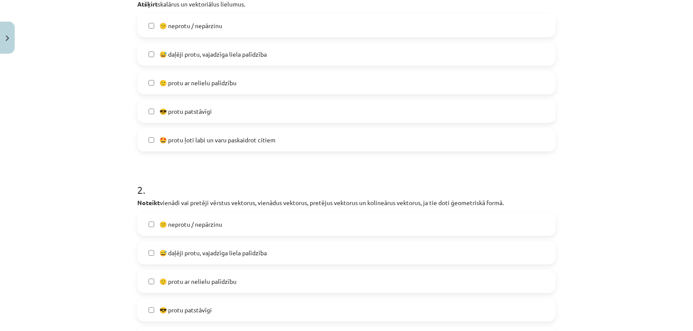
scroll to position [224, 0]
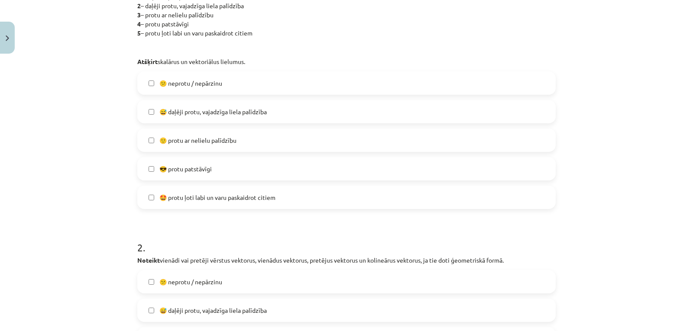
click at [153, 86] on label "😕 neprotu / nepārzinu" at bounding box center [346, 83] width 417 height 22
click at [145, 112] on label "😅 daļēji protu, vajadzīga liela palīdzība" at bounding box center [346, 112] width 417 height 22
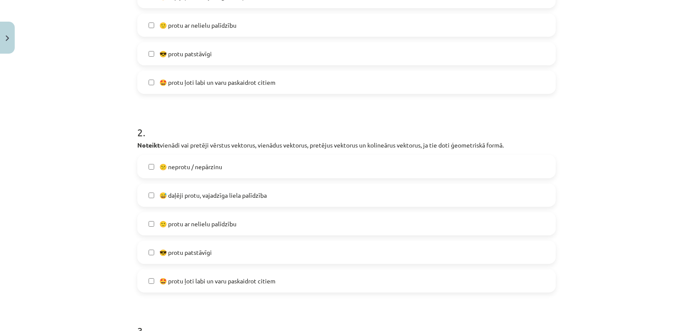
scroll to position [368, 0]
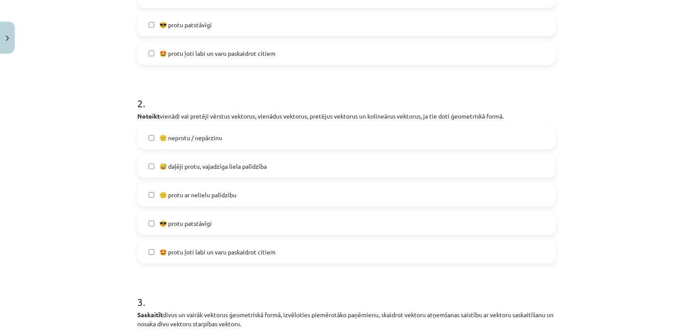
click at [141, 143] on label "😕 neprotu / nepārzinu" at bounding box center [346, 138] width 417 height 22
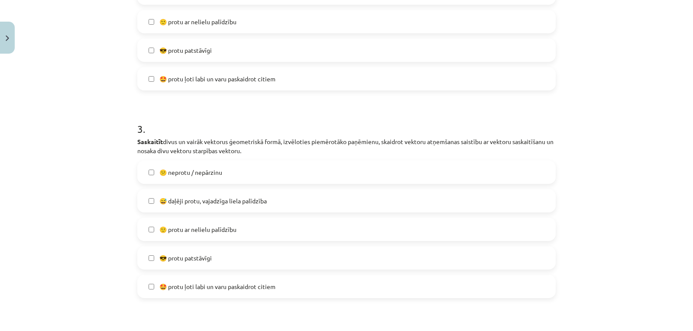
scroll to position [570, 0]
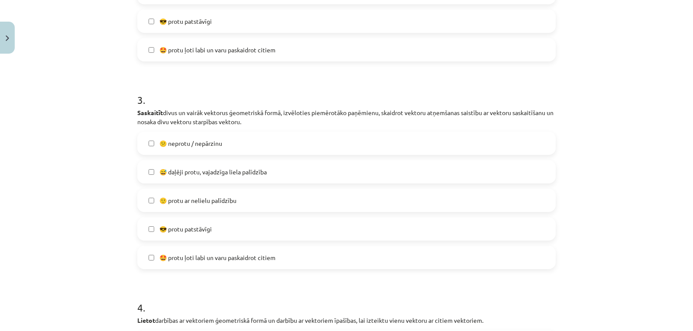
click at [149, 176] on label "😅 daļēji protu, vajadzīga liela palīdzība" at bounding box center [346, 172] width 417 height 22
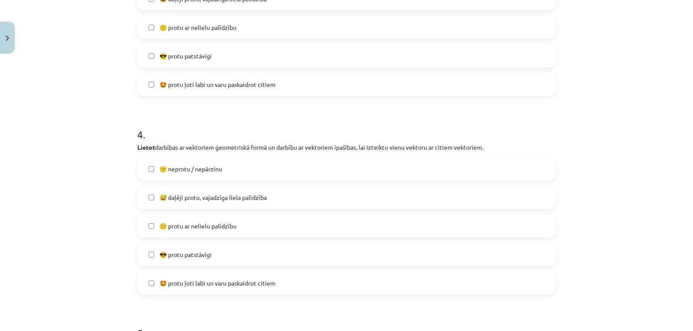
scroll to position [772, 0]
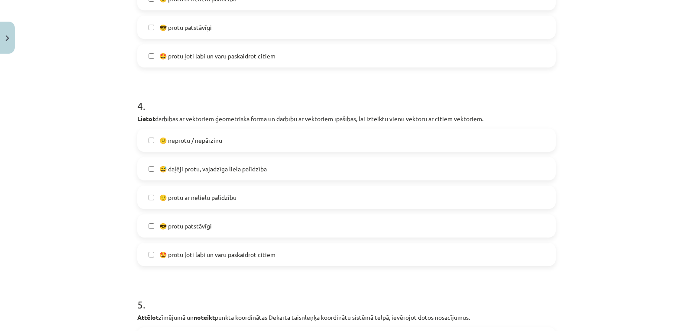
click at [148, 144] on label "😕 neprotu / nepārzinu" at bounding box center [346, 140] width 417 height 22
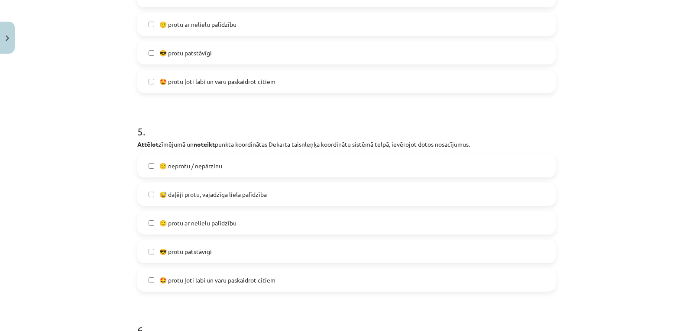
scroll to position [974, 0]
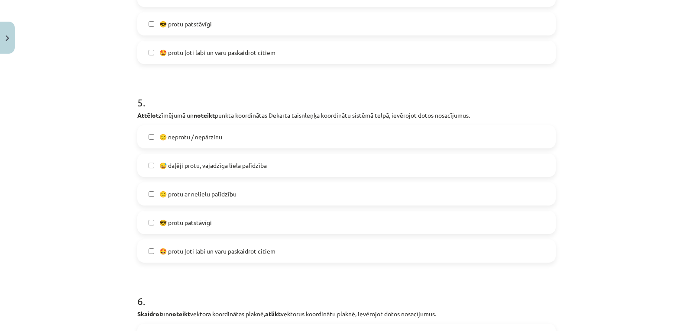
drag, startPoint x: 152, startPoint y: 136, endPoint x: 126, endPoint y: 171, distance: 43.0
click at [151, 136] on label "😕 neprotu / nepārzinu" at bounding box center [346, 137] width 417 height 22
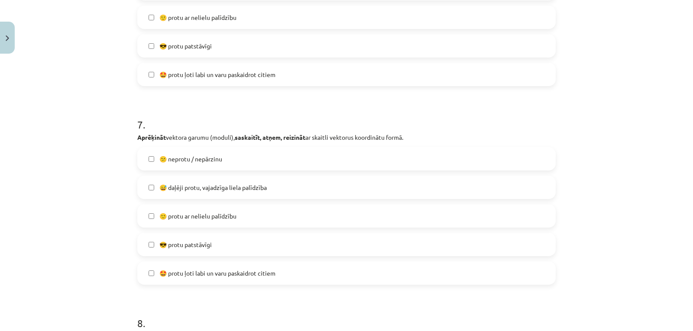
scroll to position [1378, 0]
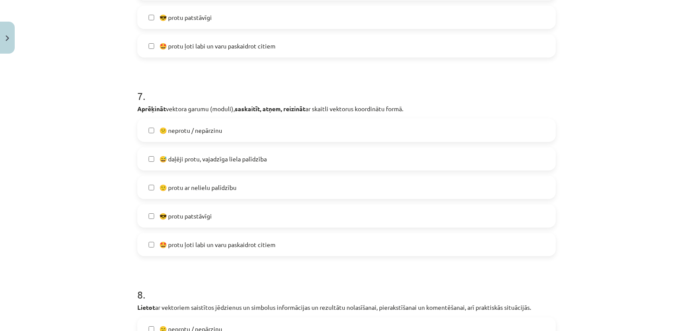
click at [143, 161] on label "😅 daļēji protu, vajadzīga liela palīdzība" at bounding box center [346, 159] width 417 height 22
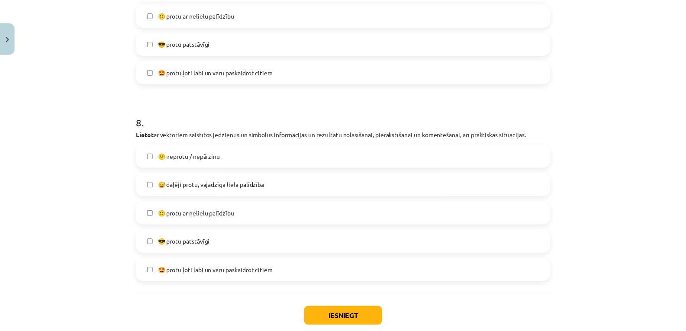
scroll to position [1581, 0]
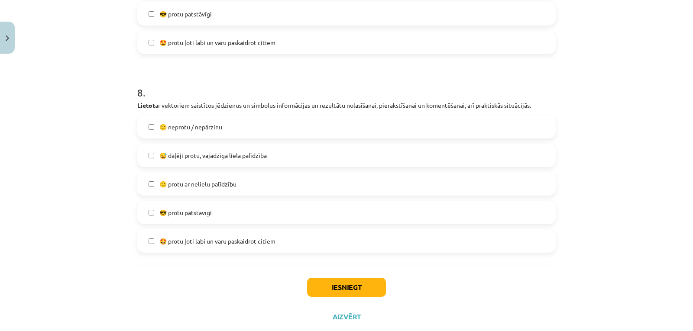
click at [149, 130] on label "😕 neprotu / nepārzinu" at bounding box center [346, 127] width 417 height 22
click at [337, 283] on button "Iesniegt" at bounding box center [346, 287] width 79 height 19
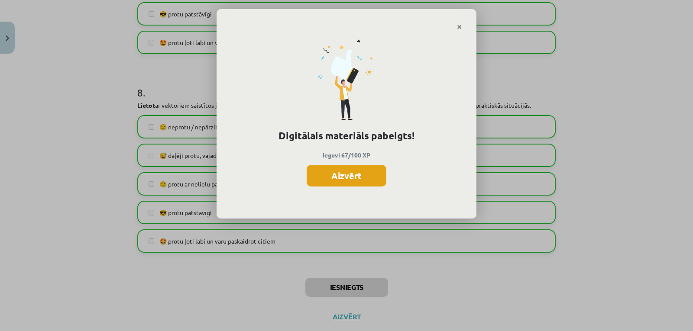
click at [336, 180] on button "Aizvērt" at bounding box center [347, 176] width 80 height 22
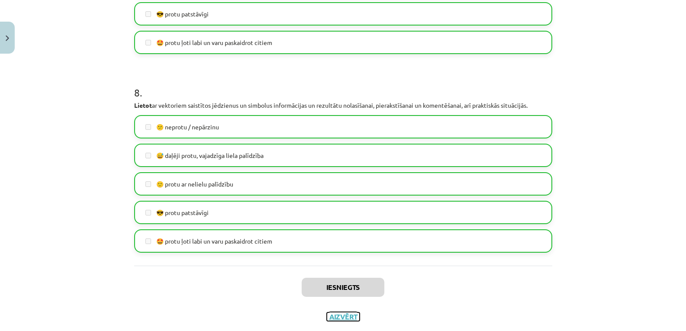
click at [348, 317] on button "Aizvērt" at bounding box center [343, 317] width 33 height 9
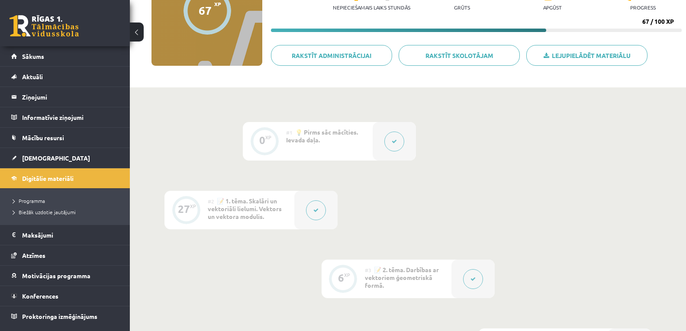
scroll to position [0, 0]
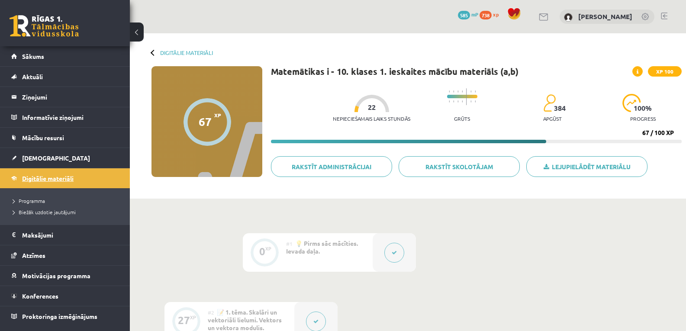
click at [52, 178] on span "Digitālie materiāli" at bounding box center [48, 179] width 52 height 8
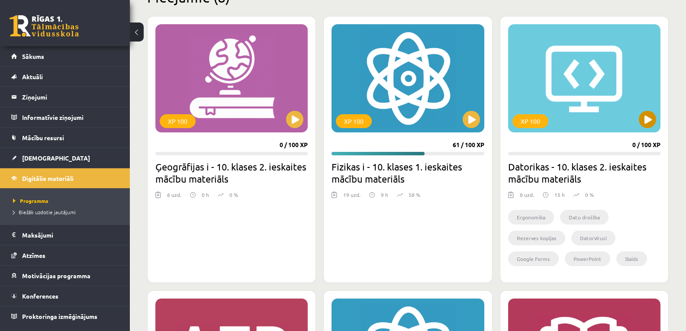
scroll to position [202, 0]
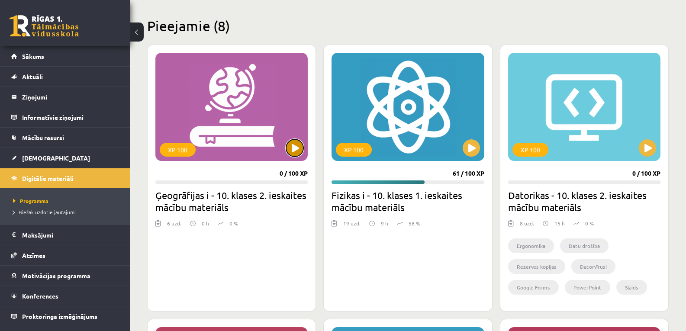
click at [295, 149] on button at bounding box center [294, 147] width 17 height 17
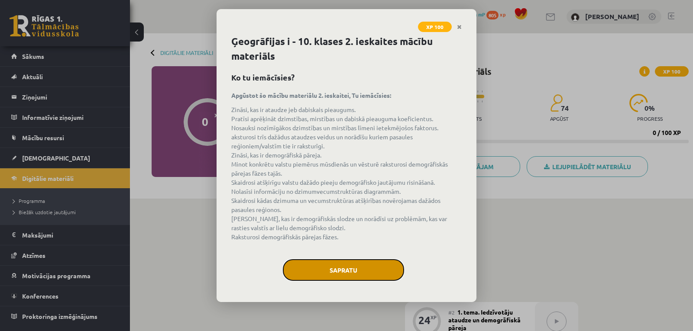
click at [354, 278] on button "Sapratu" at bounding box center [343, 270] width 121 height 22
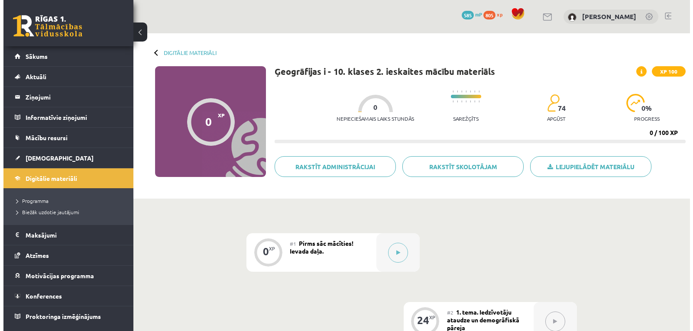
scroll to position [173, 0]
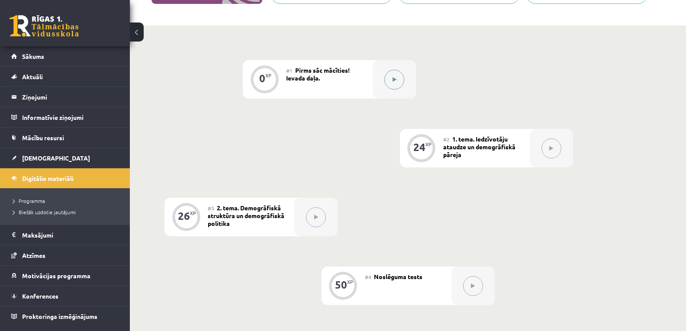
click at [388, 91] on div at bounding box center [394, 79] width 43 height 39
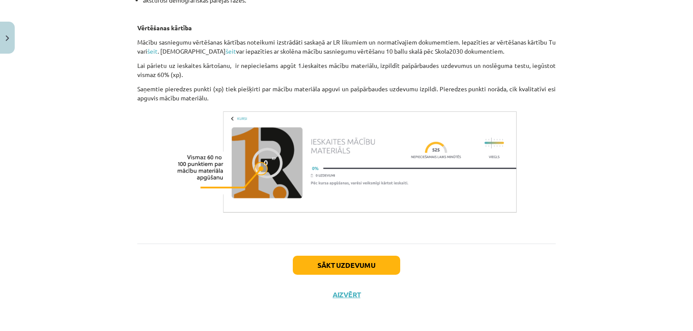
scroll to position [523, 0]
click at [319, 269] on button "Sākt uzdevumu" at bounding box center [346, 265] width 107 height 19
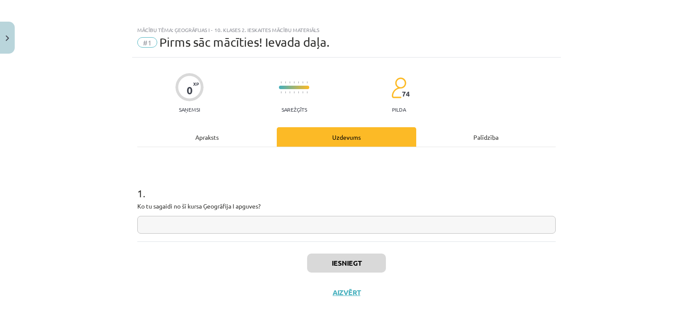
click at [208, 229] on input "text" at bounding box center [346, 225] width 418 height 18
type input "**********"
click at [325, 256] on button "Iesniegt" at bounding box center [346, 263] width 79 height 19
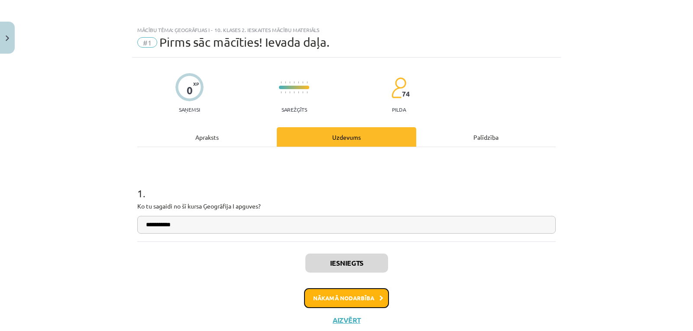
click at [353, 298] on button "Nākamā nodarbība" at bounding box center [346, 298] width 85 height 20
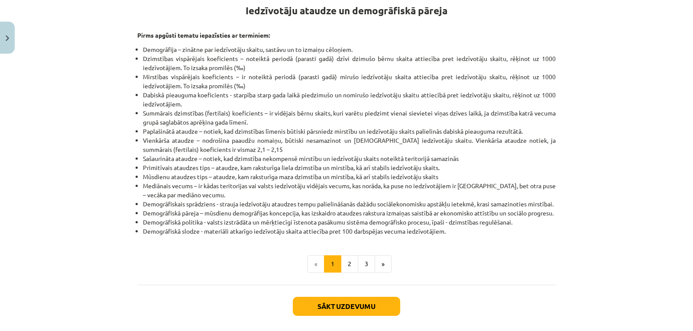
scroll to position [137, 0]
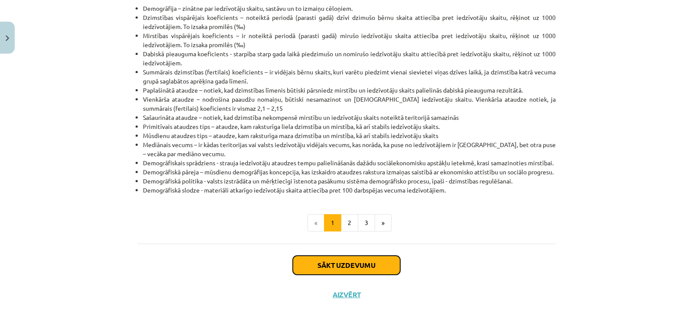
click at [336, 259] on button "Sākt uzdevumu" at bounding box center [346, 265] width 107 height 19
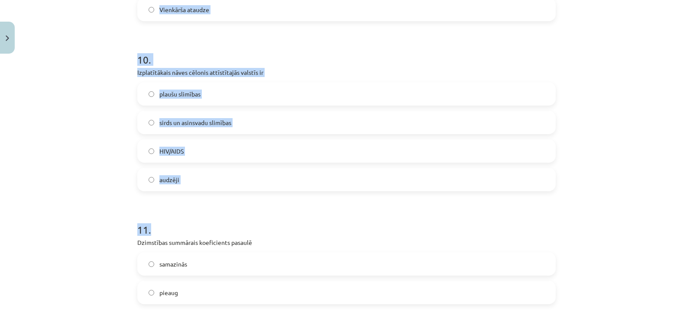
scroll to position [1696, 0]
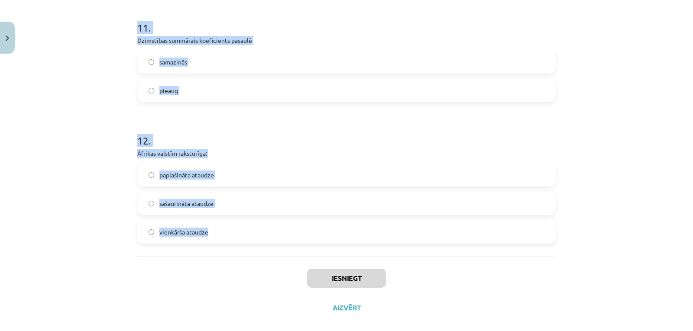
drag, startPoint x: 135, startPoint y: 169, endPoint x: 237, endPoint y: 228, distance: 117.7
copy form "0 . Lore ipsumdol sitamet consectetu adipisc elitseddo? Eiusmodtempo Incididunt…"
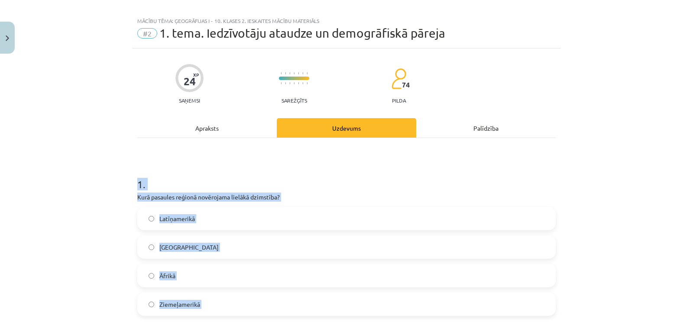
scroll to position [0, 0]
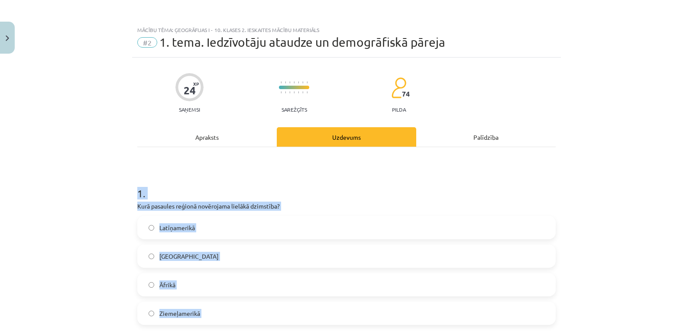
click at [664, 178] on div "Mācību tēma: Ģeogrāfijas i - 10. klases 2. ieskaites mācību materiāls #2 1. tem…" at bounding box center [346, 165] width 693 height 331
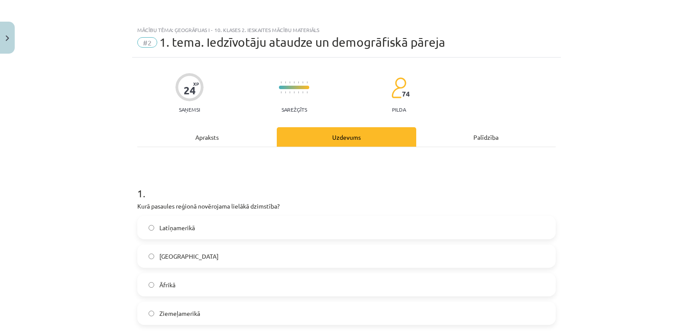
scroll to position [116, 0]
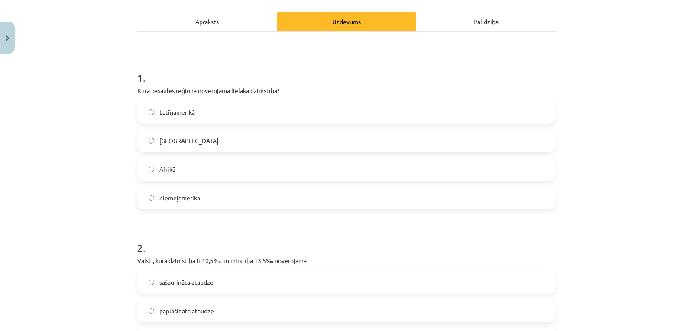
click at [159, 167] on span "Āfrikā" at bounding box center [167, 169] width 16 height 9
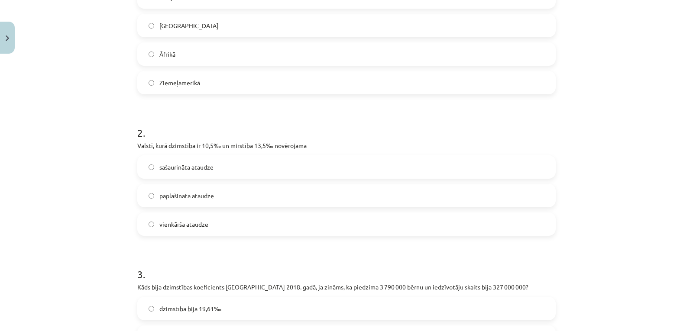
drag, startPoint x: 179, startPoint y: 172, endPoint x: 182, endPoint y: 86, distance: 86.2
click at [180, 168] on label "sašaurināta ataudze" at bounding box center [346, 167] width 417 height 22
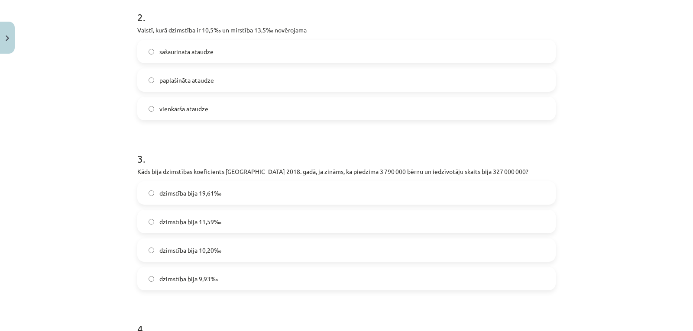
scroll to position [375, 0]
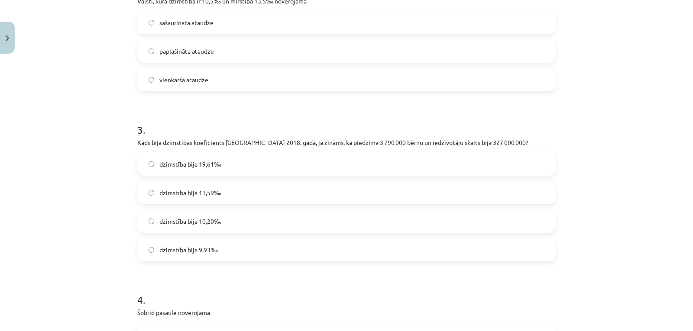
click at [189, 197] on span "dzimstība bija 11,59‰" at bounding box center [190, 192] width 62 height 9
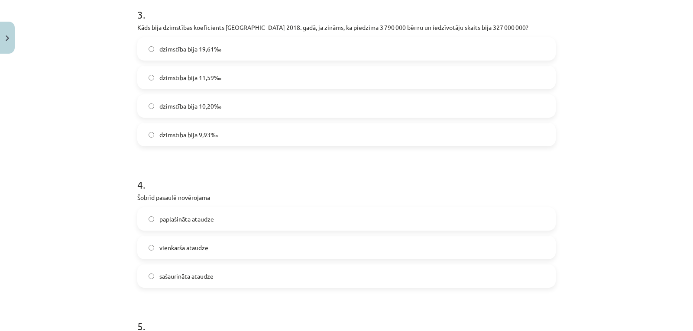
scroll to position [549, 0]
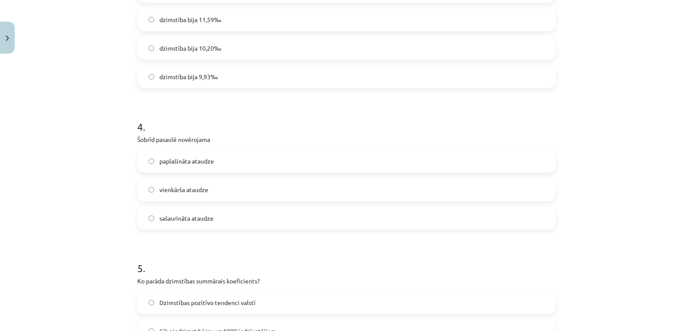
click at [188, 157] on span "paplašināta ataudze" at bounding box center [186, 161] width 55 height 9
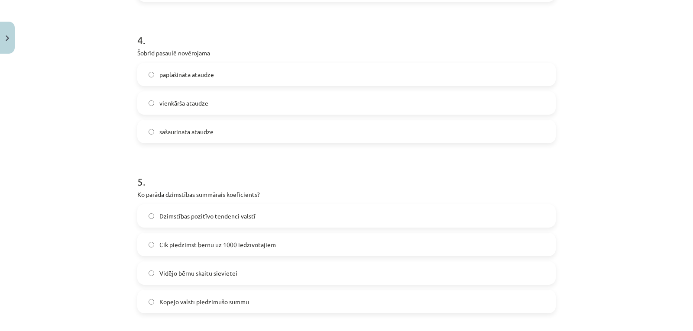
scroll to position [664, 0]
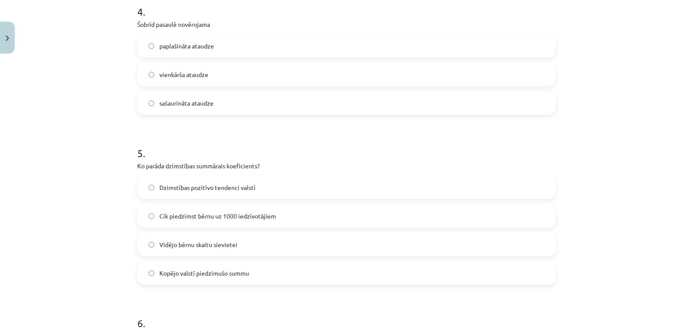
click at [195, 247] on span "Vidējo bērnu skaitu sievietei" at bounding box center [198, 244] width 78 height 9
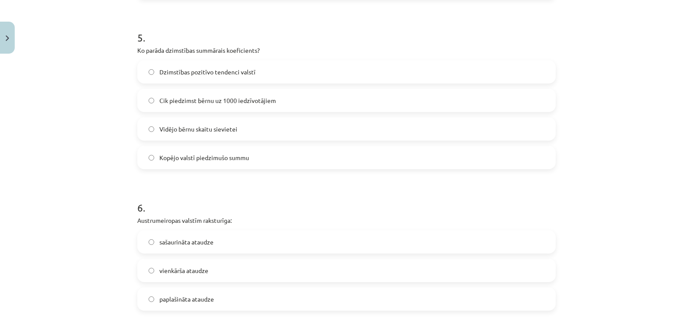
scroll to position [866, 0]
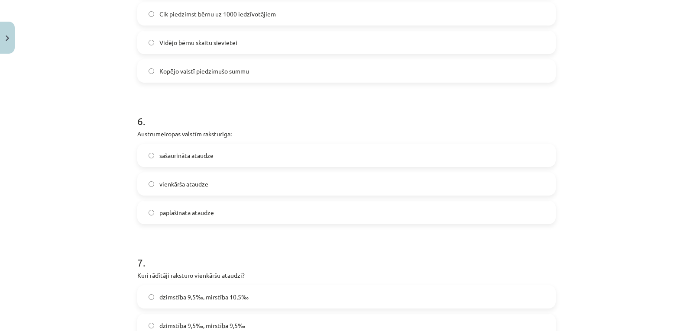
click at [187, 165] on label "sašaurināta ataudze" at bounding box center [346, 156] width 417 height 22
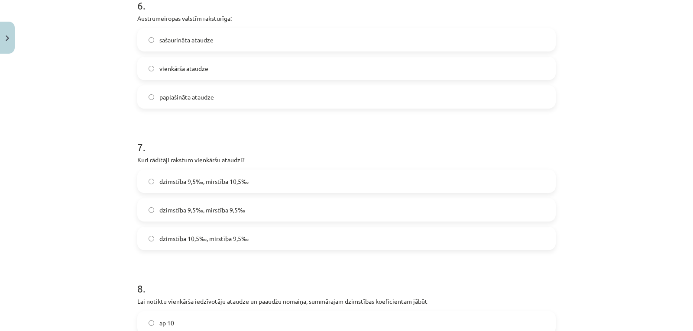
click at [172, 179] on span "dzimstība 9,5‰, mirstība 10,5‰" at bounding box center [203, 181] width 89 height 9
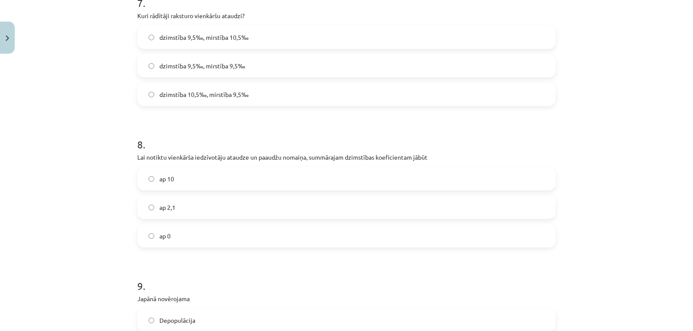
scroll to position [1155, 0]
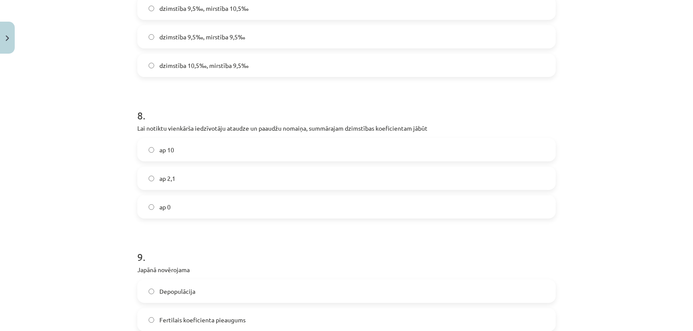
click at [162, 181] on span "ap 2,1" at bounding box center [167, 178] width 16 height 9
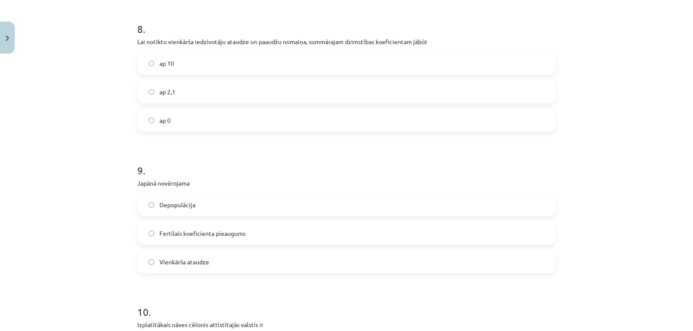
scroll to position [1270, 0]
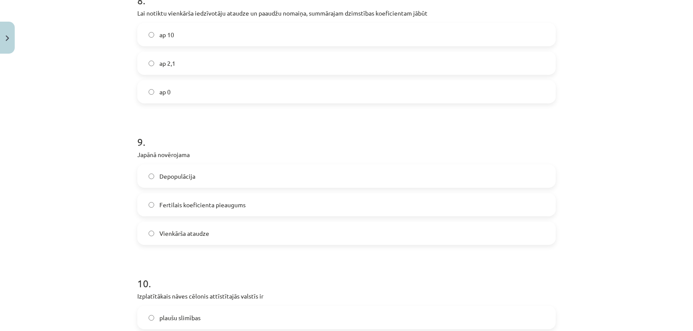
click at [186, 174] on span "Depopulācija" at bounding box center [177, 176] width 36 height 9
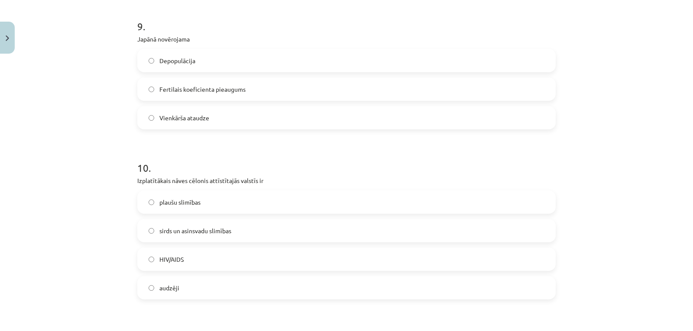
scroll to position [1415, 0]
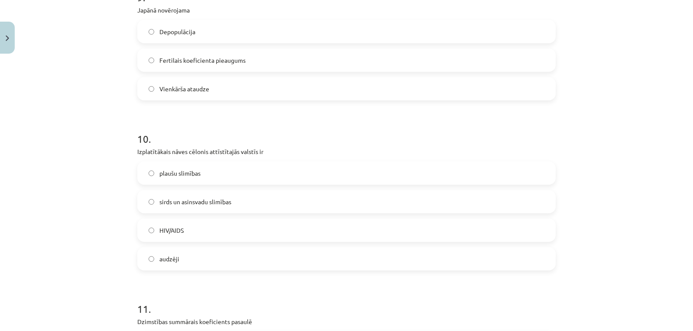
click at [180, 195] on label "sirds un asinsvadu slimības" at bounding box center [346, 202] width 417 height 22
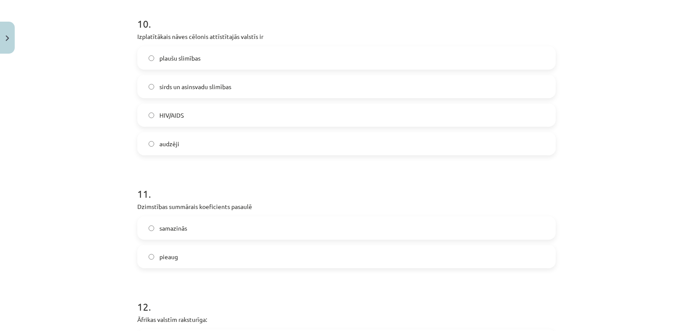
click at [174, 227] on span "samazinās" at bounding box center [173, 228] width 28 height 9
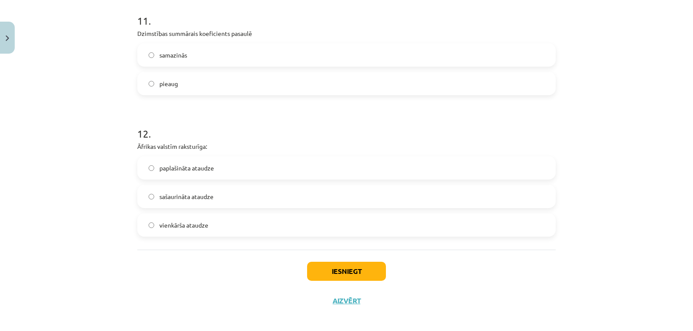
click at [190, 165] on span "paplašināta ataudze" at bounding box center [186, 168] width 55 height 9
click at [335, 274] on button "Iesniegt" at bounding box center [346, 271] width 79 height 19
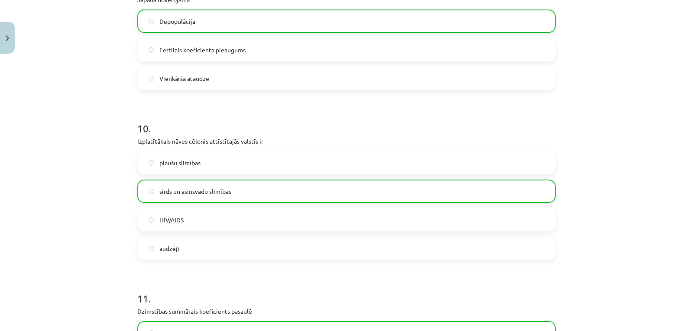
scroll to position [1737, 0]
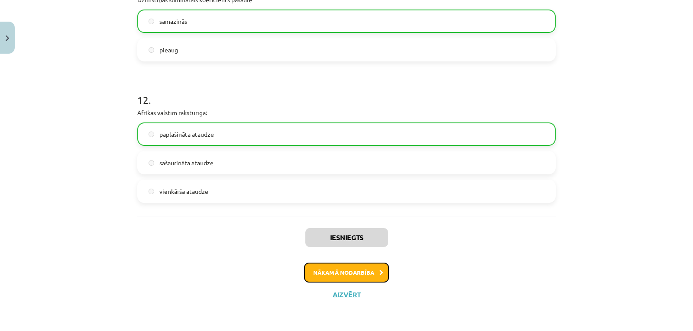
click at [360, 271] on button "Nākamā nodarbība" at bounding box center [346, 273] width 85 height 20
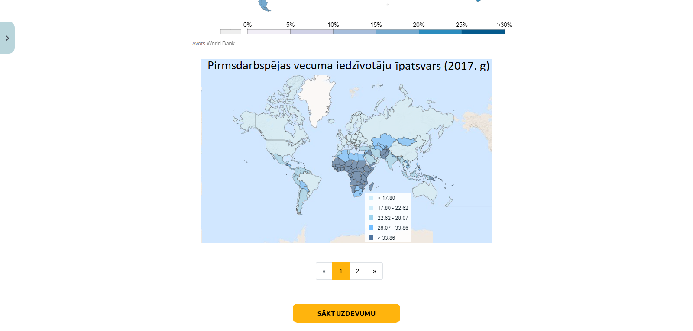
scroll to position [2861, 0]
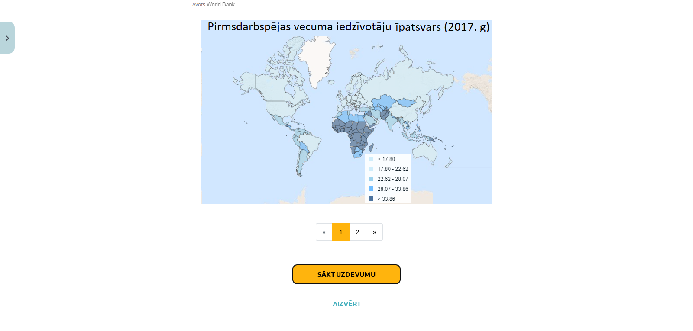
click at [360, 265] on button "Sākt uzdevumu" at bounding box center [346, 274] width 107 height 19
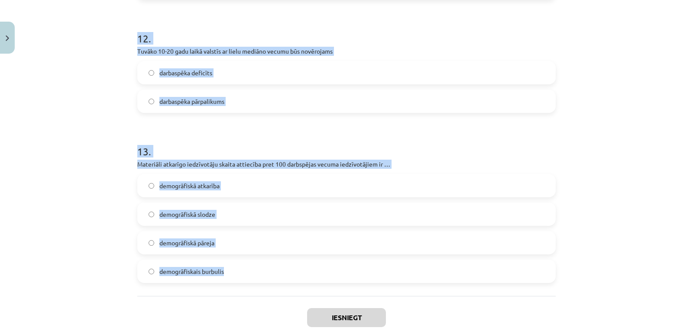
scroll to position [1893, 0]
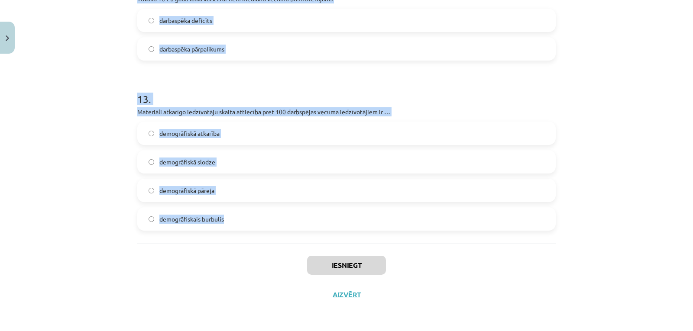
drag, startPoint x: 134, startPoint y: 113, endPoint x: 291, endPoint y: 220, distance: 190.5
copy form "8 . Lore ip dolorsitamet consecteturad elitseddo eiusmodtemp inci utlaboreetdol…"
drag, startPoint x: 36, startPoint y: 59, endPoint x: 116, endPoint y: 3, distance: 98.3
click at [37, 58] on div "Mācību tēma: Ģeogrāfijas i - 10. klases 2. ieskaites mācību materiāls #3 2. tem…" at bounding box center [346, 165] width 693 height 331
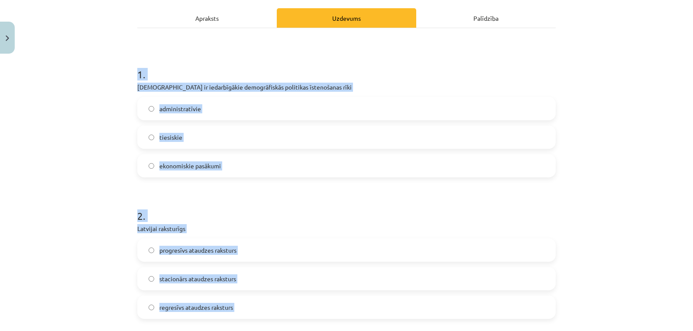
scroll to position [0, 0]
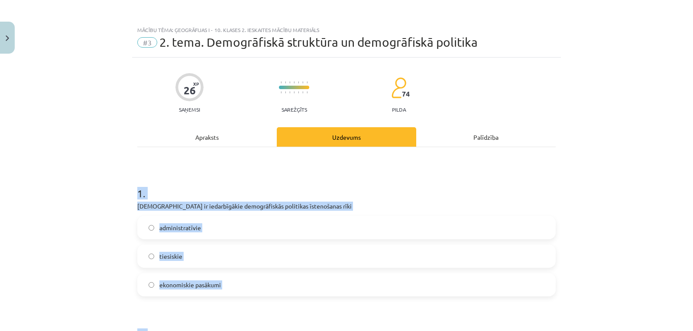
click at [620, 184] on div "Mācību tēma: Ģeogrāfijas i - 10. klases 2. ieskaites mācību materiāls #3 2. tem…" at bounding box center [346, 165] width 693 height 331
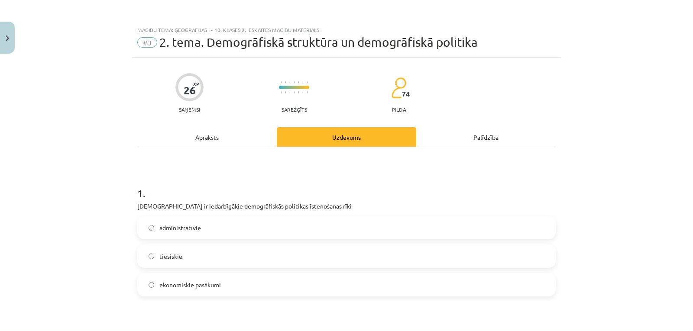
scroll to position [144, 0]
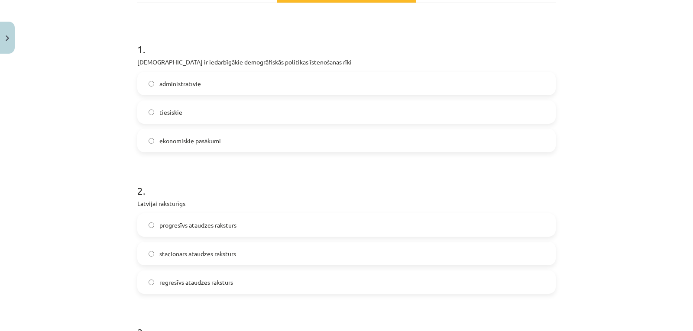
click at [171, 145] on span "ekonomiskie pasākumi" at bounding box center [189, 140] width 61 height 9
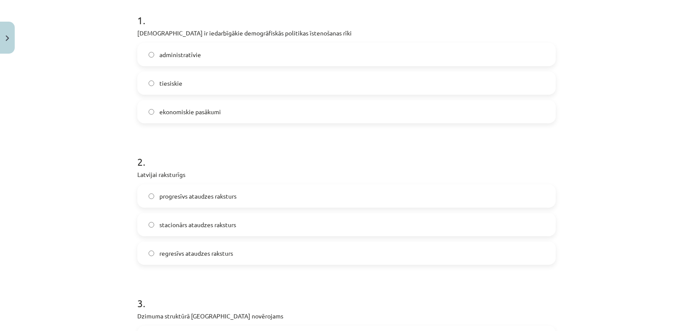
scroll to position [202, 0]
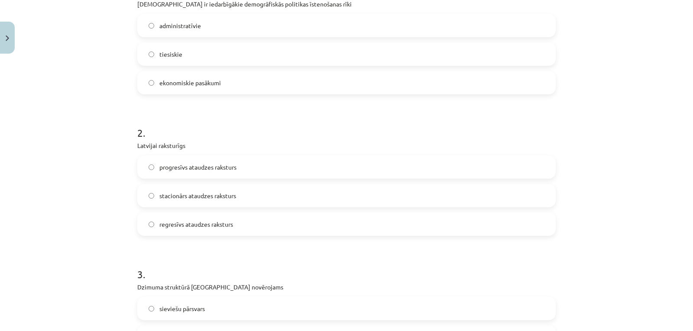
click at [181, 222] on span "regresīvs ataudzes raksturs" at bounding box center [196, 224] width 74 height 9
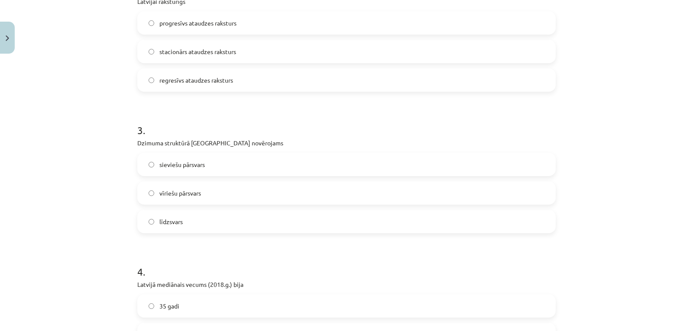
scroll to position [375, 0]
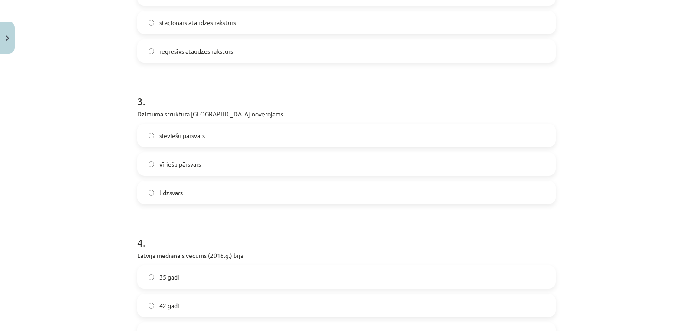
click at [193, 135] on span "sieviešu pārsvars" at bounding box center [181, 135] width 45 height 9
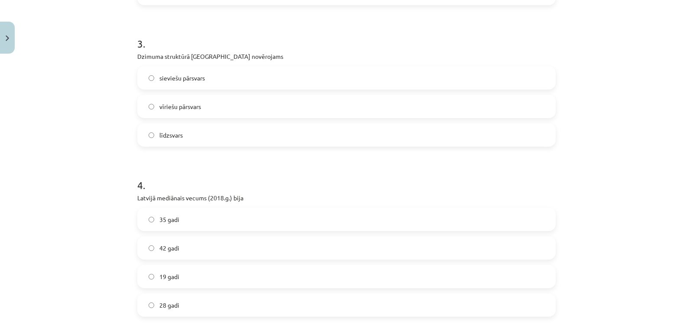
scroll to position [462, 0]
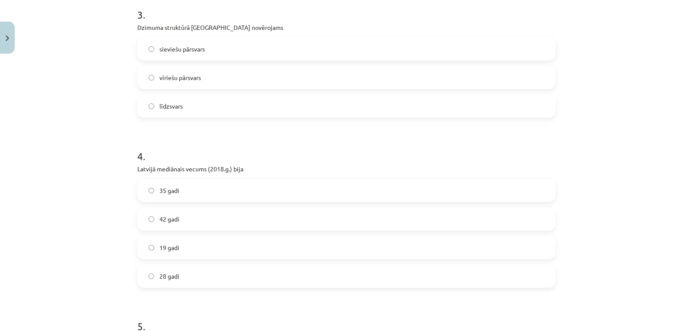
click at [168, 221] on span "42 gadi" at bounding box center [169, 219] width 20 height 9
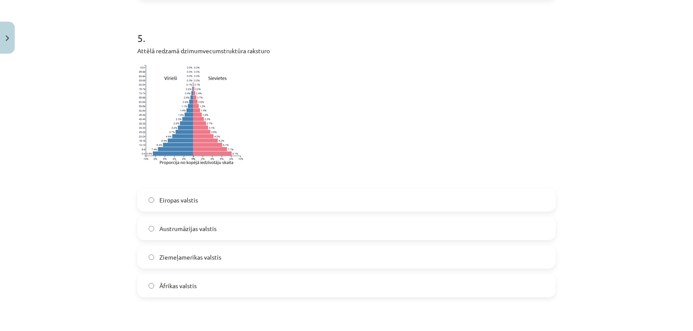
scroll to position [780, 0]
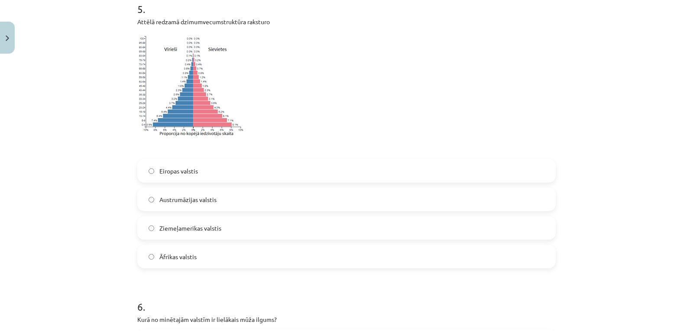
click at [181, 181] on label "Eiropas valstis" at bounding box center [346, 171] width 417 height 22
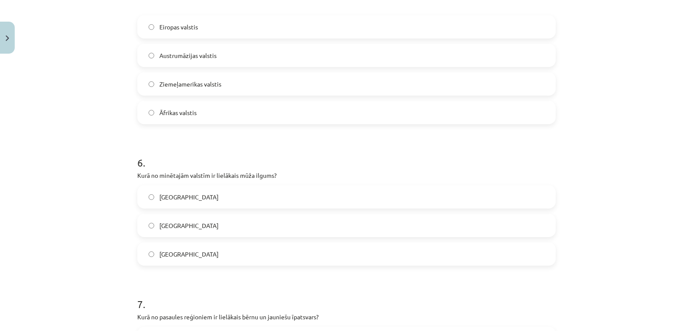
scroll to position [982, 0]
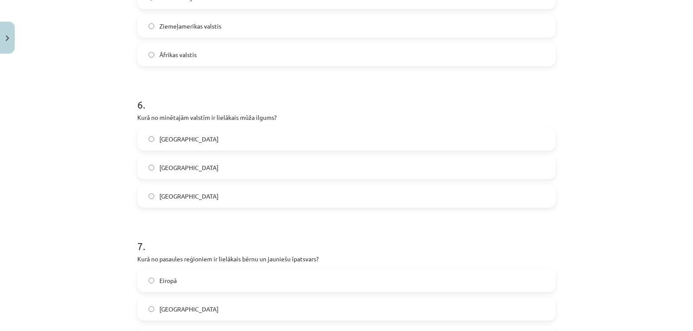
click at [176, 166] on label "[GEOGRAPHIC_DATA]" at bounding box center [346, 168] width 417 height 22
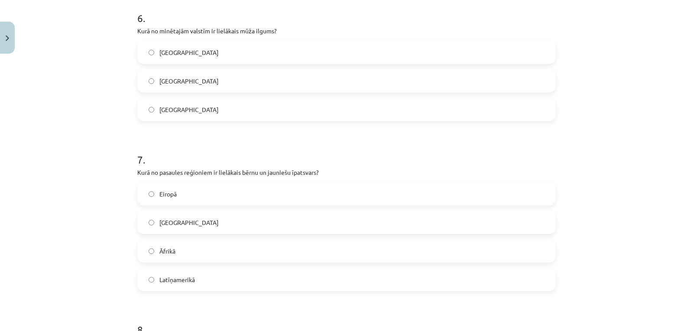
scroll to position [1097, 0]
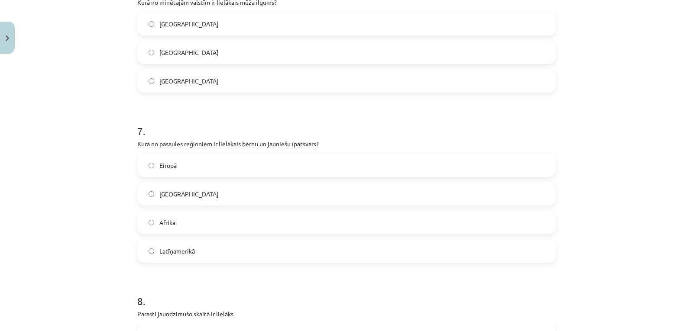
click at [171, 217] on label "Āfrikā" at bounding box center [346, 223] width 417 height 22
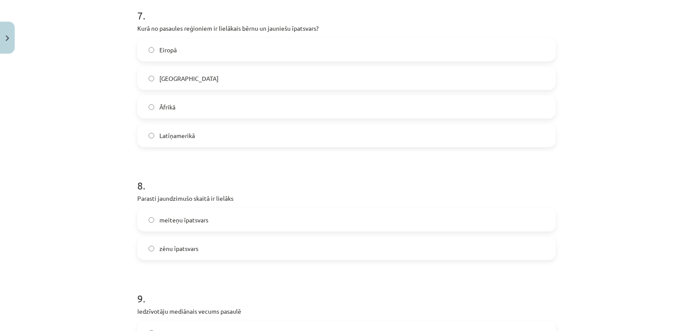
scroll to position [1242, 0]
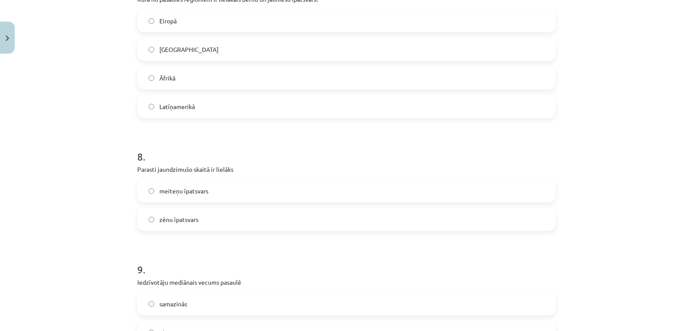
click at [165, 214] on label "zēnu īpatsvars" at bounding box center [346, 220] width 417 height 22
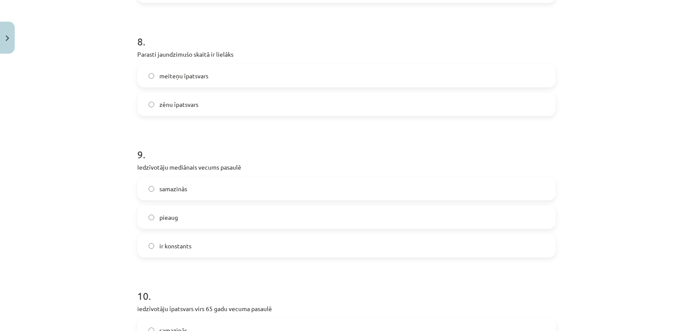
click at [179, 229] on div "samazinās pieaug ir konstants" at bounding box center [346, 217] width 418 height 81
click at [171, 219] on span "pieaug" at bounding box center [168, 217] width 19 height 9
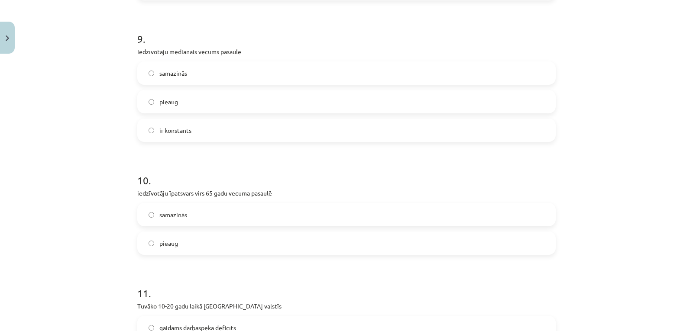
scroll to position [1501, 0]
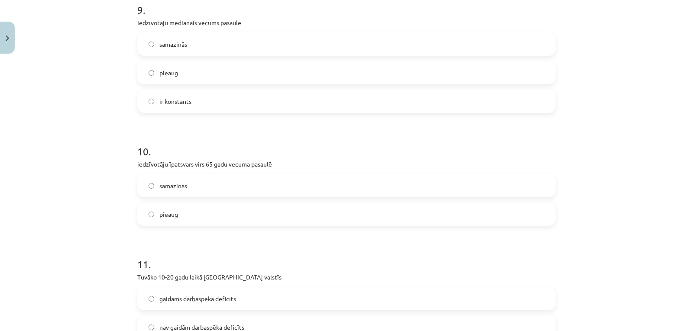
click at [183, 215] on label "pieaug" at bounding box center [346, 215] width 417 height 22
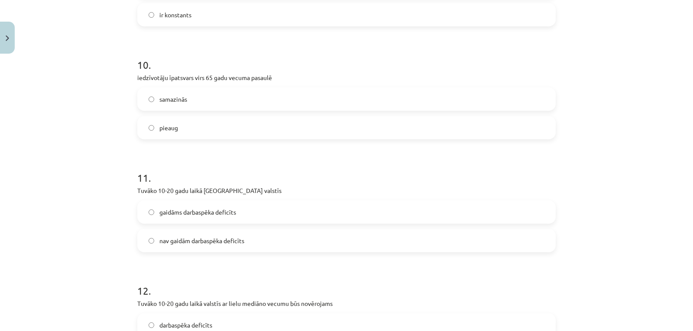
click at [185, 237] on span "nav gaidām darbaspēka deficīts" at bounding box center [201, 240] width 85 height 9
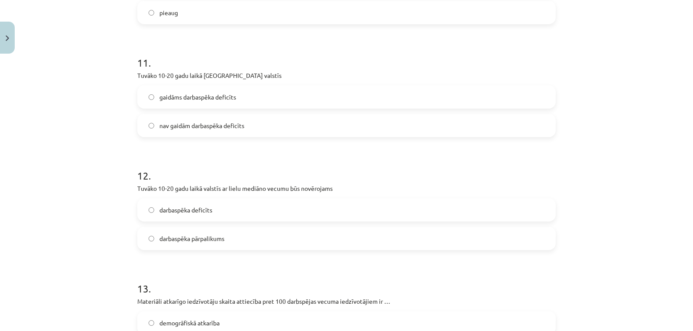
scroll to position [1790, 0]
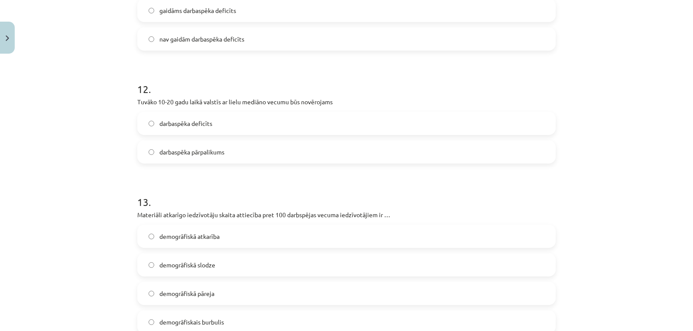
click at [173, 126] on span "darbaspēka deficīts" at bounding box center [185, 123] width 53 height 9
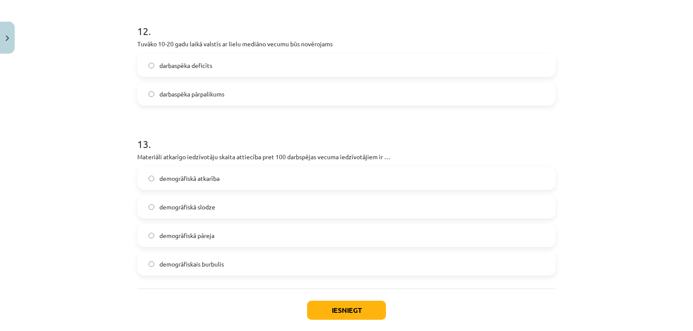
click at [196, 213] on label "demogrāfiskā slodze" at bounding box center [346, 207] width 417 height 22
click at [346, 313] on button "Iesniegt" at bounding box center [346, 310] width 79 height 19
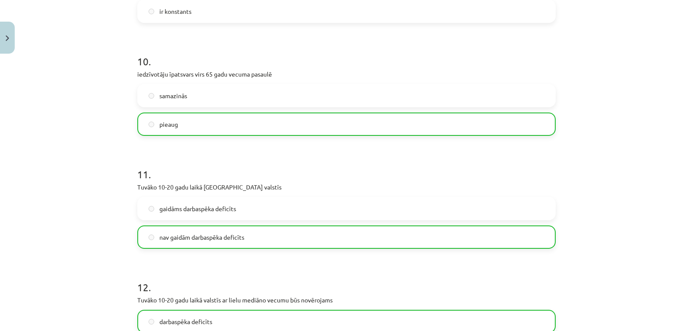
scroll to position [1921, 0]
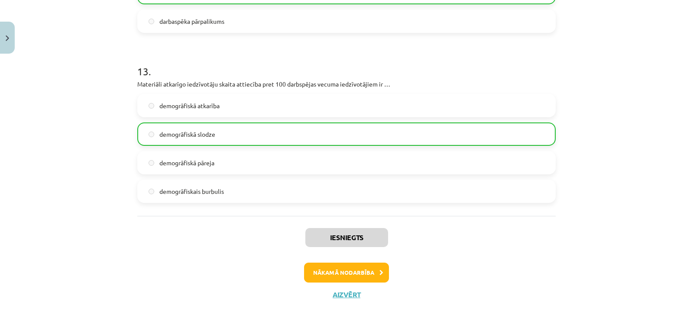
click at [343, 259] on div "Iesniegts Nākamā nodarbība Aizvērt" at bounding box center [346, 260] width 418 height 88
click at [351, 268] on button "Nākamā nodarbība" at bounding box center [346, 273] width 85 height 20
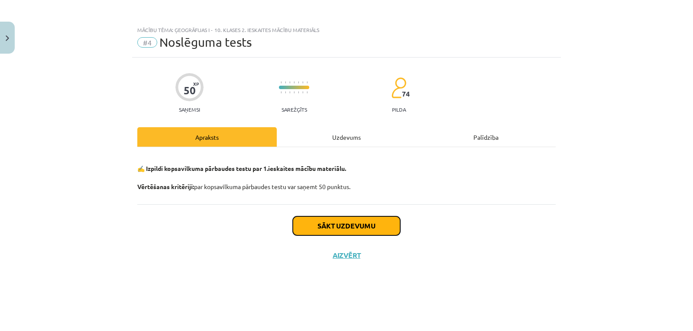
click at [326, 225] on button "Sākt uzdevumu" at bounding box center [346, 226] width 107 height 19
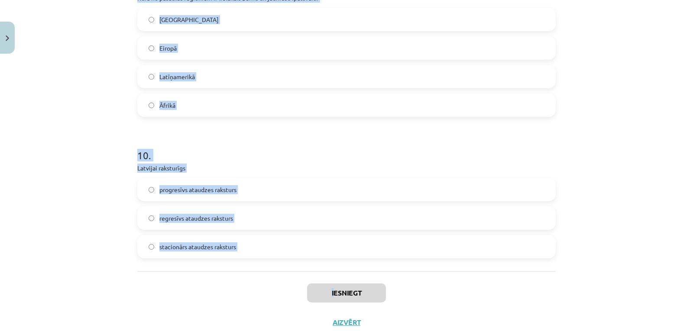
scroll to position [1587, 0]
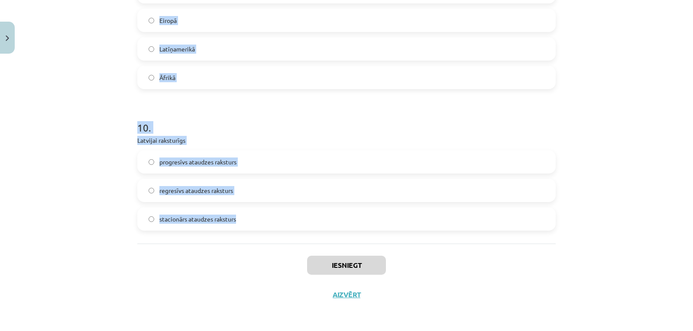
drag, startPoint x: 136, startPoint y: 161, endPoint x: 320, endPoint y: 220, distance: 194.1
copy form "6 . Loremi dolorsi ametconsec adipiscinge seddoei temporincid utlabor etdolorem…"
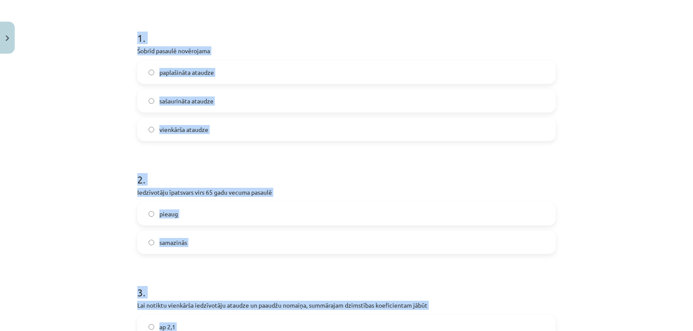
scroll to position [153, 0]
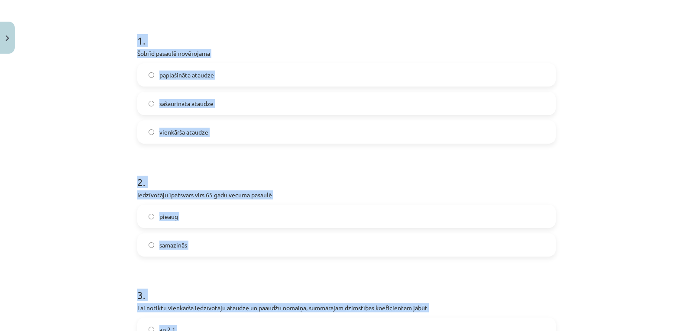
click at [662, 82] on div "Mācību tēma: Ģeogrāfijas i - 10. klases 2. ieskaites mācību materiāls #4 Noslēg…" at bounding box center [346, 165] width 693 height 331
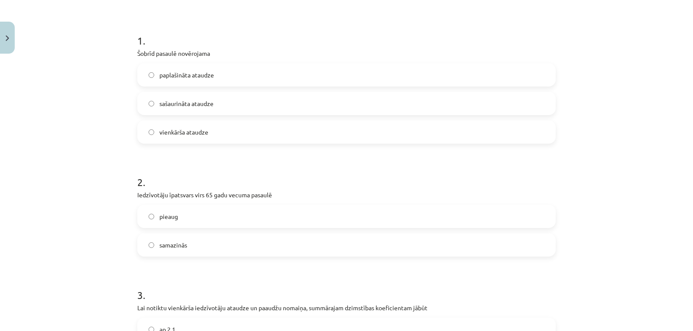
drag, startPoint x: 245, startPoint y: 77, endPoint x: 138, endPoint y: 3, distance: 130.1
click at [244, 77] on label "paplašināta ataudze" at bounding box center [346, 75] width 417 height 22
click at [169, 210] on label "pieaug" at bounding box center [346, 217] width 417 height 22
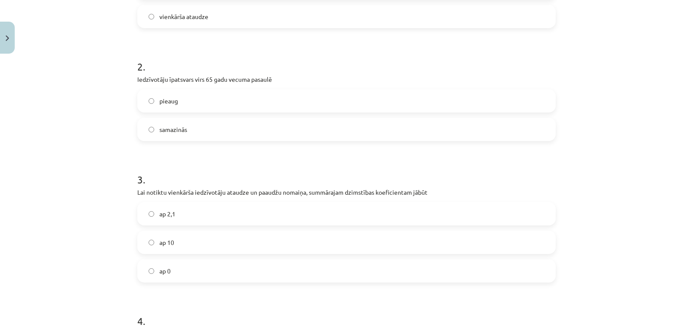
click at [165, 220] on label "ap 2,1" at bounding box center [346, 214] width 417 height 22
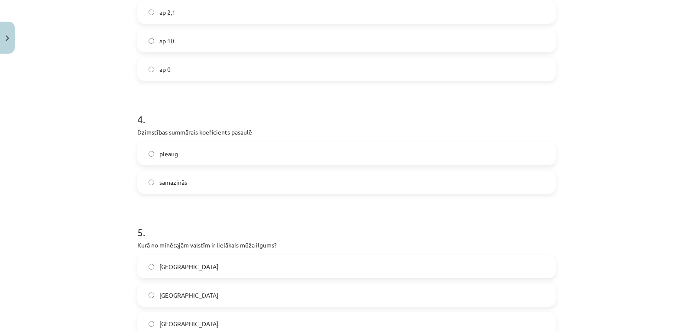
click at [159, 180] on span "samazinās" at bounding box center [173, 182] width 28 height 9
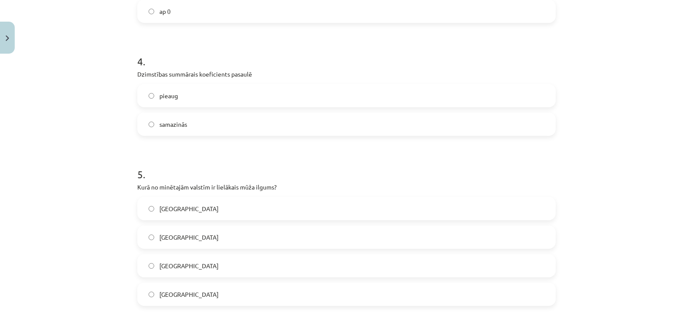
scroll to position [586, 0]
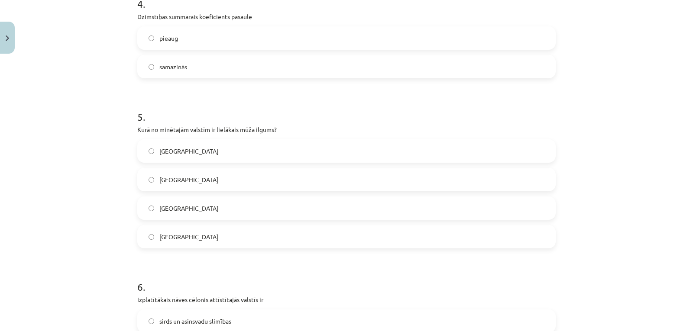
click at [163, 211] on span "[GEOGRAPHIC_DATA]" at bounding box center [188, 208] width 59 height 9
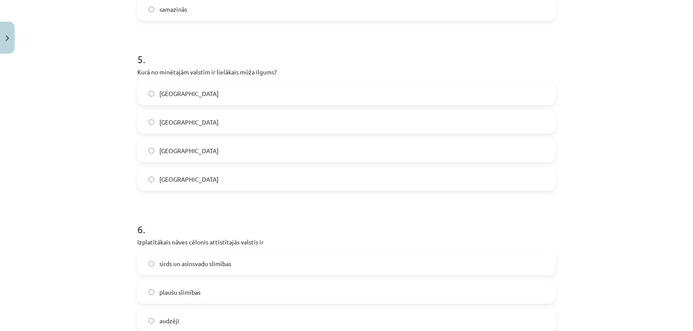
scroll to position [673, 0]
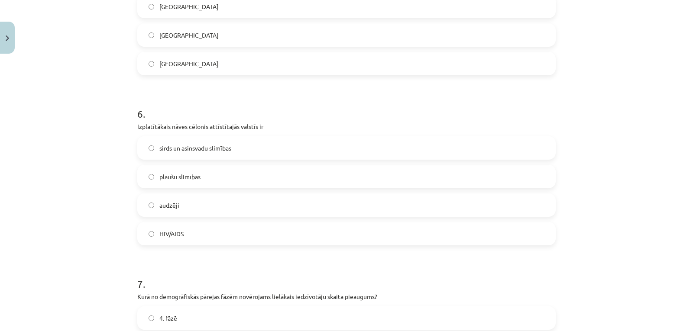
click at [193, 141] on label "sirds un asinsvadu slimības" at bounding box center [346, 148] width 417 height 22
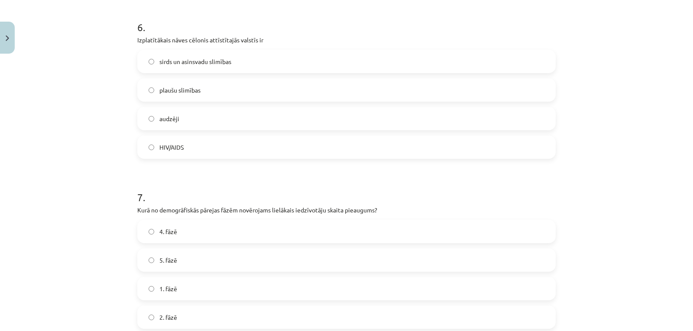
scroll to position [903, 0]
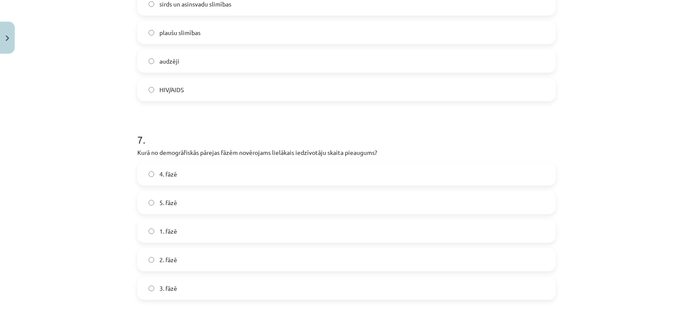
click at [154, 206] on label "5. fāzē" at bounding box center [346, 203] width 417 height 22
click at [173, 259] on span "2. fāzē" at bounding box center [168, 260] width 18 height 9
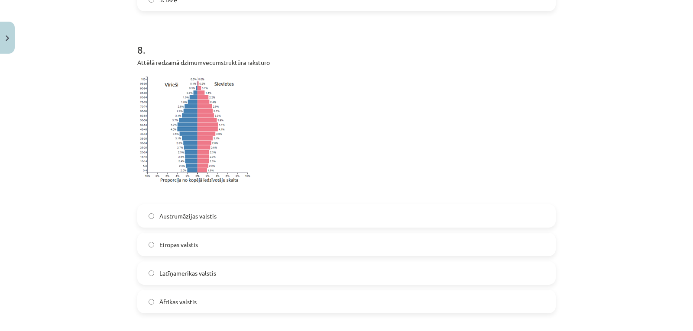
scroll to position [1308, 0]
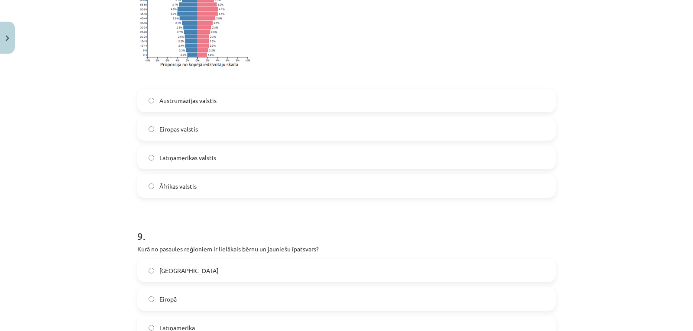
click at [176, 125] on span "Eiropas valstis" at bounding box center [178, 129] width 39 height 9
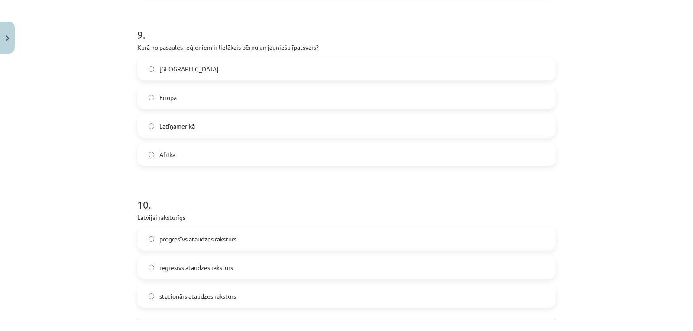
scroll to position [1539, 0]
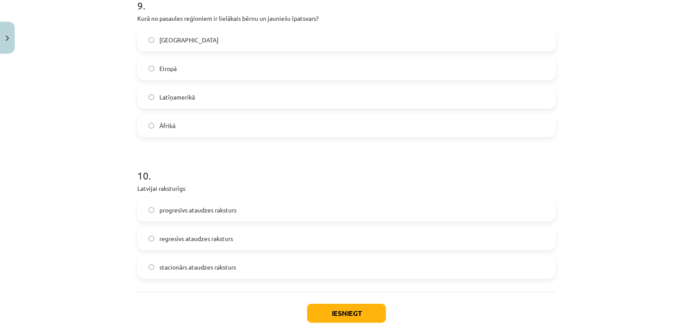
click at [168, 123] on span "Āfrikā" at bounding box center [167, 125] width 16 height 9
click at [185, 246] on label "regresīvs ataudzes raksturs" at bounding box center [346, 239] width 417 height 22
drag, startPoint x: 350, startPoint y: 315, endPoint x: 308, endPoint y: 309, distance: 42.4
click at [350, 315] on button "Iesniegt" at bounding box center [346, 313] width 79 height 19
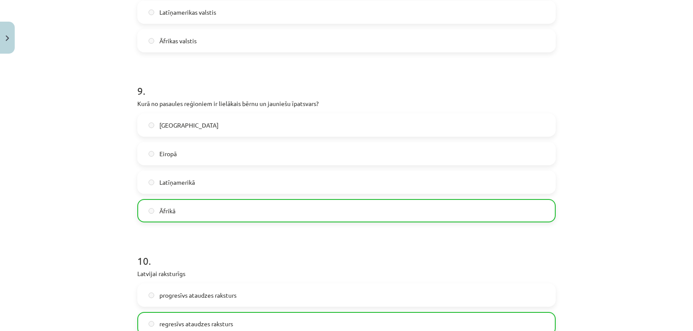
scroll to position [1615, 0]
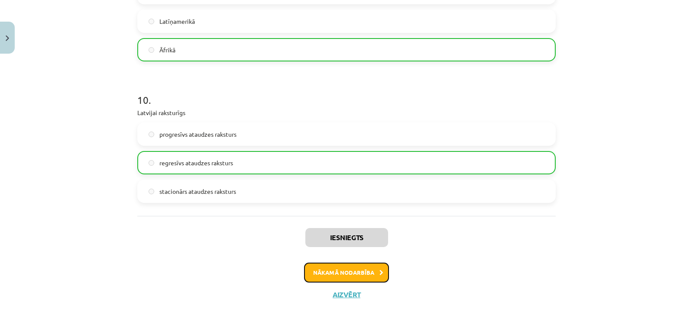
click at [362, 273] on button "Nākamā nodarbība" at bounding box center [346, 273] width 85 height 20
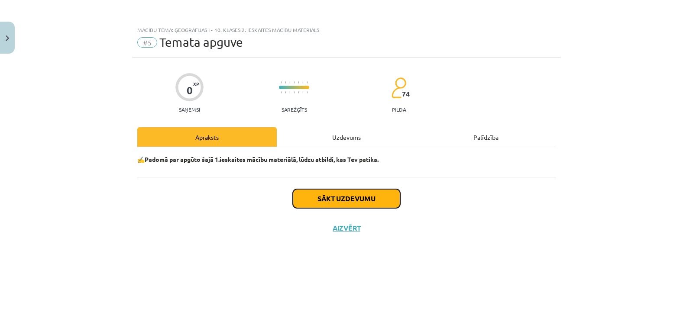
click at [312, 202] on button "Sākt uzdevumu" at bounding box center [346, 198] width 107 height 19
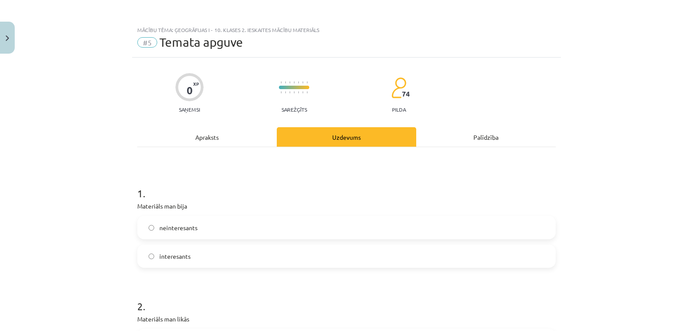
scroll to position [29, 0]
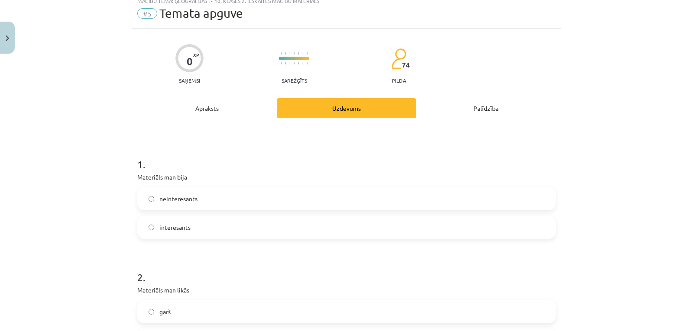
click at [171, 235] on label "interesants" at bounding box center [346, 228] width 417 height 22
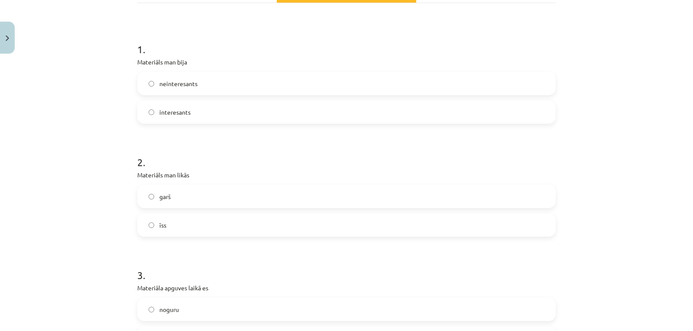
scroll to position [173, 0]
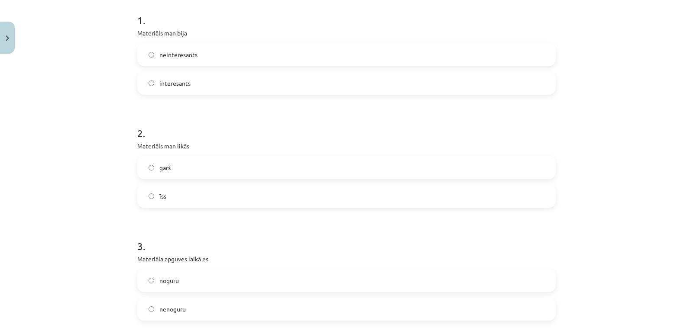
click at [159, 189] on label "īss" at bounding box center [346, 196] width 417 height 22
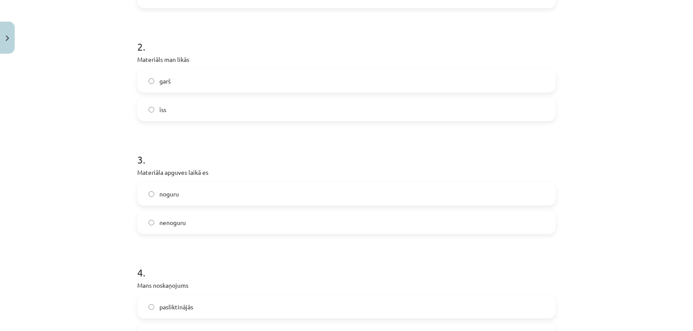
scroll to position [289, 0]
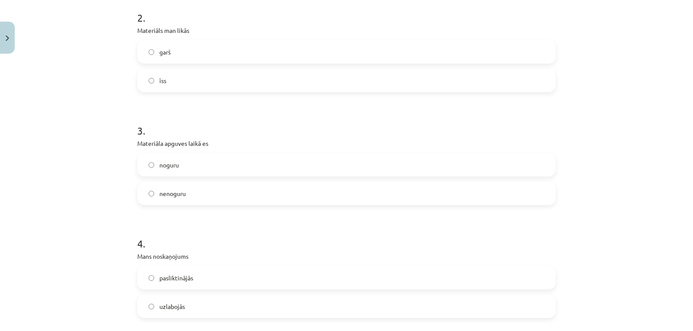
click at [165, 191] on span "nenoguru" at bounding box center [172, 193] width 26 height 9
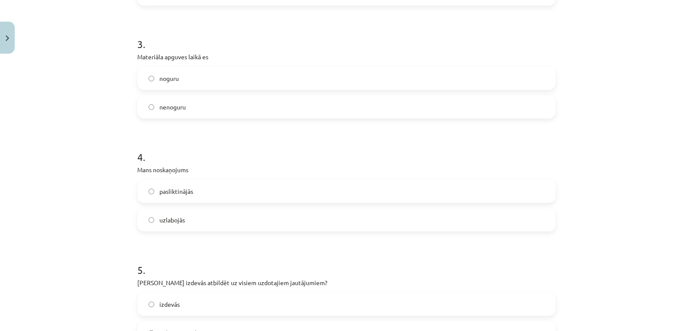
scroll to position [433, 0]
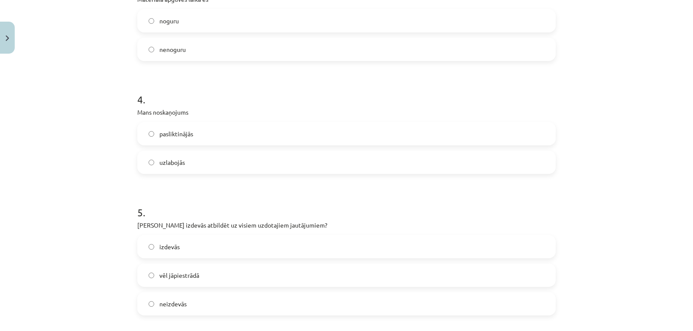
click at [170, 162] on span "uzlabojās" at bounding box center [172, 162] width 26 height 9
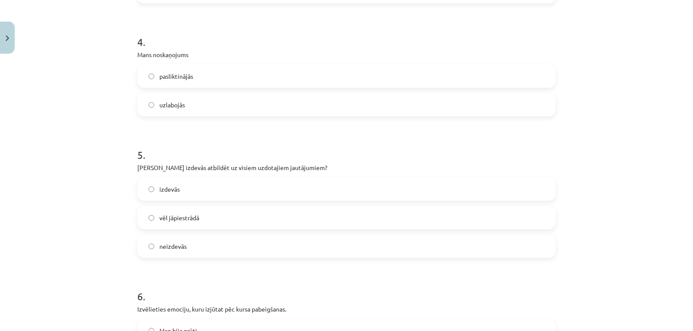
scroll to position [520, 0]
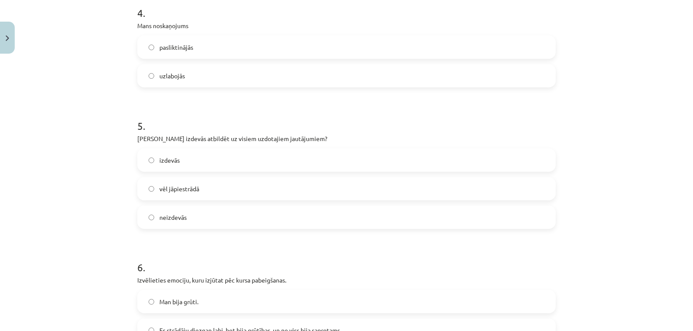
click at [174, 162] on span "izdevās" at bounding box center [169, 160] width 20 height 9
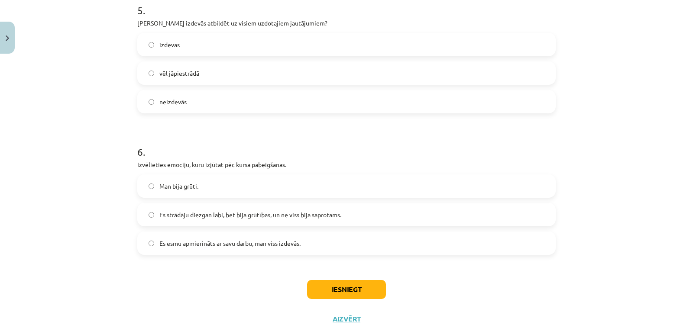
click at [181, 79] on label "vēl jāpiestrādā" at bounding box center [346, 73] width 417 height 22
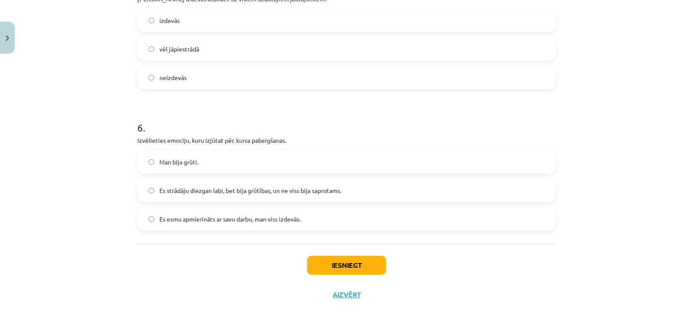
click at [230, 215] on span "Es esmu apmierināts ar savu darbu, man viss izdevās." at bounding box center [229, 219] width 141 height 9
click at [280, 188] on span "Es strādāju diezgan labi, bet bija grūtības, un ne viss bija saprotams." at bounding box center [250, 190] width 182 height 9
click at [333, 262] on button "Iesniegt" at bounding box center [346, 265] width 79 height 19
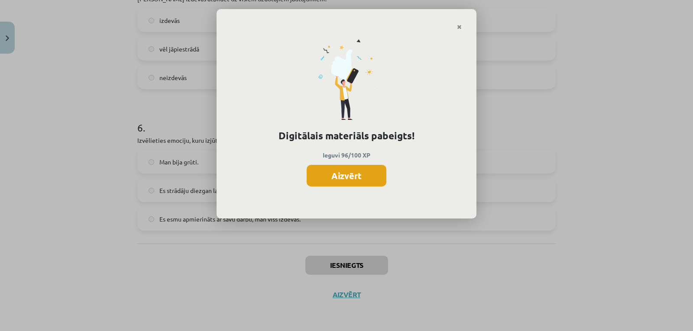
click at [314, 182] on button "Aizvērt" at bounding box center [347, 176] width 80 height 22
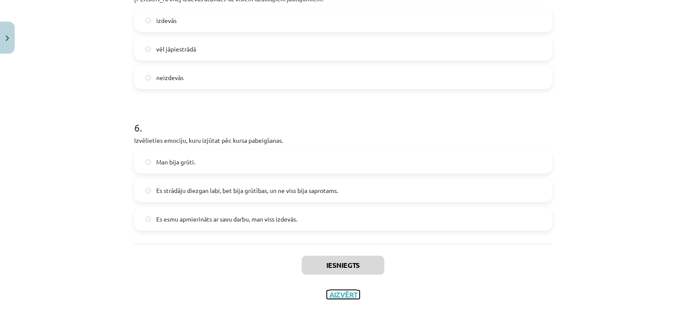
click at [340, 294] on button "Aizvērt" at bounding box center [343, 295] width 33 height 9
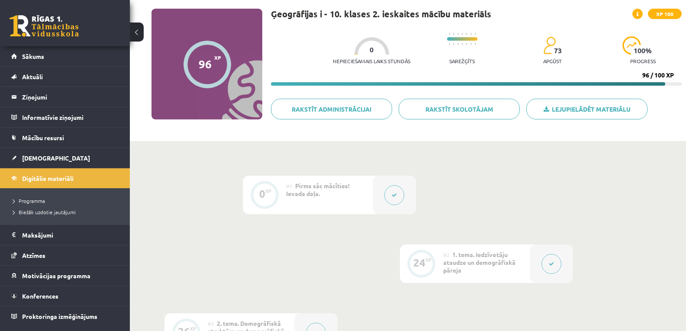
scroll to position [29, 0]
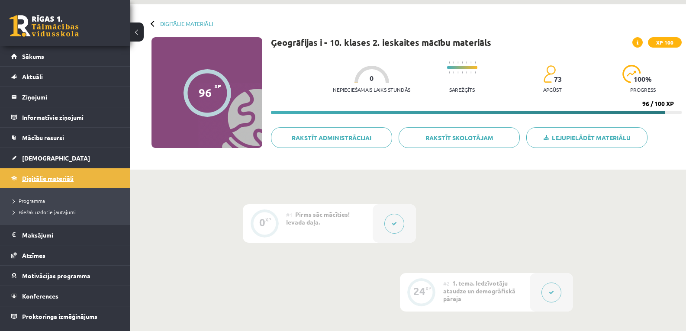
click at [74, 179] on link "Digitālie materiāli" at bounding box center [65, 178] width 108 height 20
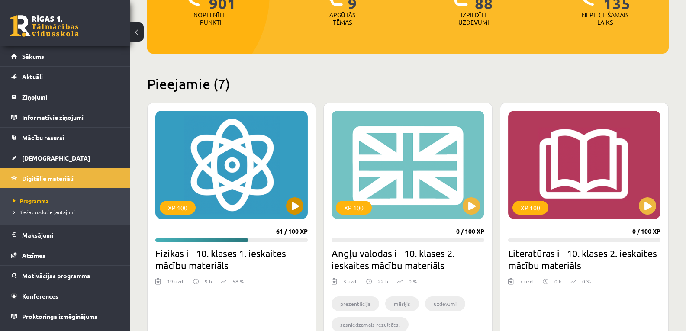
scroll to position [173, 0]
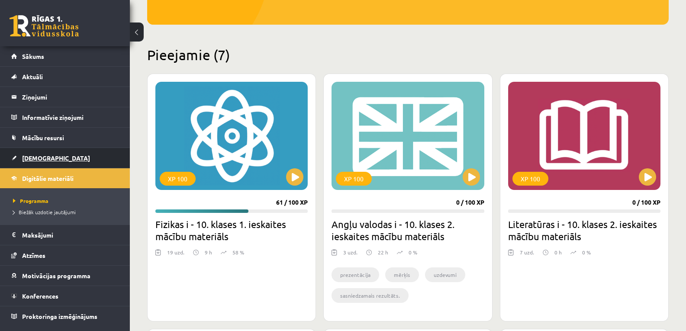
click at [33, 161] on span "[DEMOGRAPHIC_DATA]" at bounding box center [56, 158] width 68 height 8
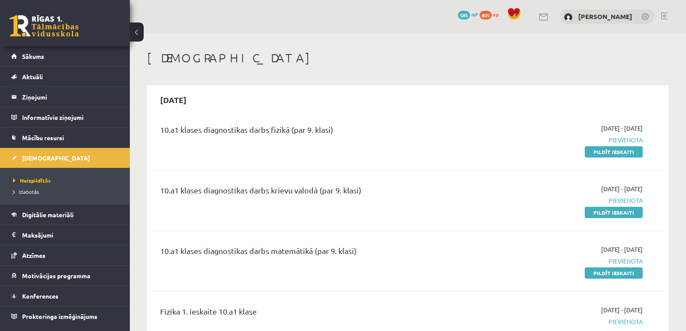
click at [664, 18] on link at bounding box center [664, 16] width 6 height 7
